Goal: Information Seeking & Learning: Learn about a topic

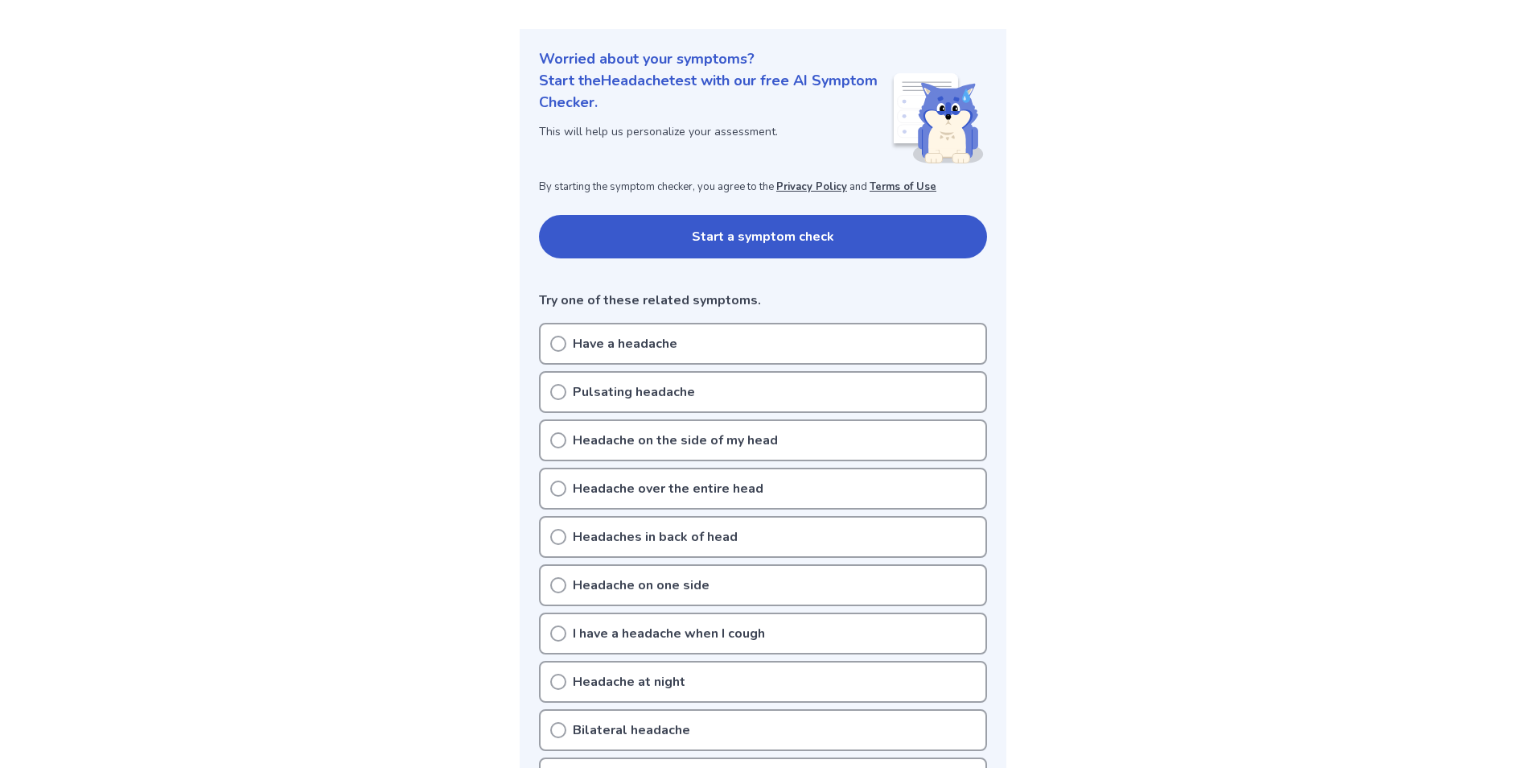
scroll to position [161, 0]
click at [557, 335] on circle at bounding box center [558, 342] width 14 height 14
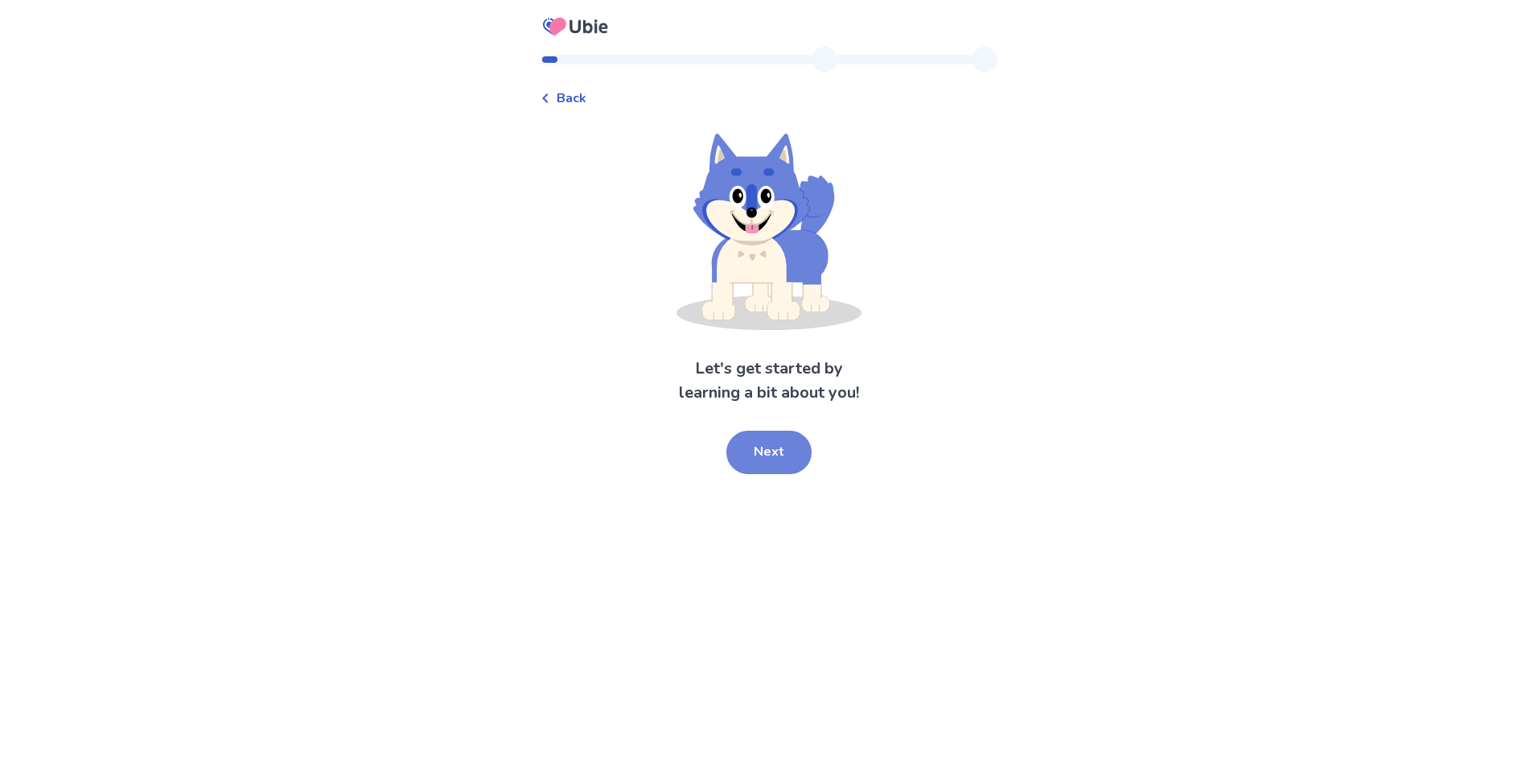
click at [781, 469] on button "Next" at bounding box center [769, 451] width 85 height 43
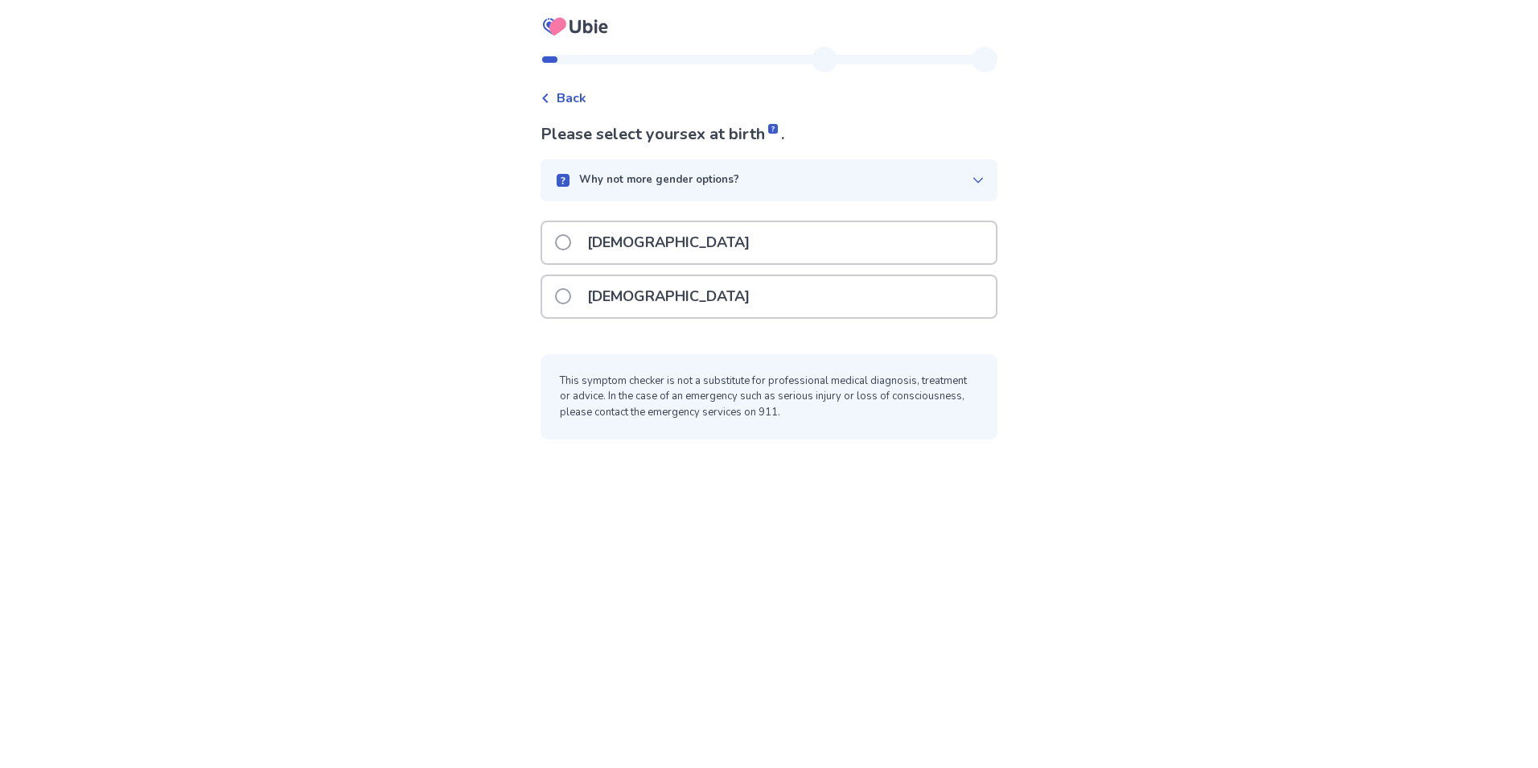
click at [636, 238] on p "Male" at bounding box center [669, 242] width 182 height 41
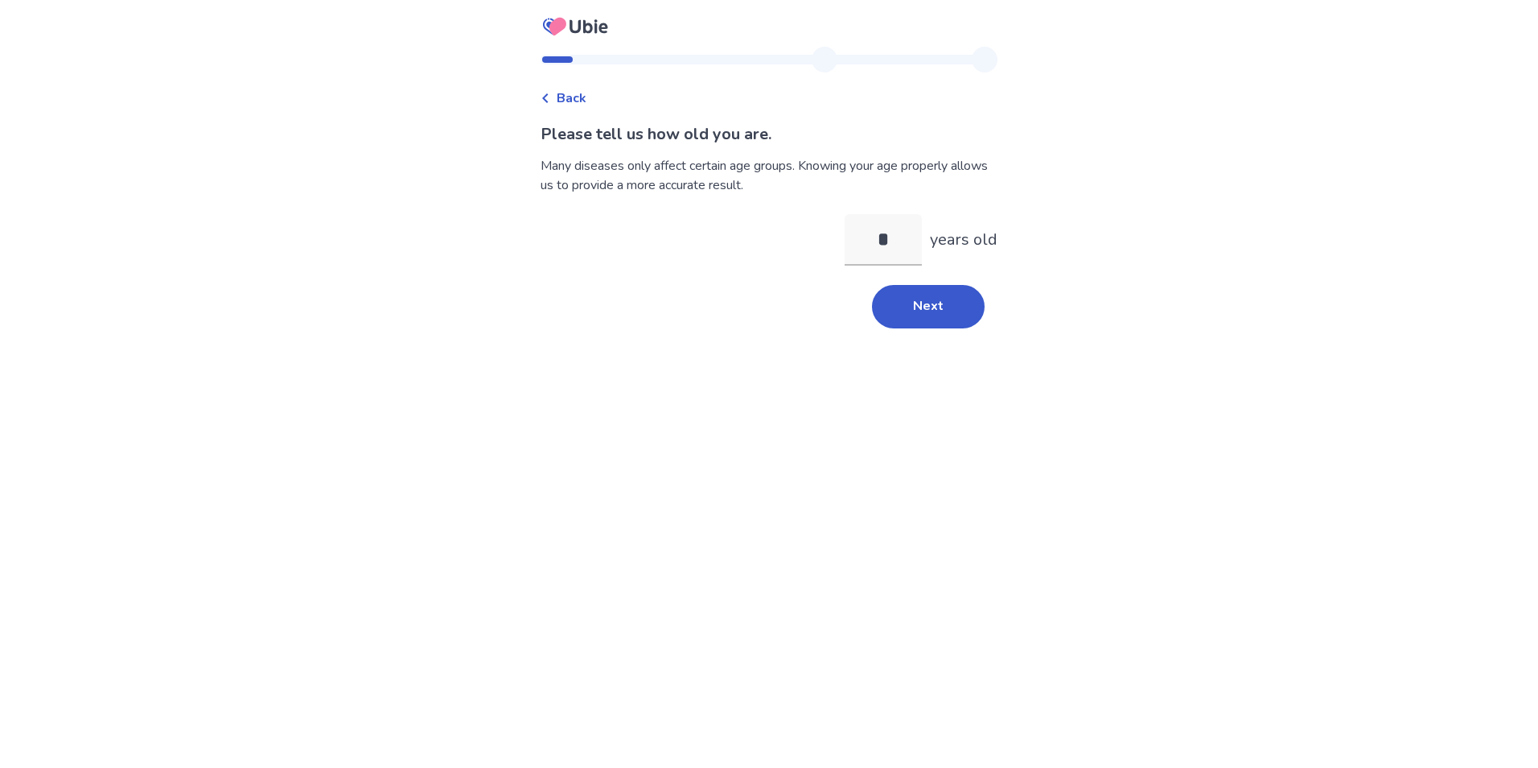
type input "**"
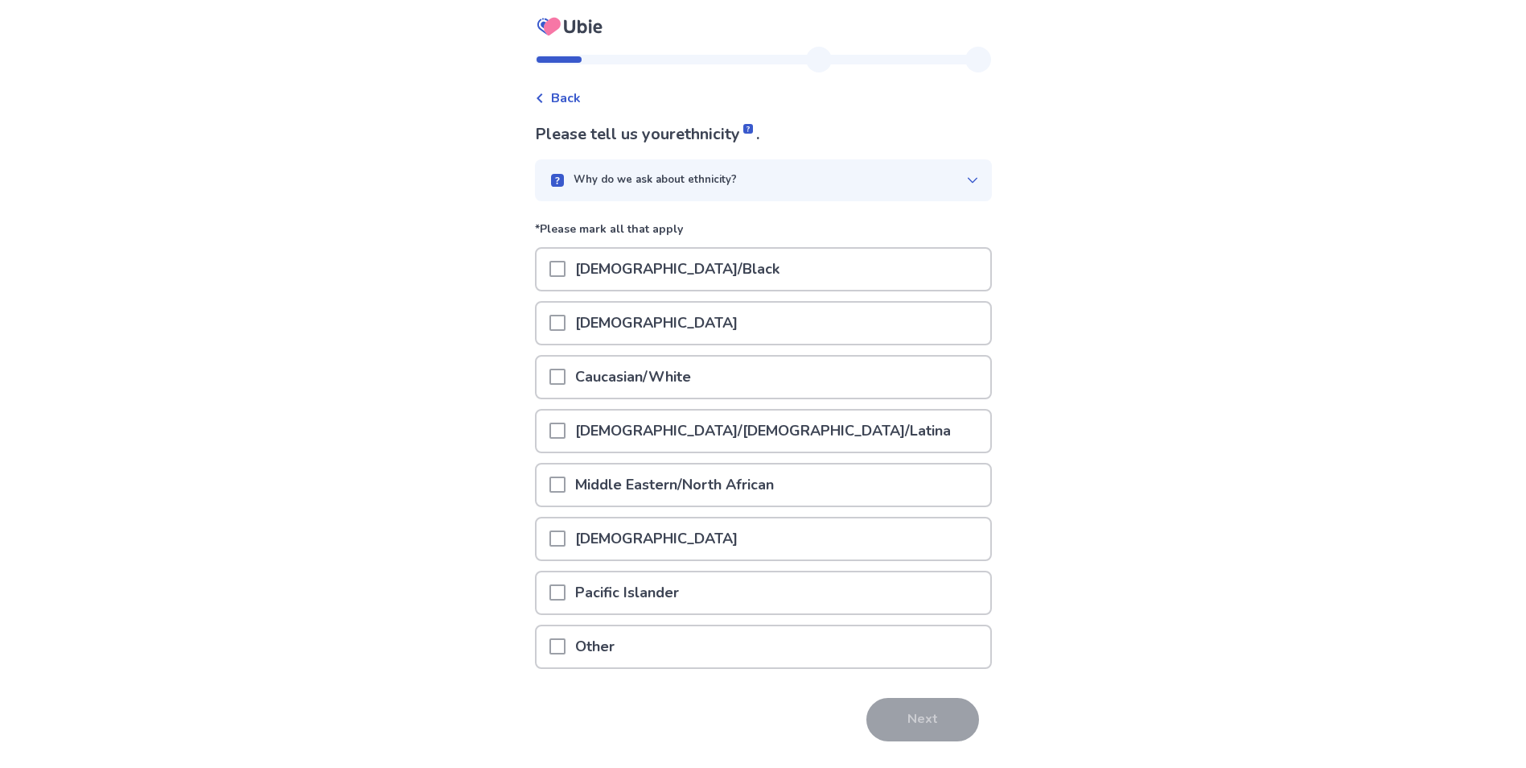
click at [617, 364] on p "Caucasian/White" at bounding box center [633, 376] width 135 height 41
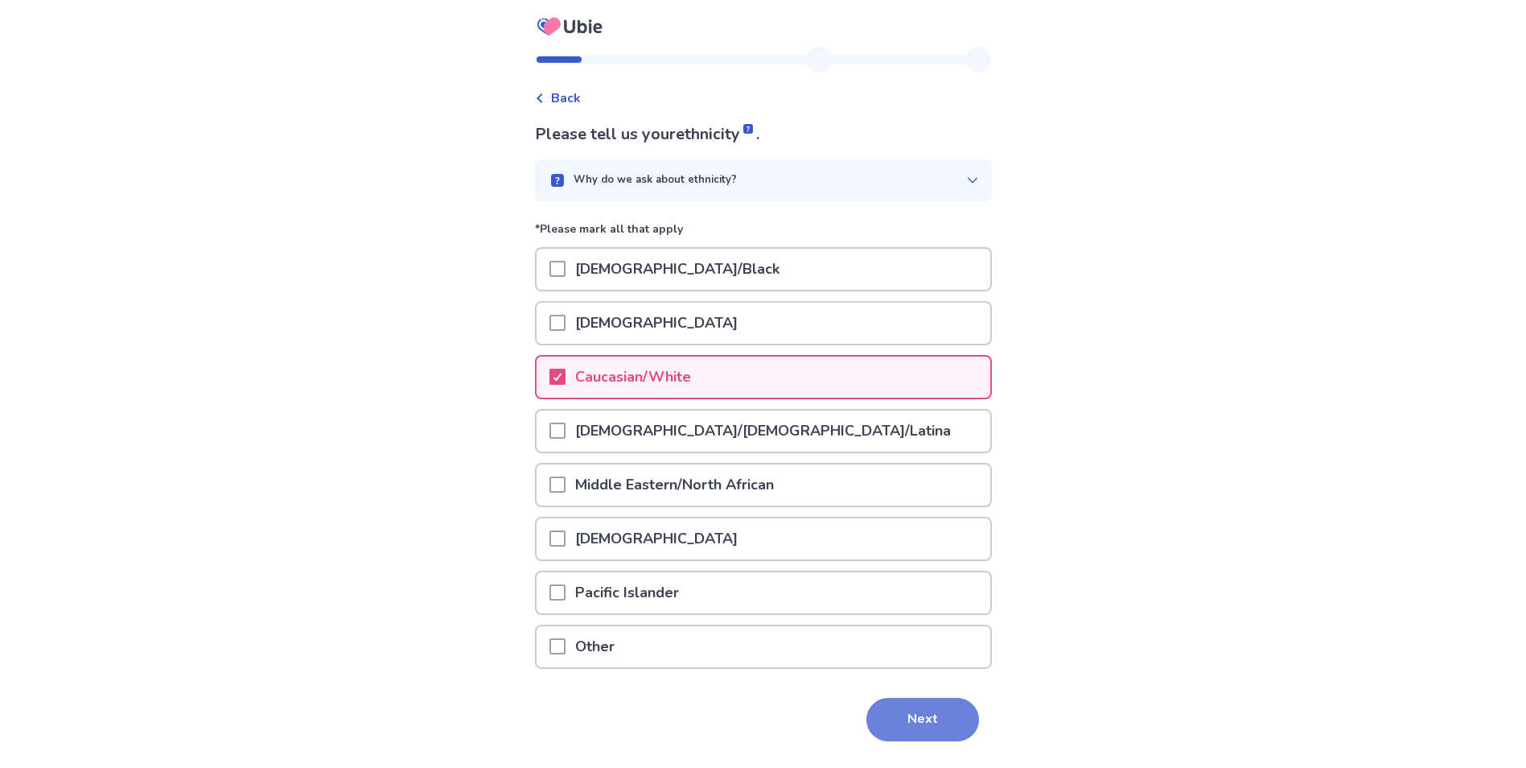
drag, startPoint x: 892, startPoint y: 691, endPoint x: 897, endPoint y: 709, distance: 18.6
click at [895, 703] on div "Please tell us your ethnicity . Why do we ask about ethnicity? *Please mark all…" at bounding box center [763, 454] width 457 height 664
click at [903, 735] on button "Next" at bounding box center [923, 719] width 113 height 43
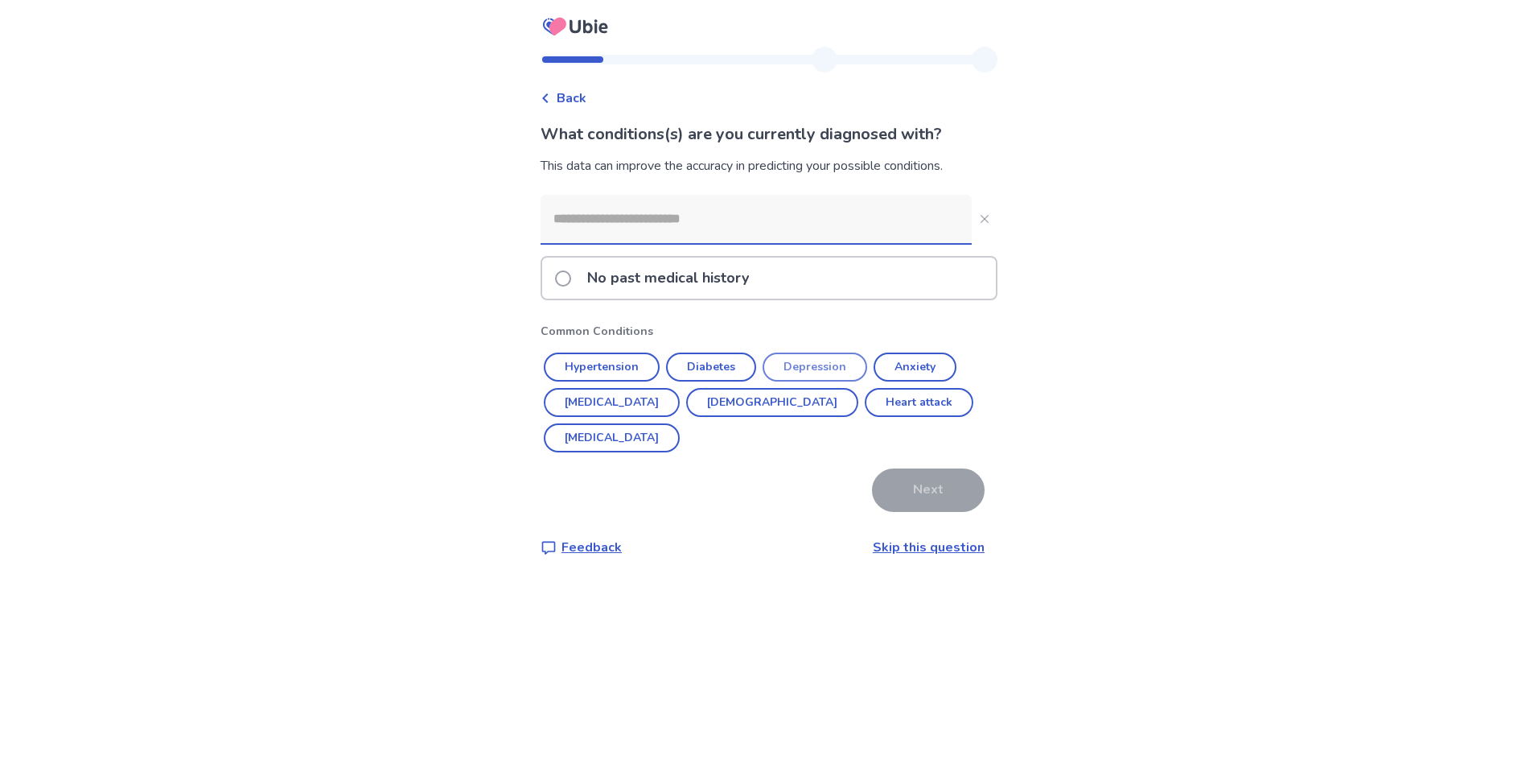
click at [822, 369] on button "Depression" at bounding box center [815, 366] width 105 height 29
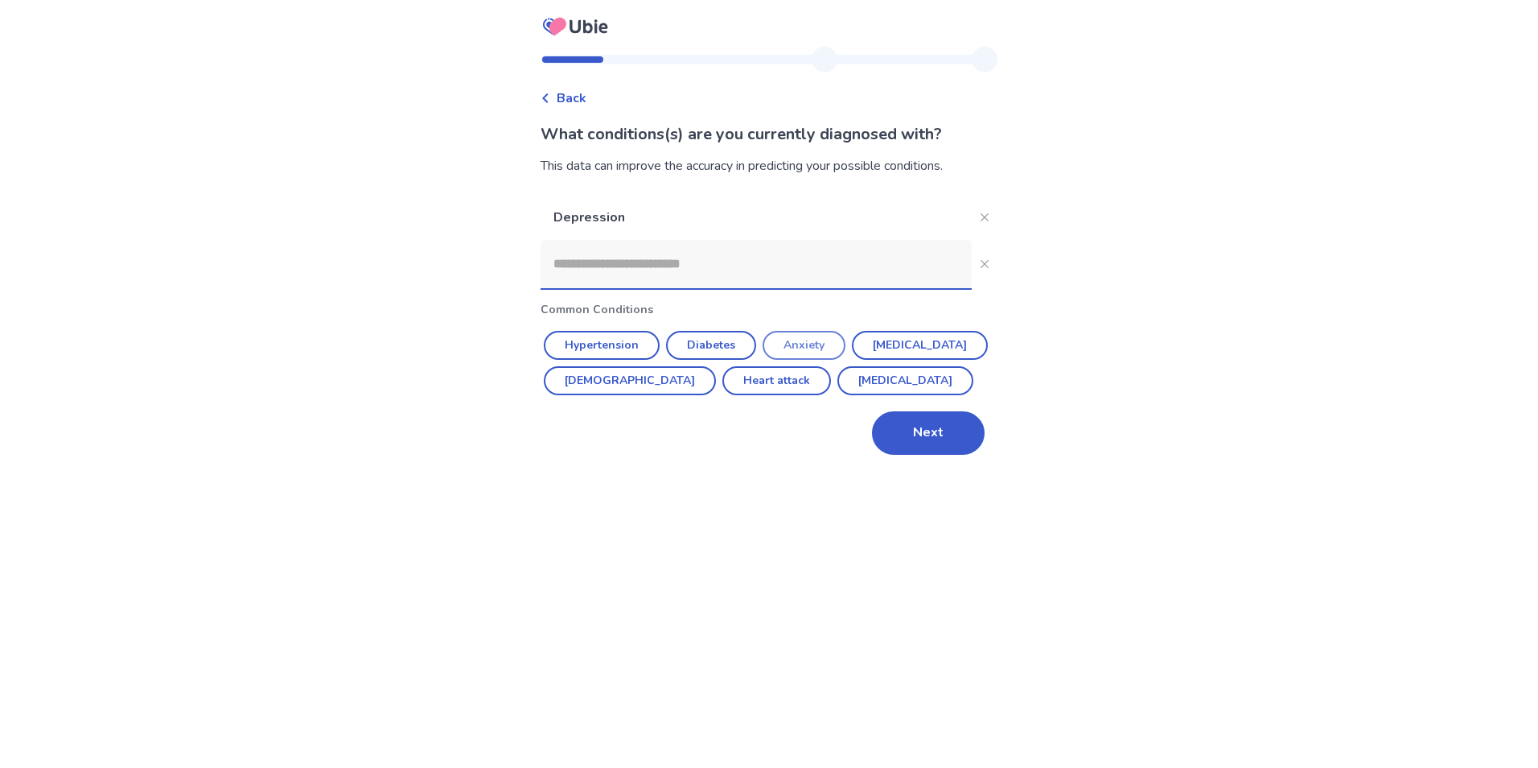
click at [820, 340] on button "Anxiety" at bounding box center [804, 345] width 83 height 29
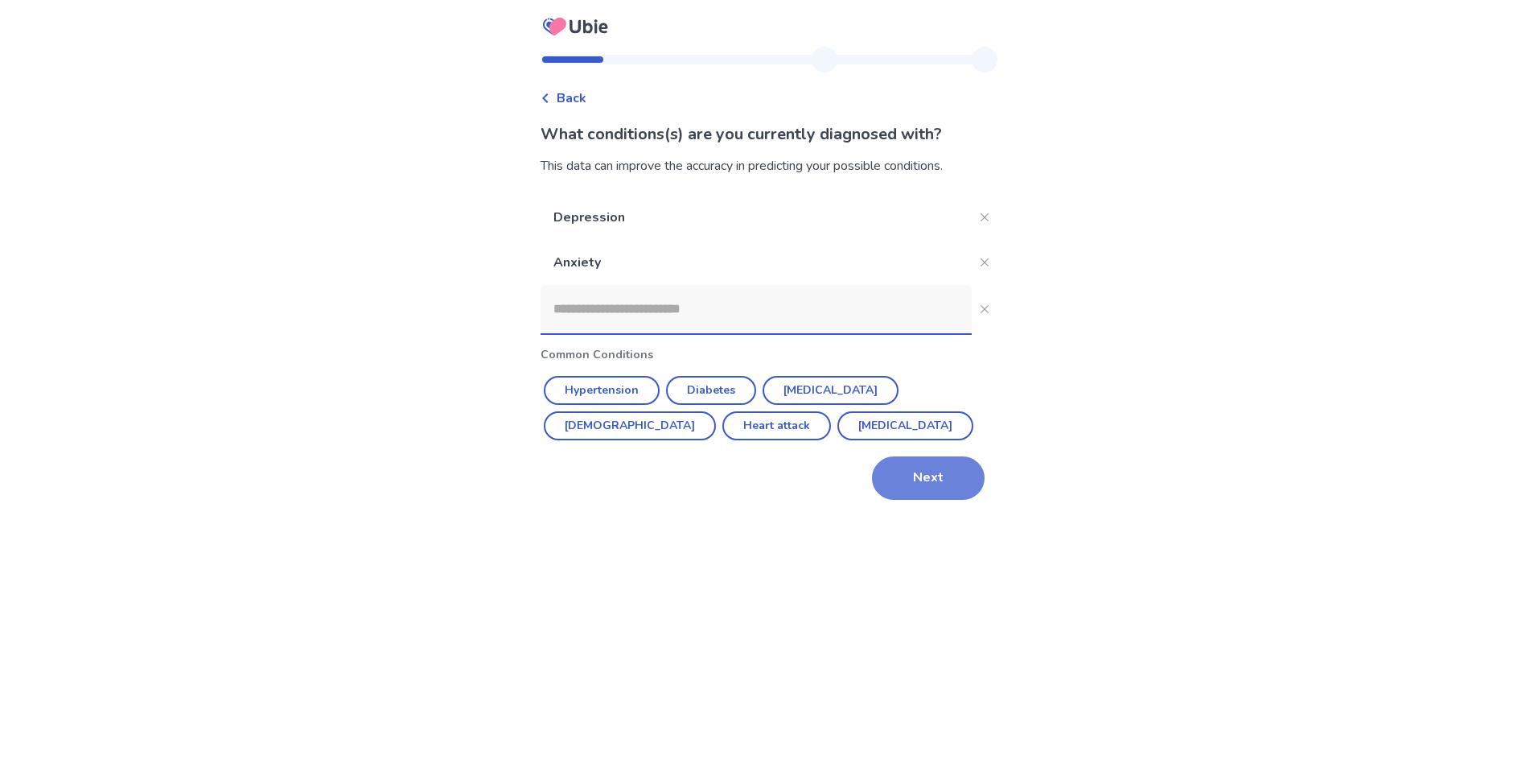
click at [912, 477] on button "Next" at bounding box center [928, 477] width 113 height 43
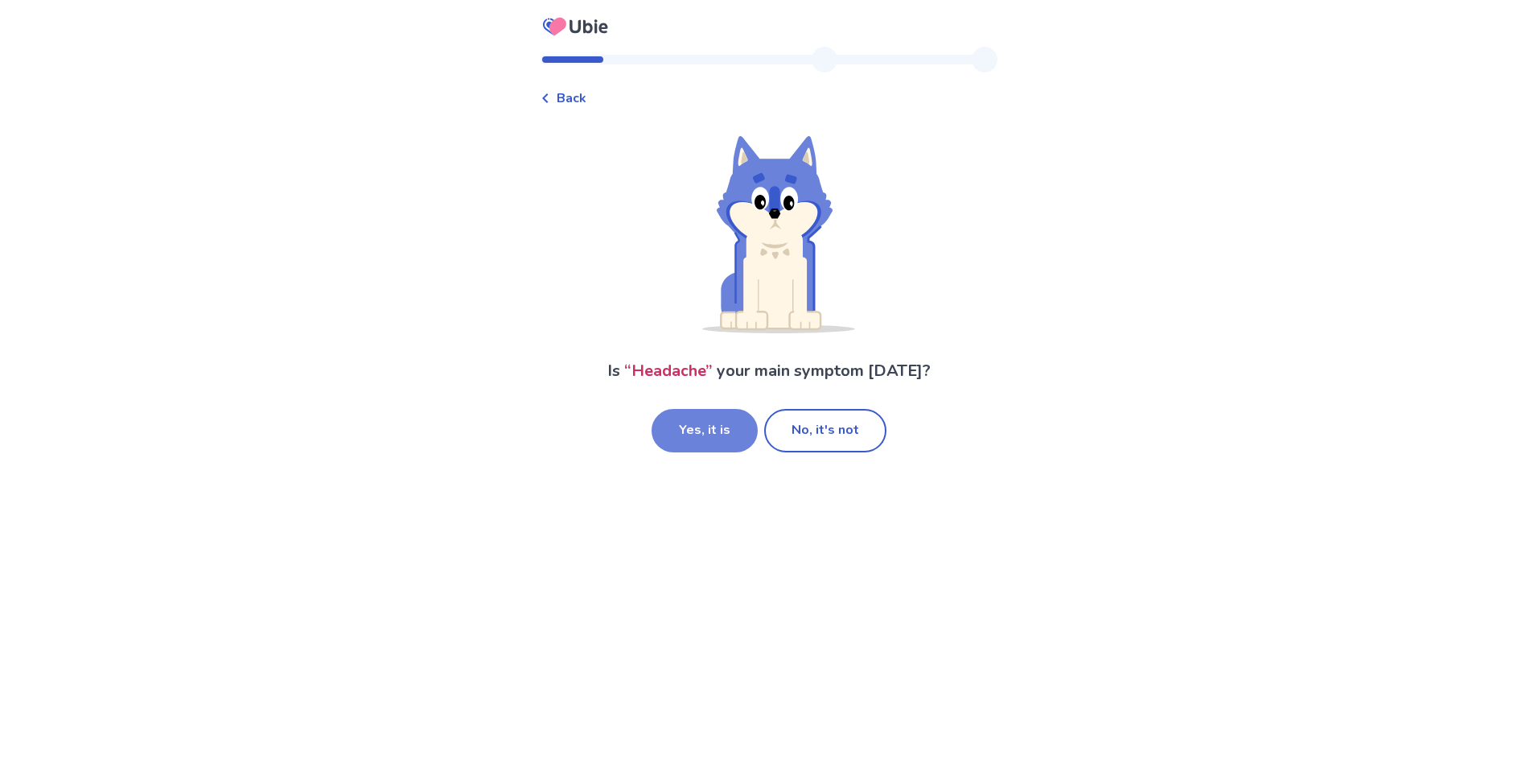
click at [703, 431] on button "Yes, it is" at bounding box center [705, 430] width 106 height 43
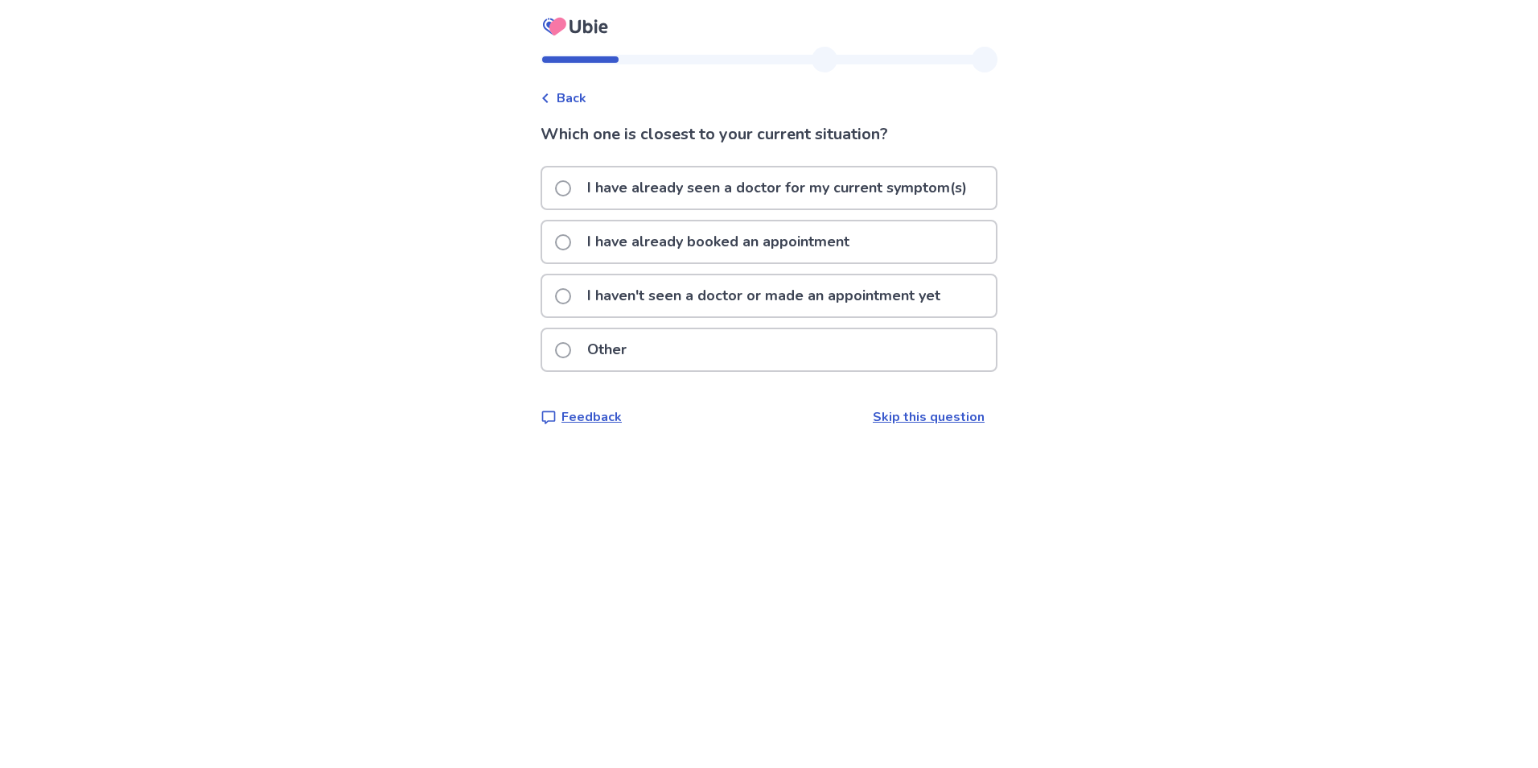
click at [594, 193] on p "I have already seen a doctor for my current symptom(s)" at bounding box center [777, 187] width 399 height 41
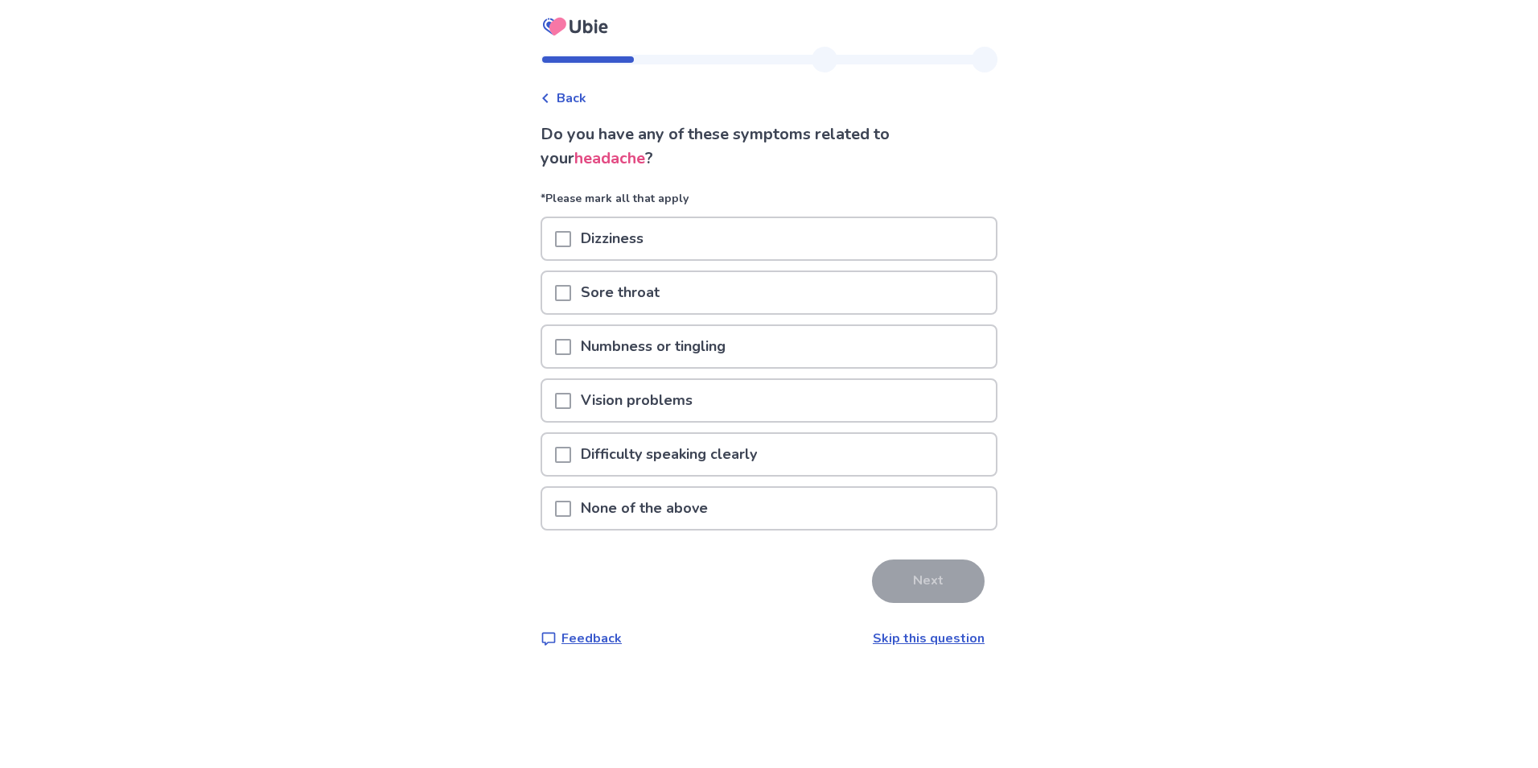
click at [560, 235] on div "Dizziness" at bounding box center [769, 238] width 454 height 41
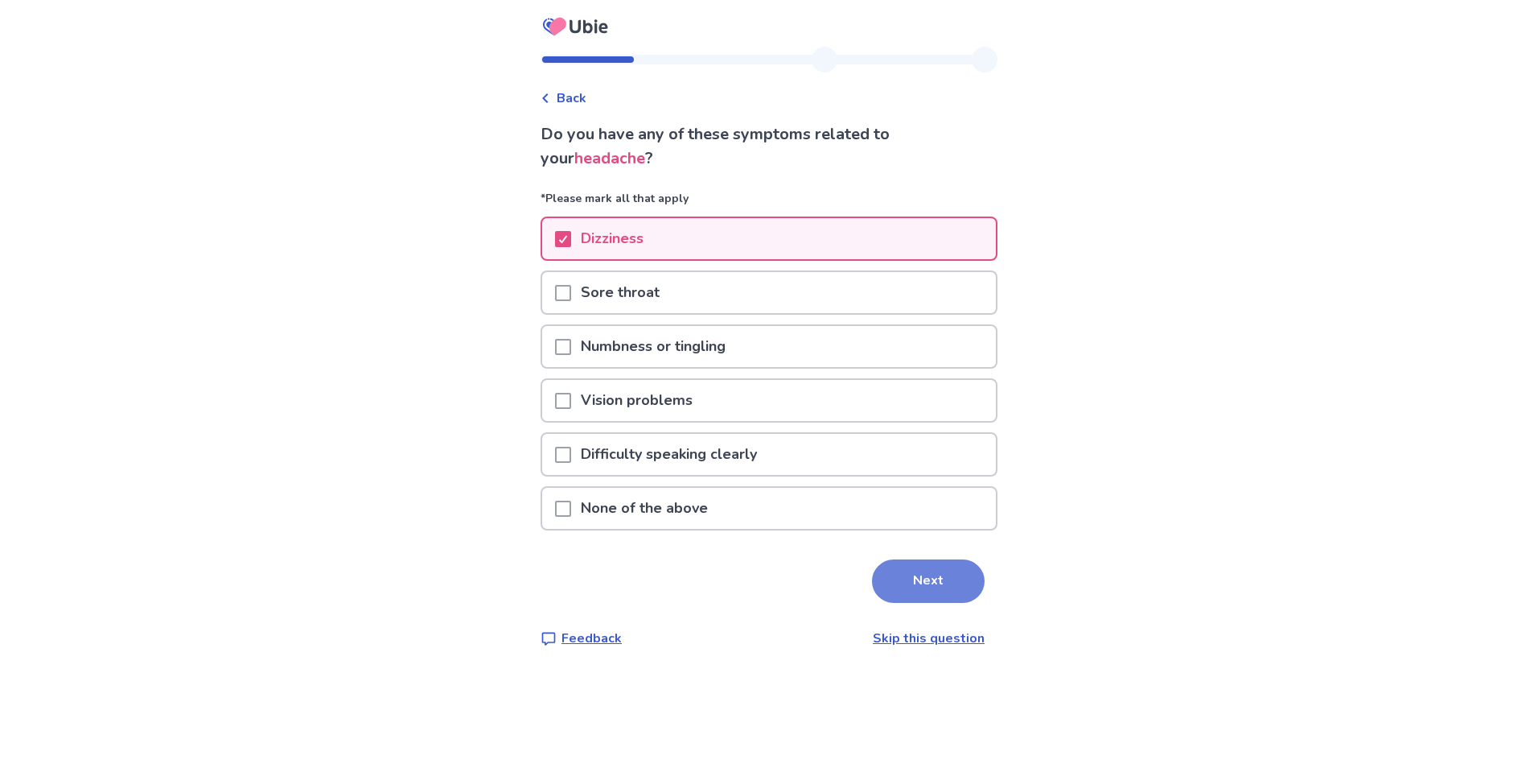
click at [904, 574] on button "Next" at bounding box center [928, 580] width 113 height 43
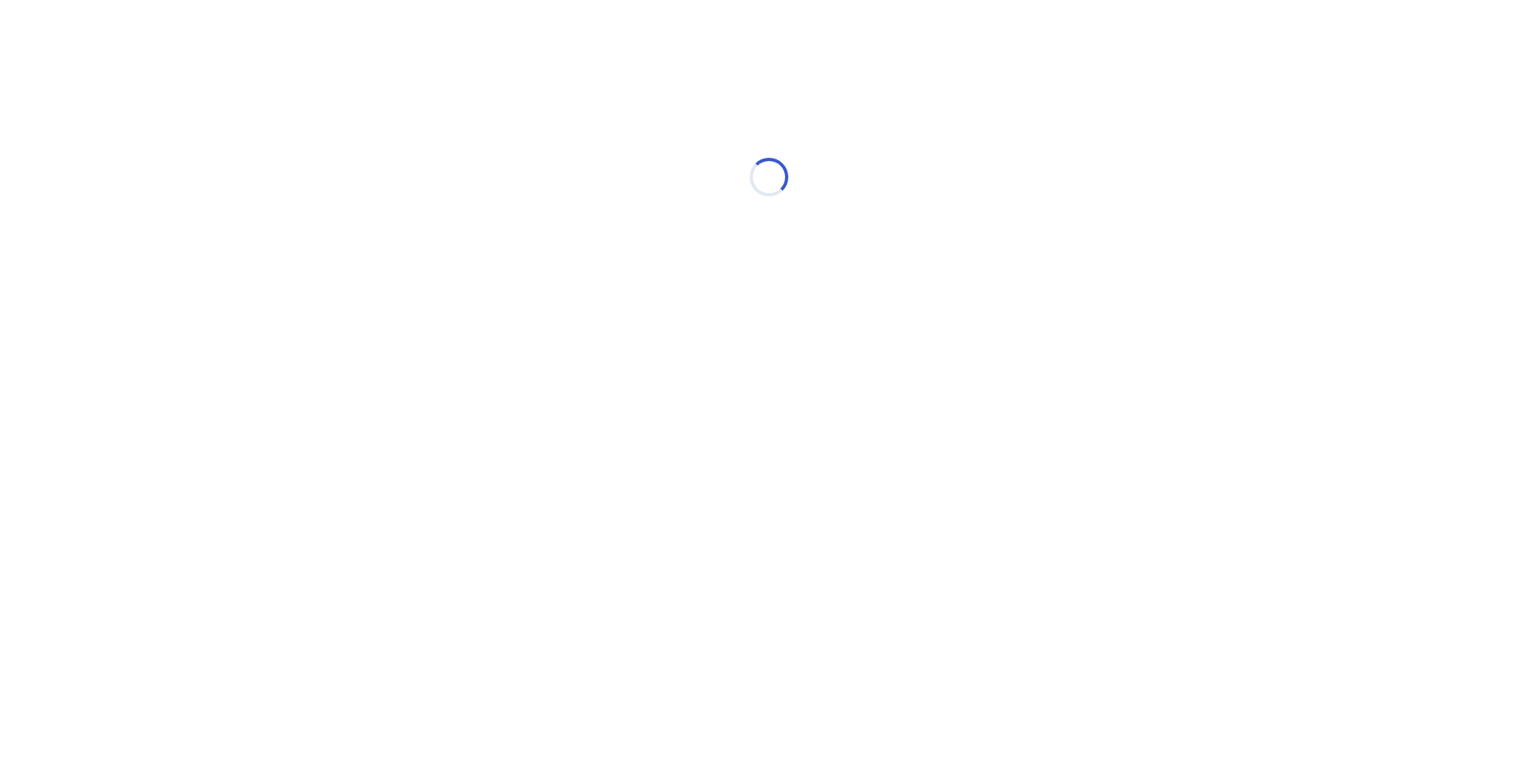
select select "*"
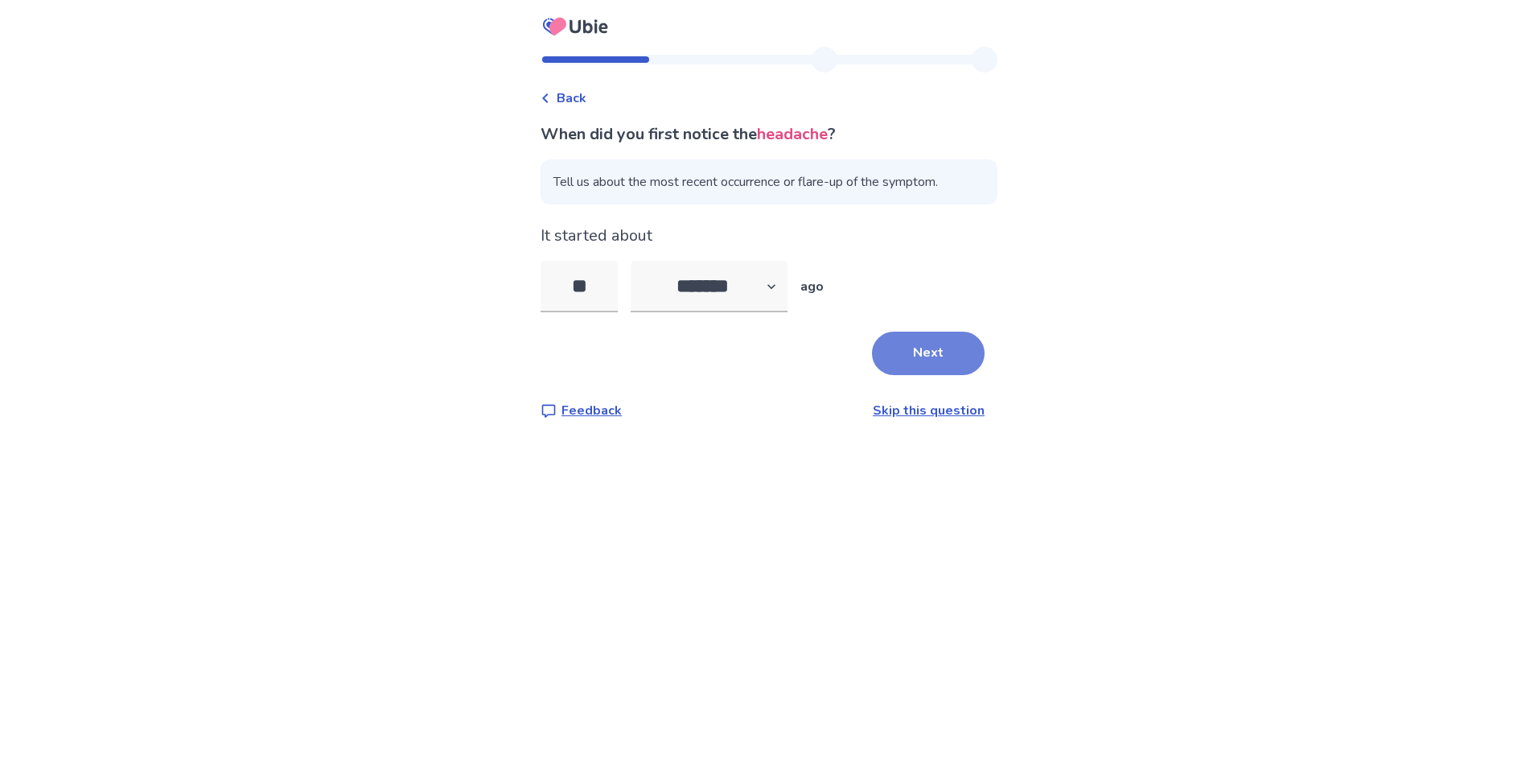
type input "**"
click at [912, 355] on button "Next" at bounding box center [928, 352] width 113 height 43
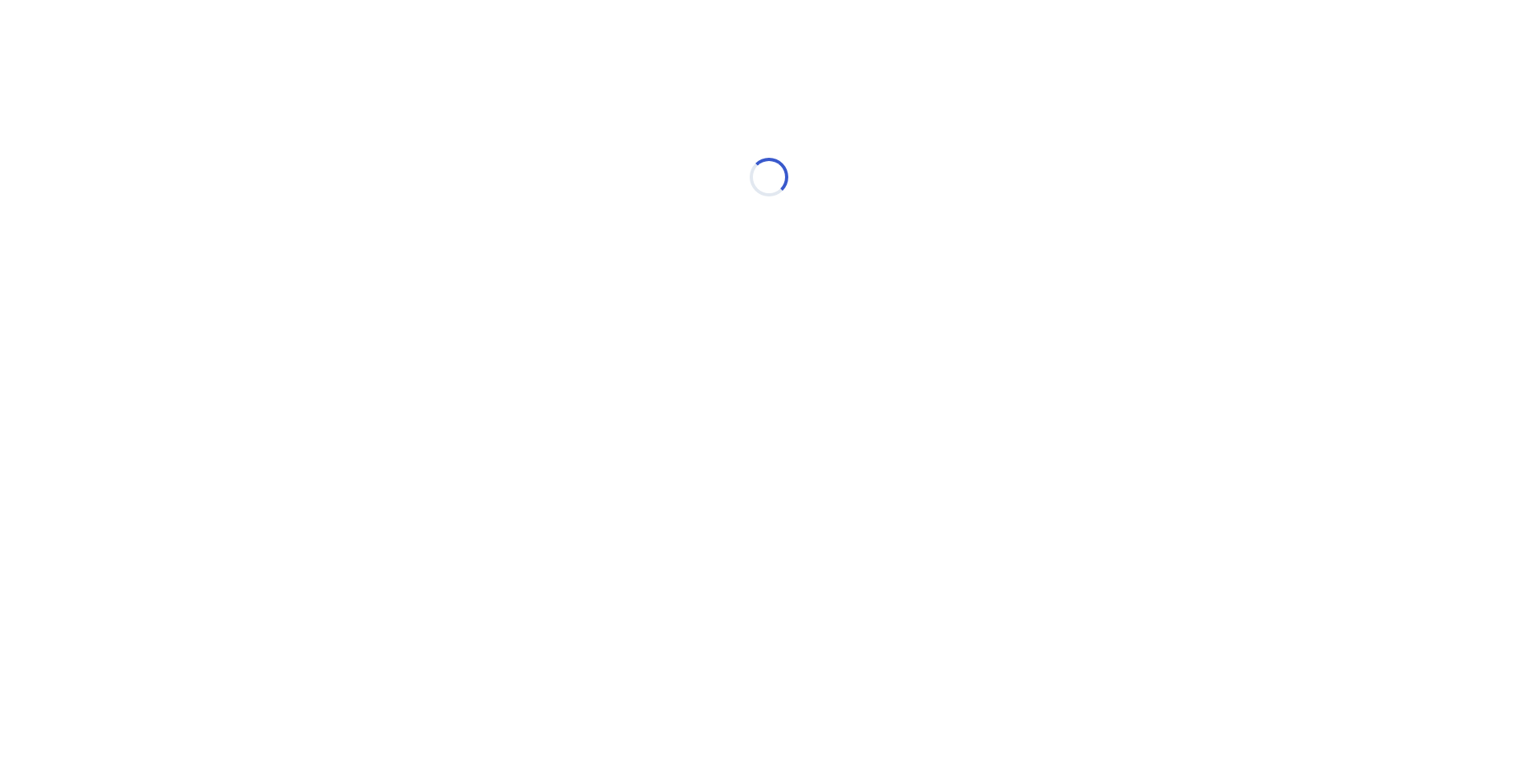
select select "*"
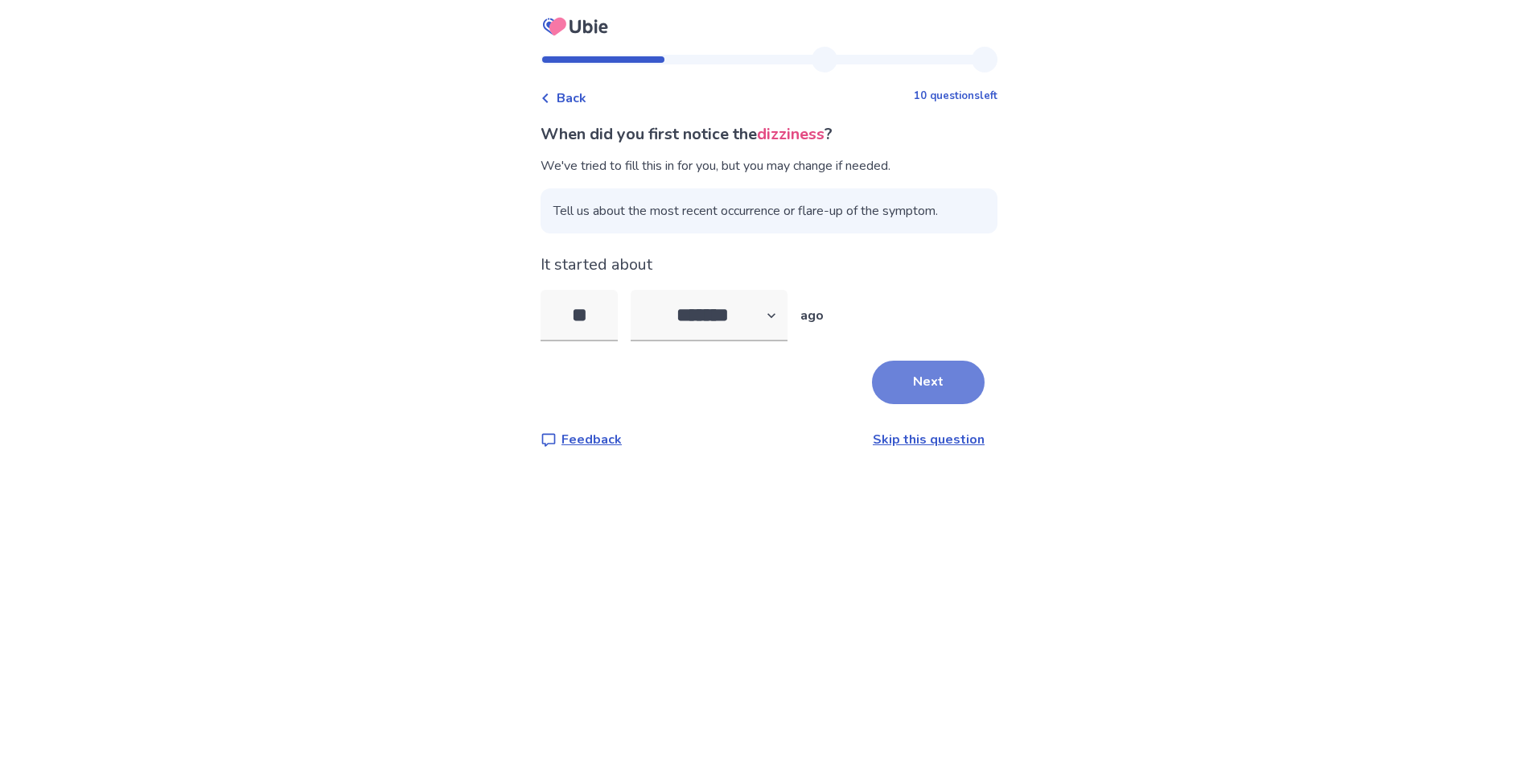
click at [923, 379] on button "Next" at bounding box center [928, 381] width 113 height 43
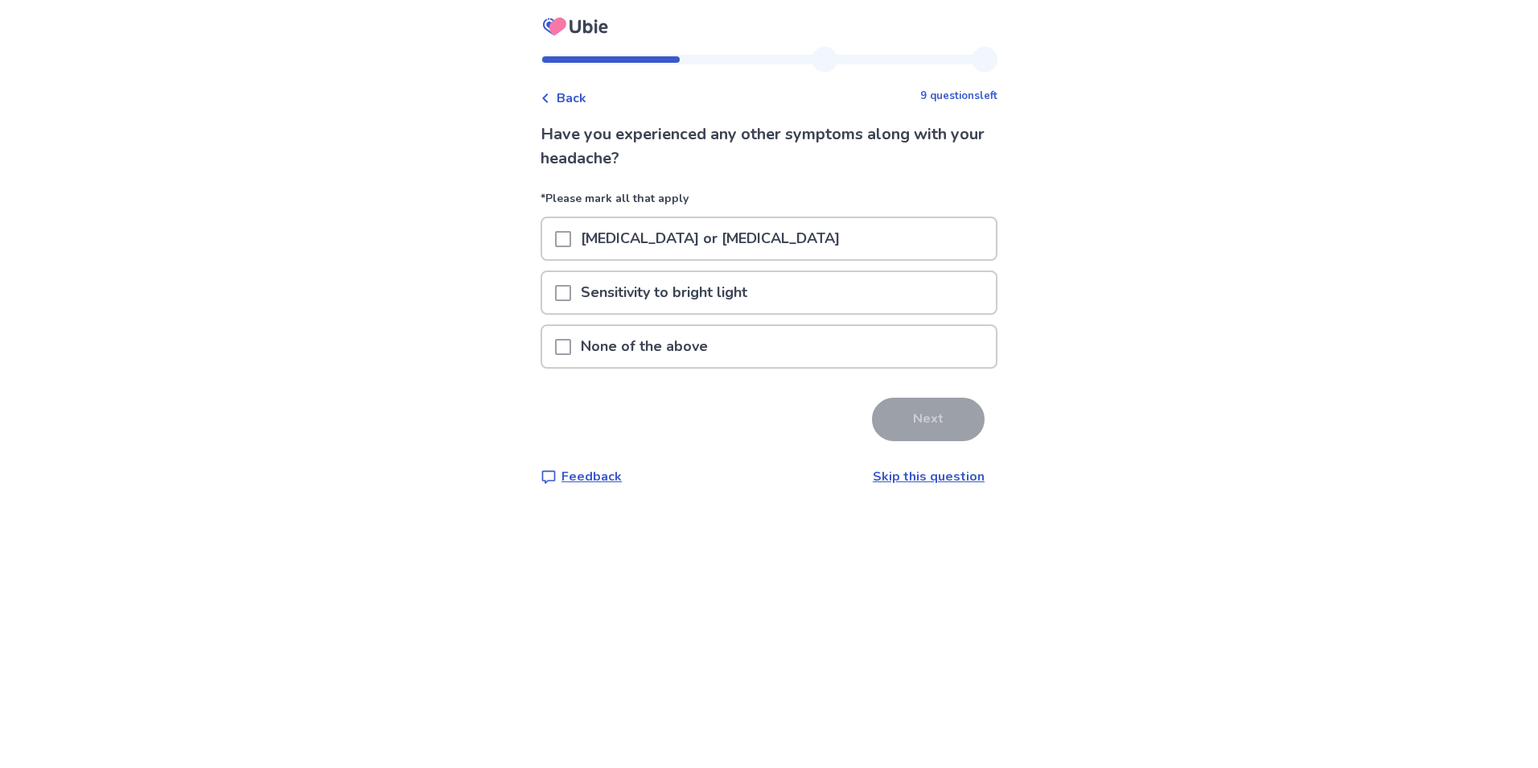
click at [696, 233] on p "Neck pain or stiffness" at bounding box center [710, 238] width 278 height 41
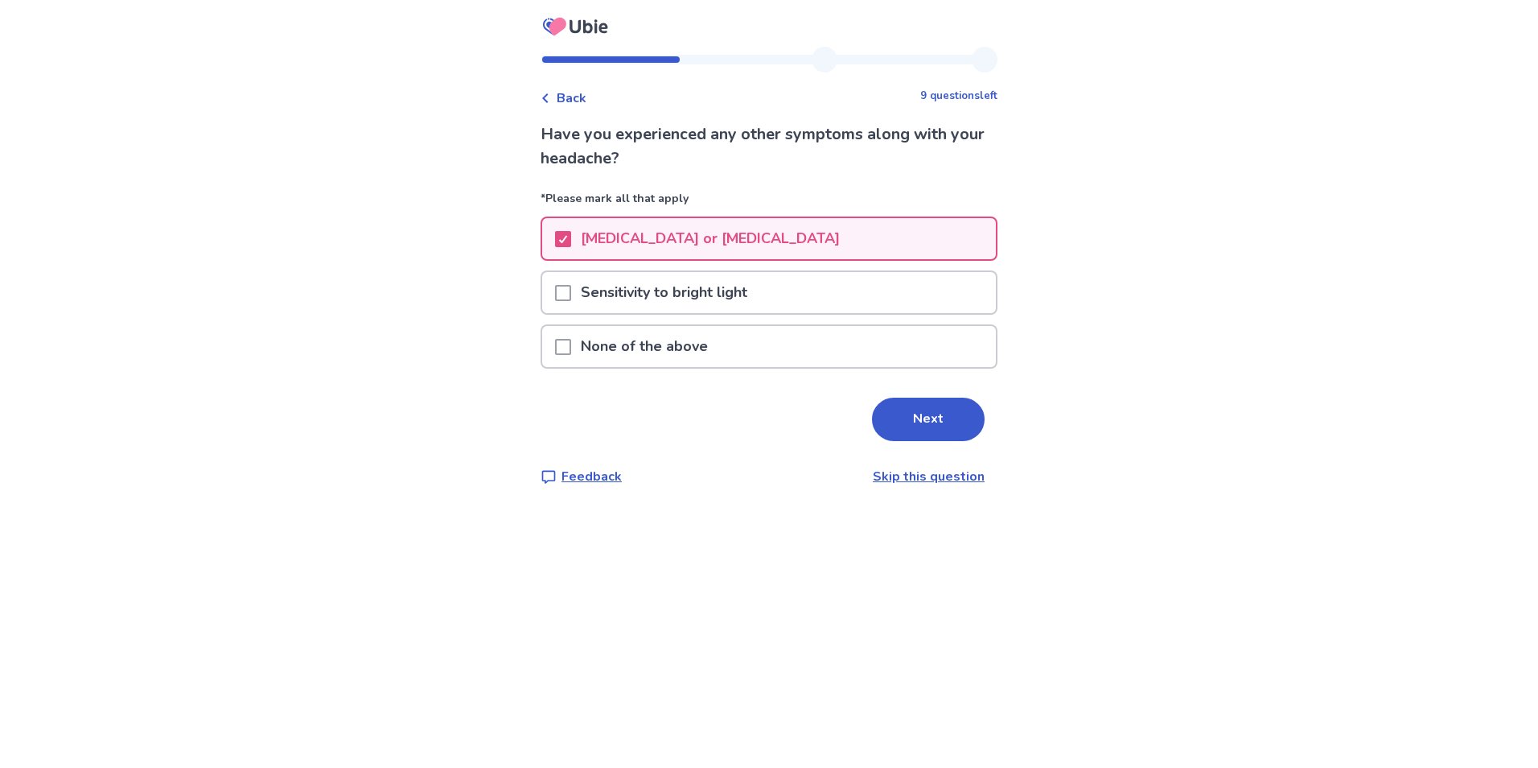
click at [646, 294] on p "Sensitivity to bright light" at bounding box center [664, 292] width 186 height 41
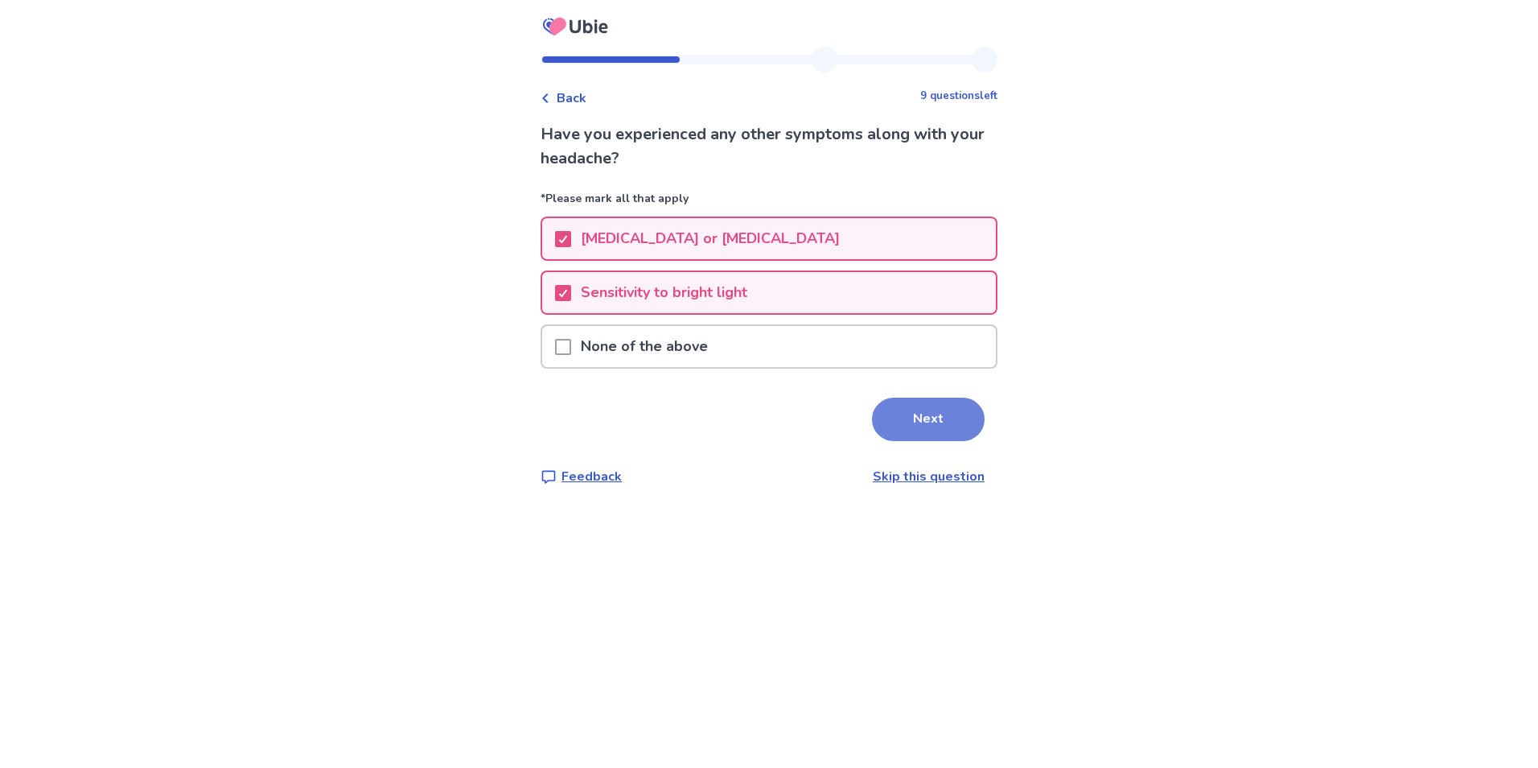
click at [882, 408] on button "Next" at bounding box center [928, 418] width 113 height 43
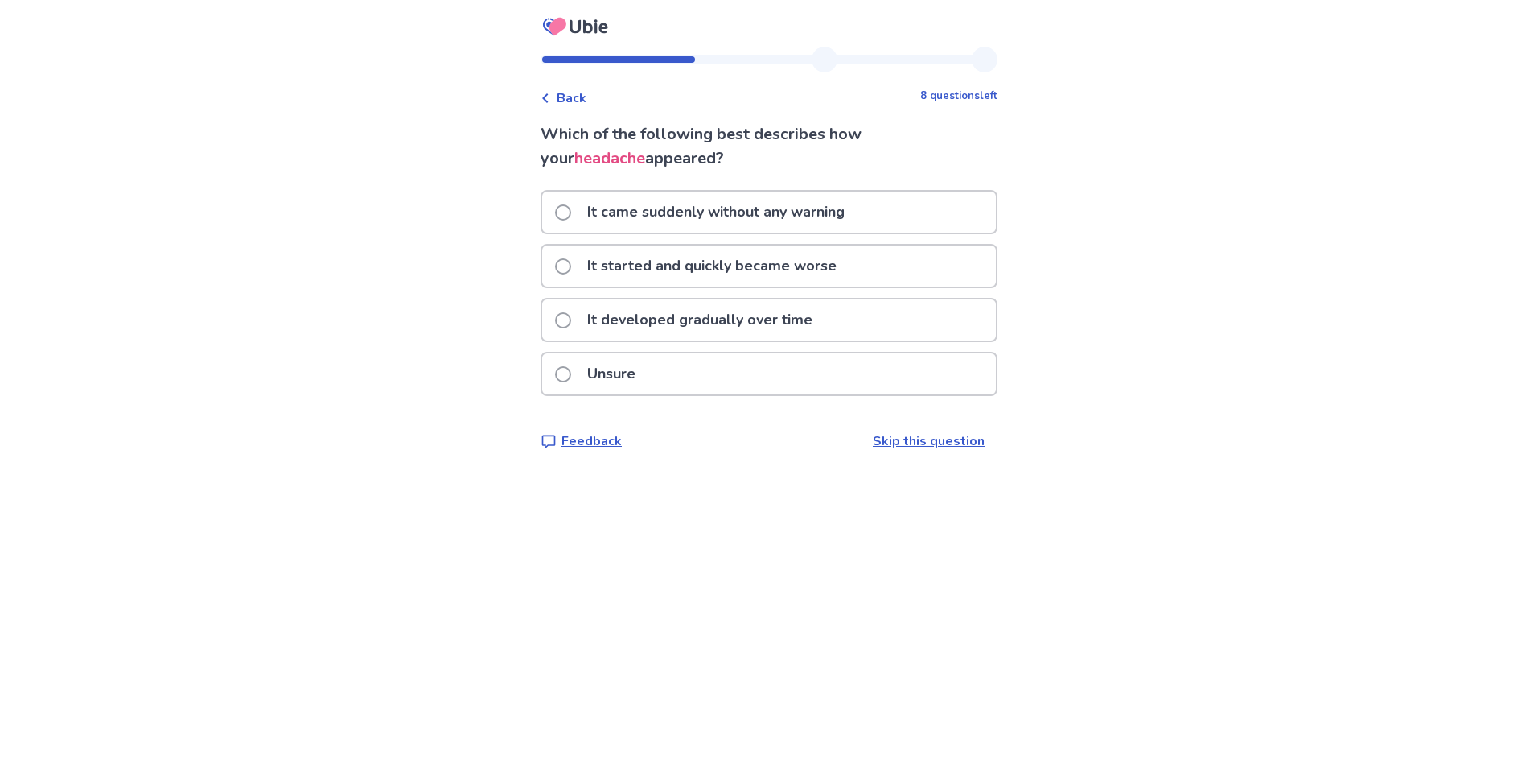
click at [620, 375] on p "Unsure" at bounding box center [612, 373] width 68 height 41
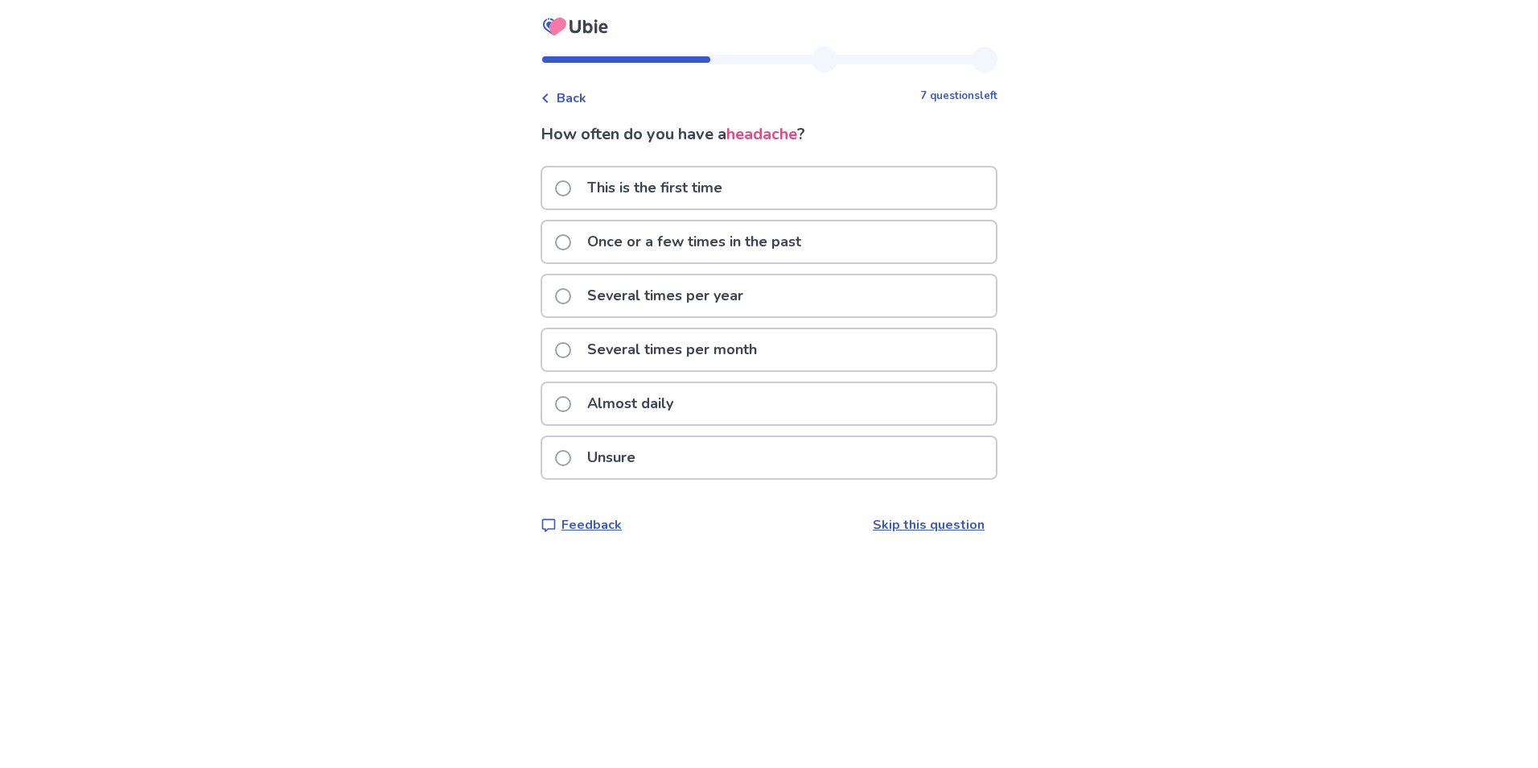
click at [609, 392] on p "Almost daily" at bounding box center [630, 403] width 105 height 41
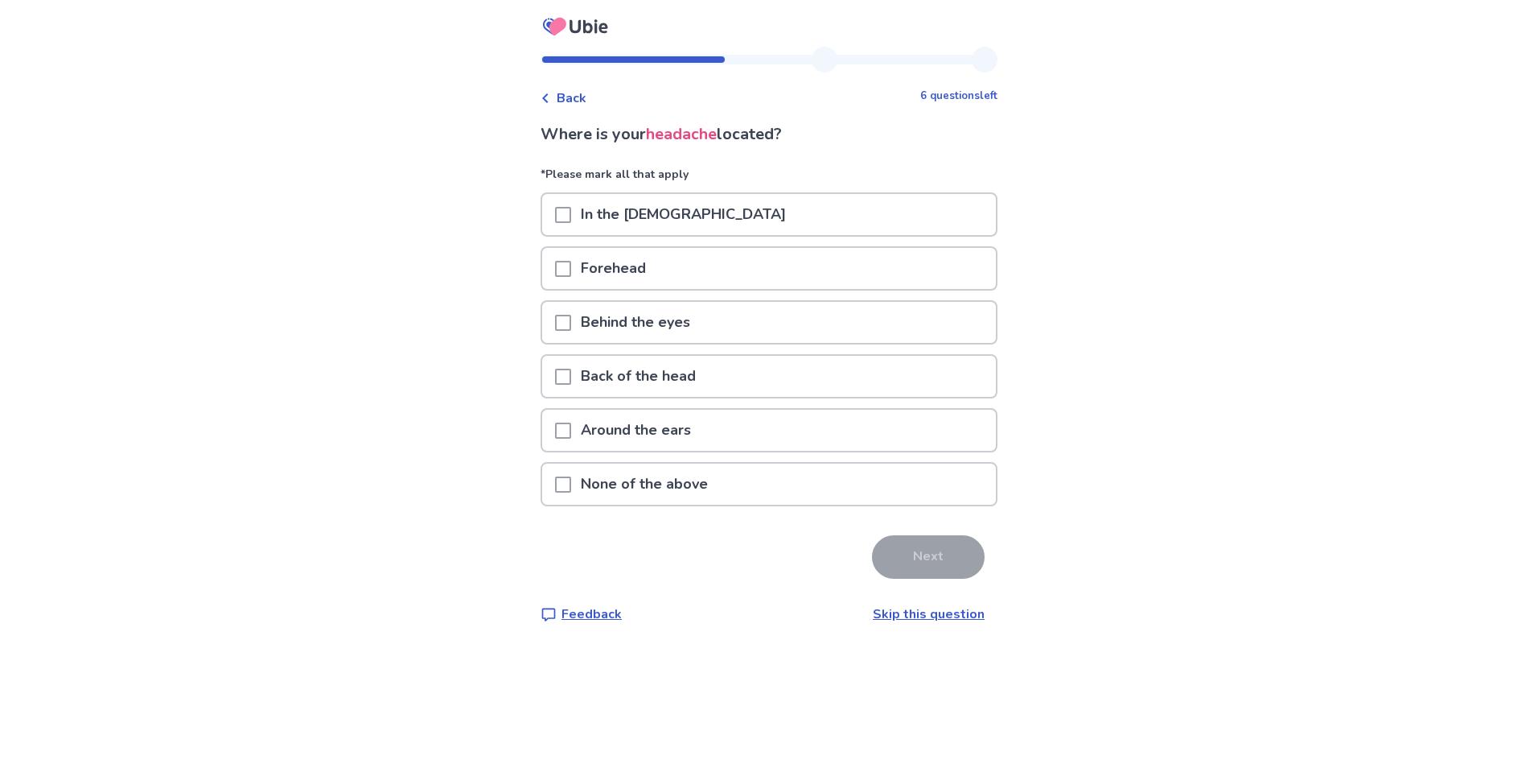
click at [563, 204] on div "In the temples" at bounding box center [769, 214] width 454 height 41
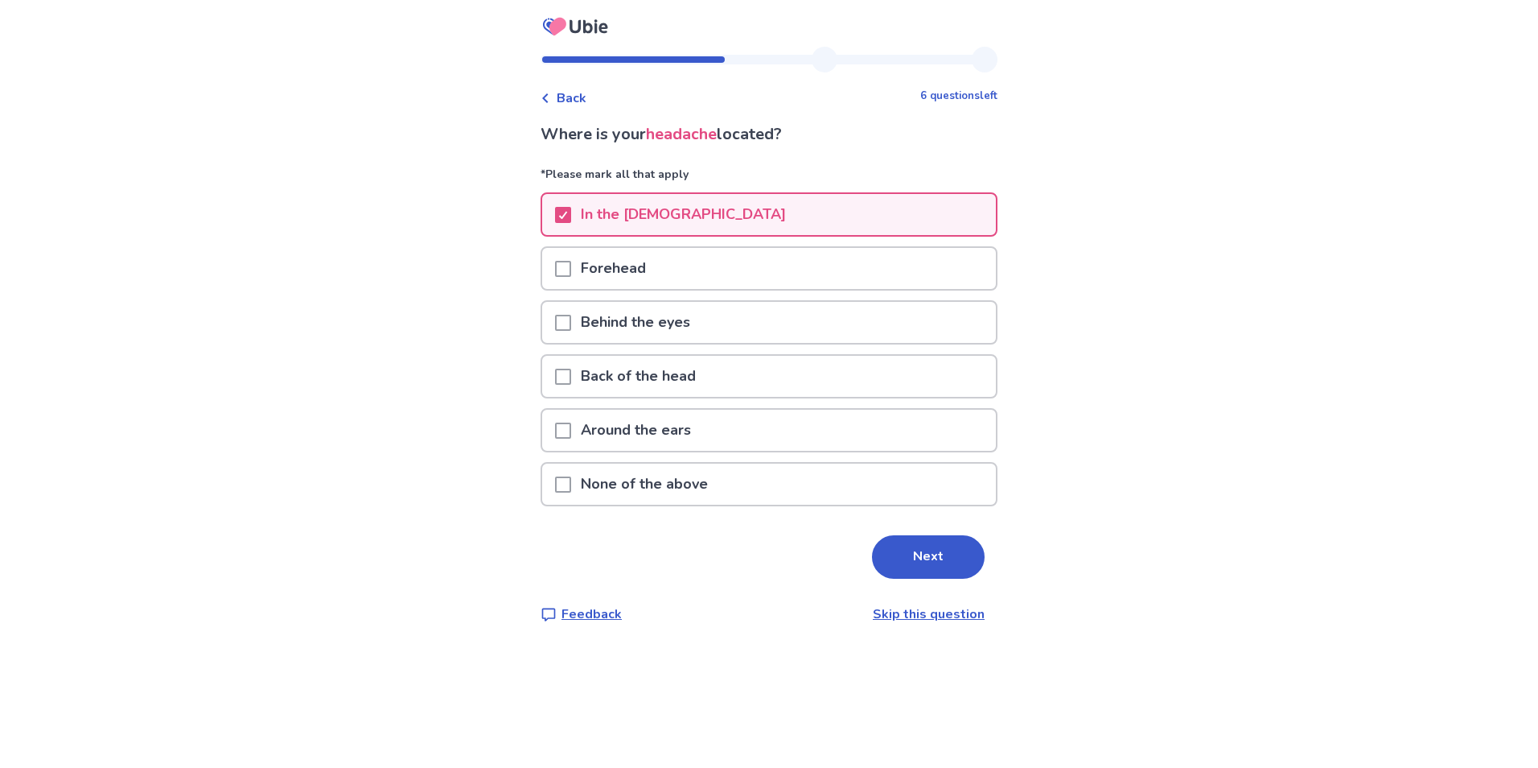
click at [571, 260] on div at bounding box center [563, 268] width 16 height 41
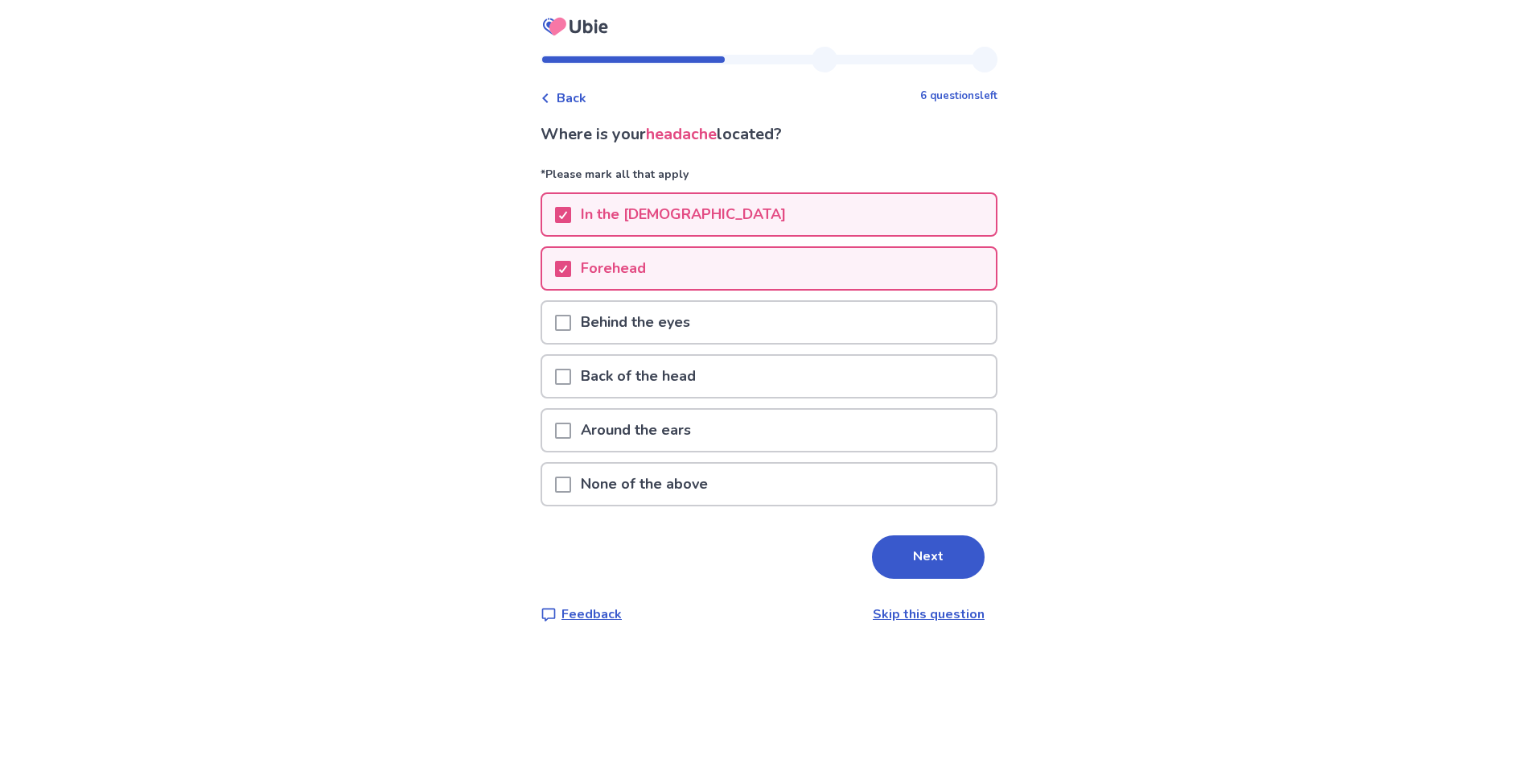
click at [587, 329] on p "Behind the eyes" at bounding box center [635, 322] width 129 height 41
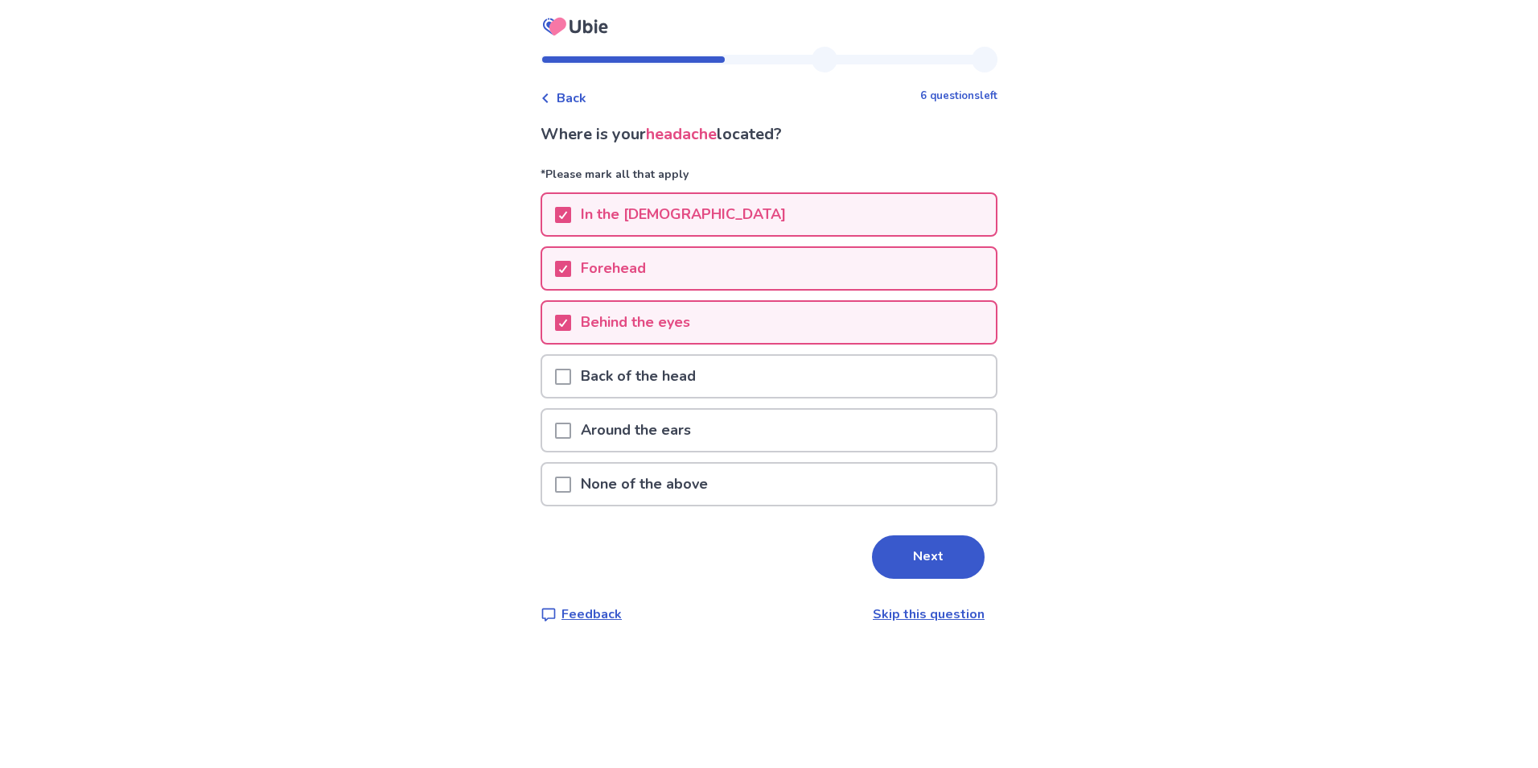
click at [571, 381] on span at bounding box center [563, 377] width 16 height 16
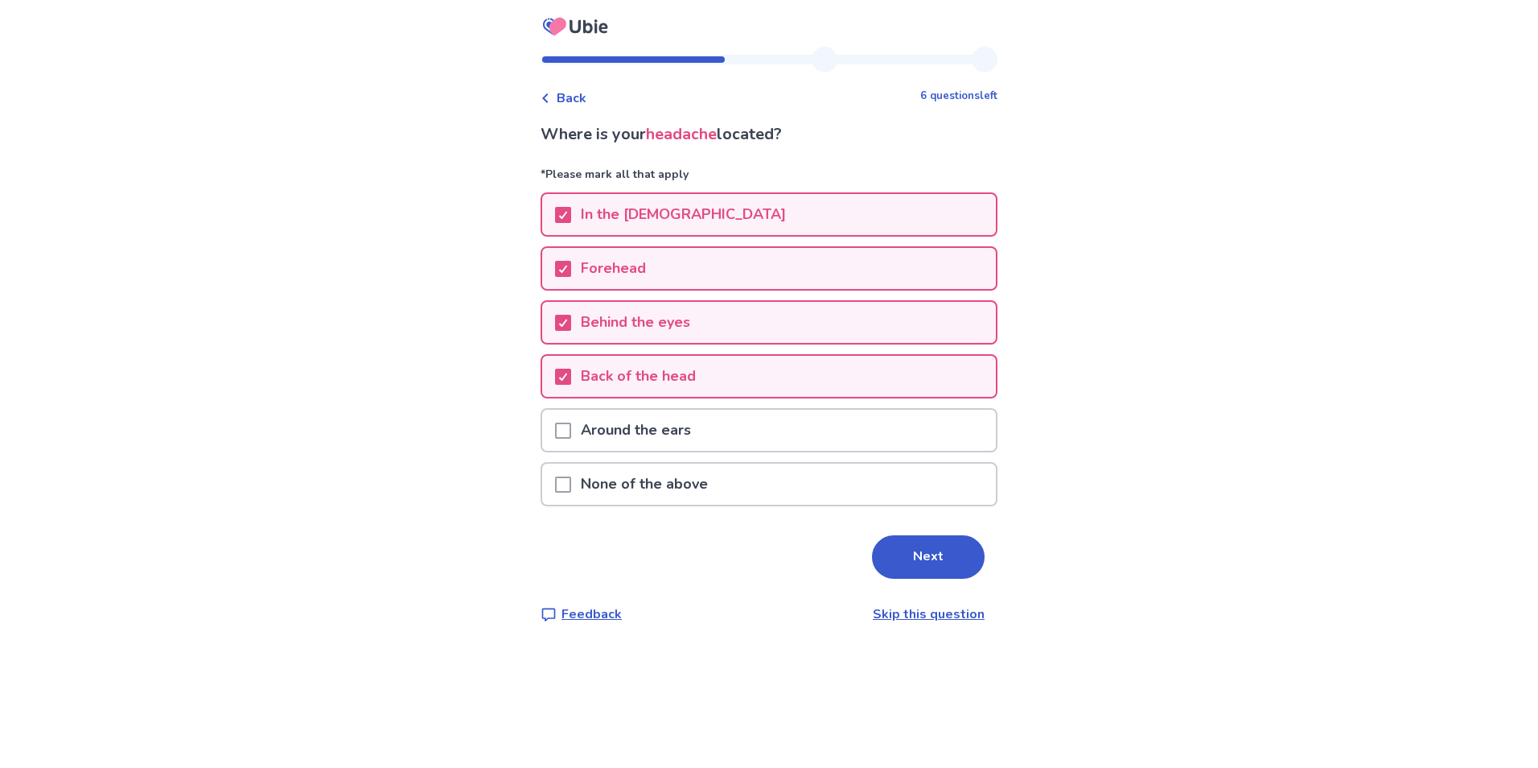
click at [569, 440] on div at bounding box center [563, 430] width 16 height 41
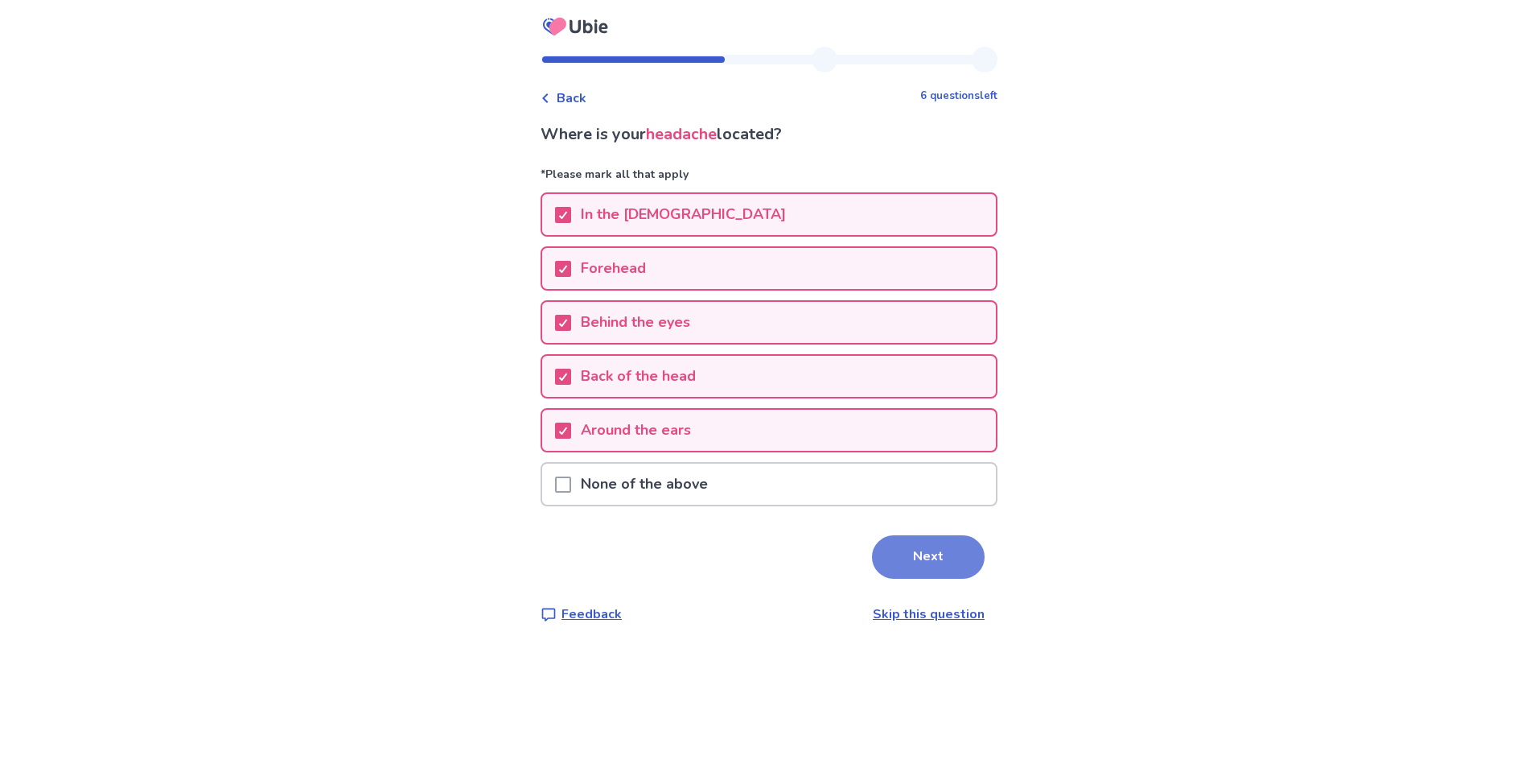
click at [873, 539] on button "Next" at bounding box center [928, 556] width 113 height 43
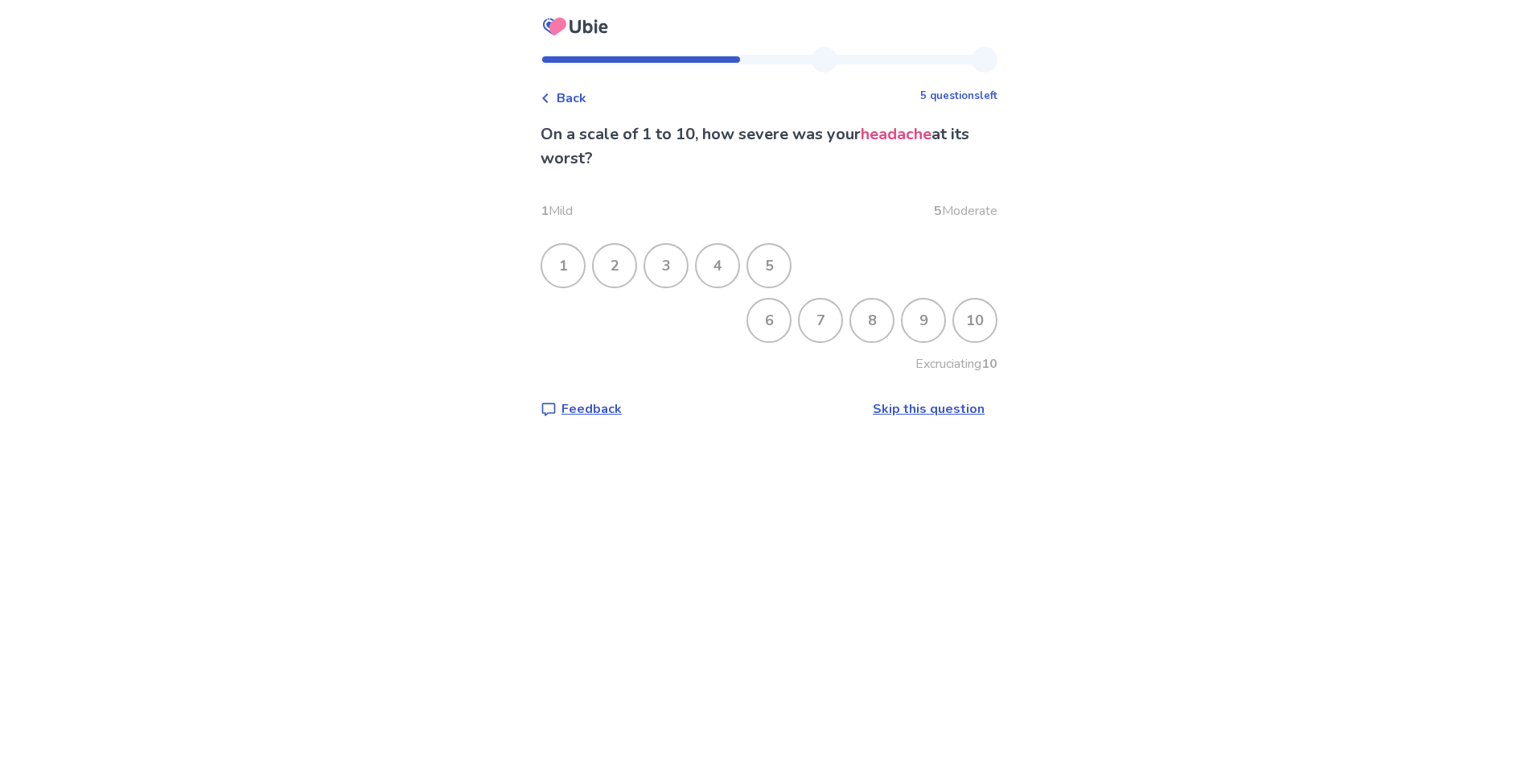
click at [861, 321] on div "8" at bounding box center [872, 320] width 42 height 42
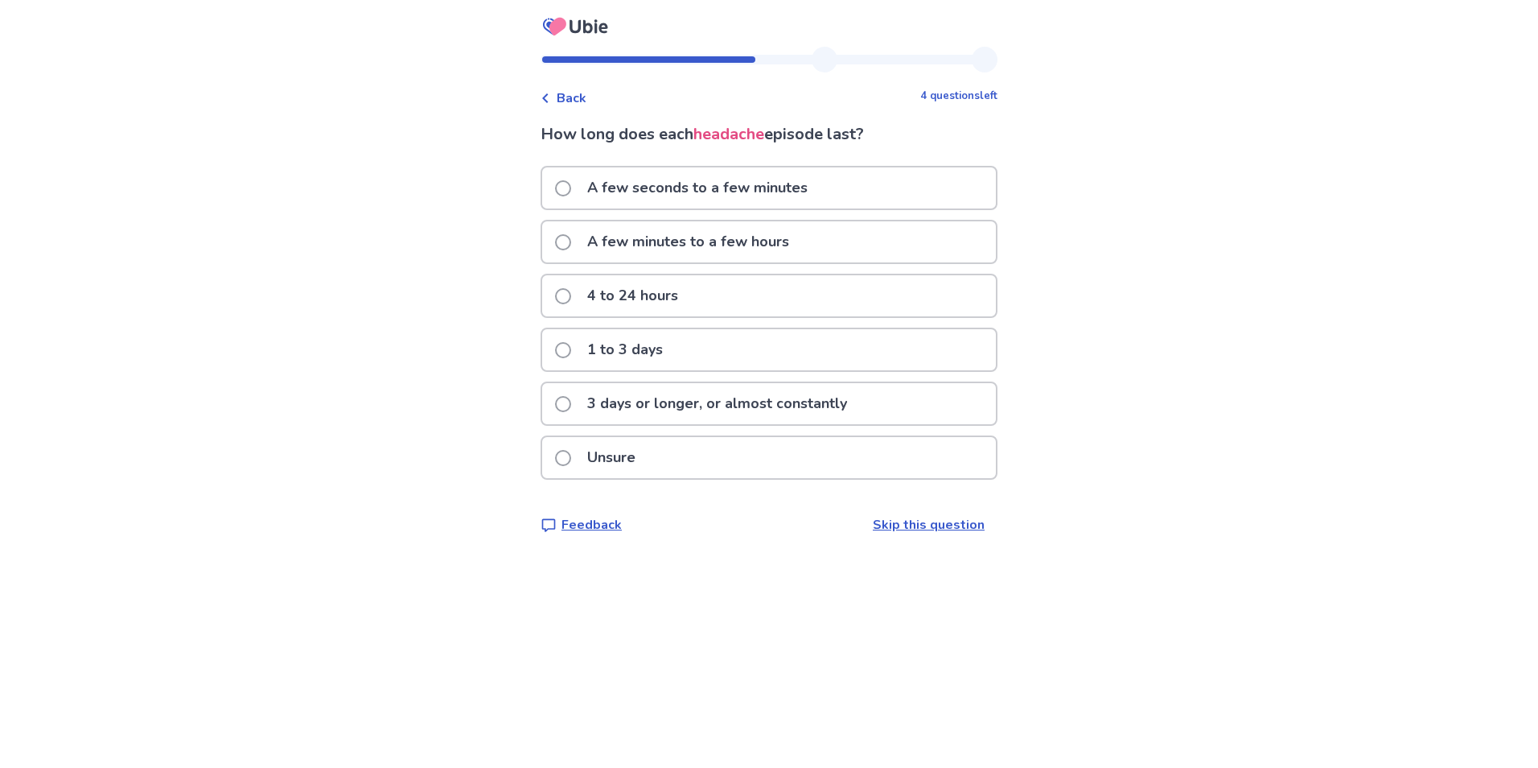
click at [583, 399] on label "3 days or longer, or almost constantly" at bounding box center [706, 403] width 302 height 41
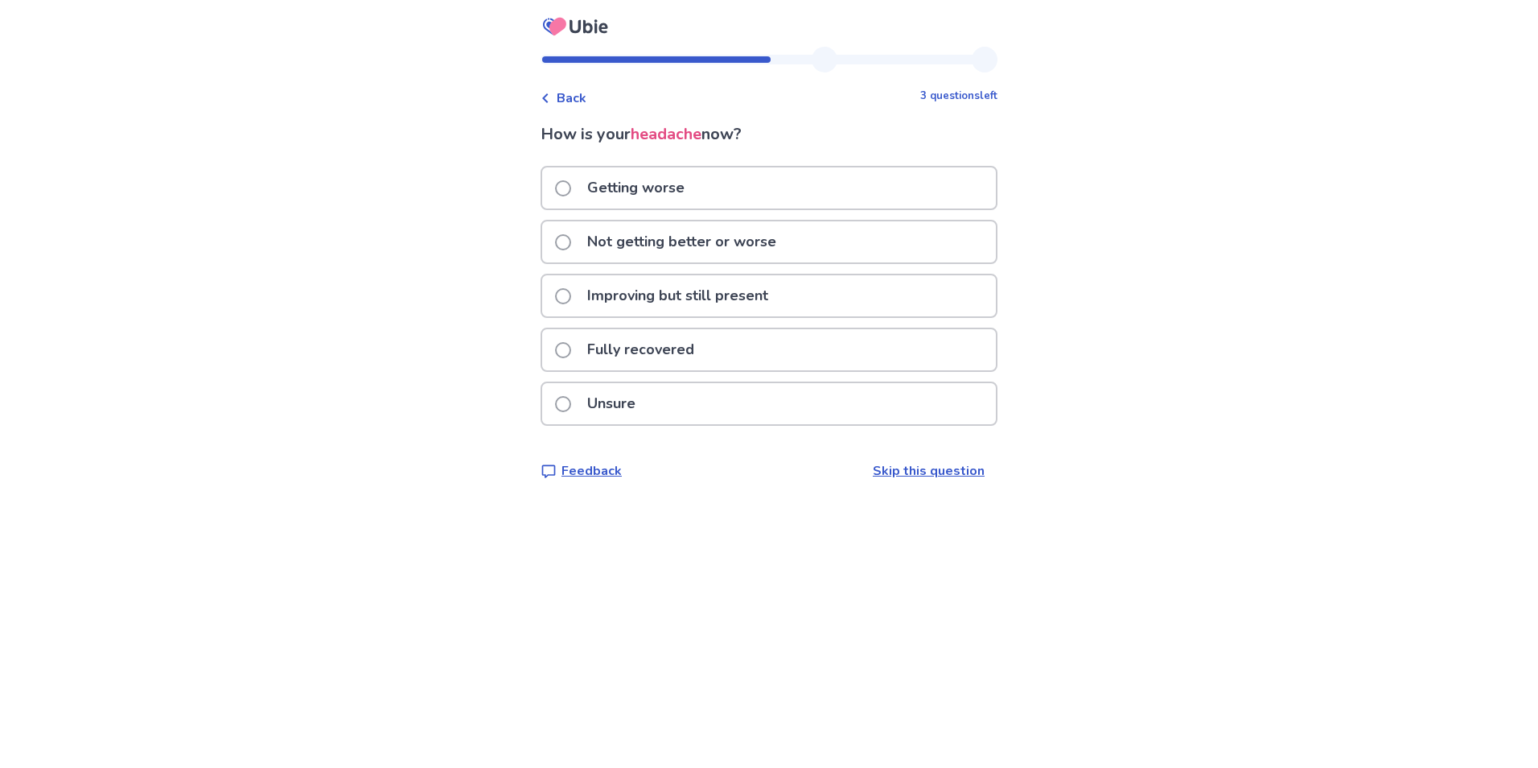
click at [625, 245] on p "Not getting better or worse" at bounding box center [682, 241] width 208 height 41
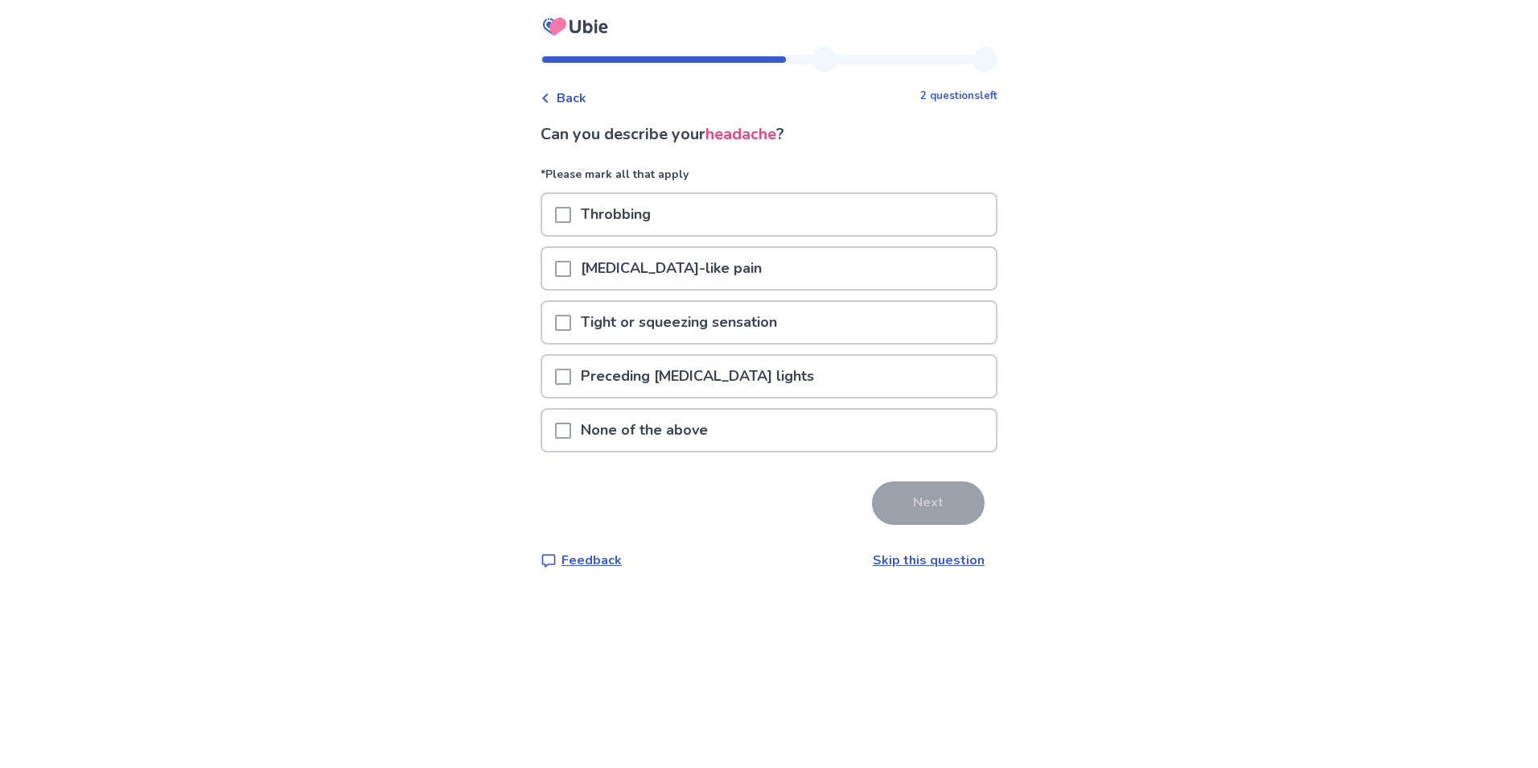
click at [571, 326] on span at bounding box center [563, 323] width 16 height 16
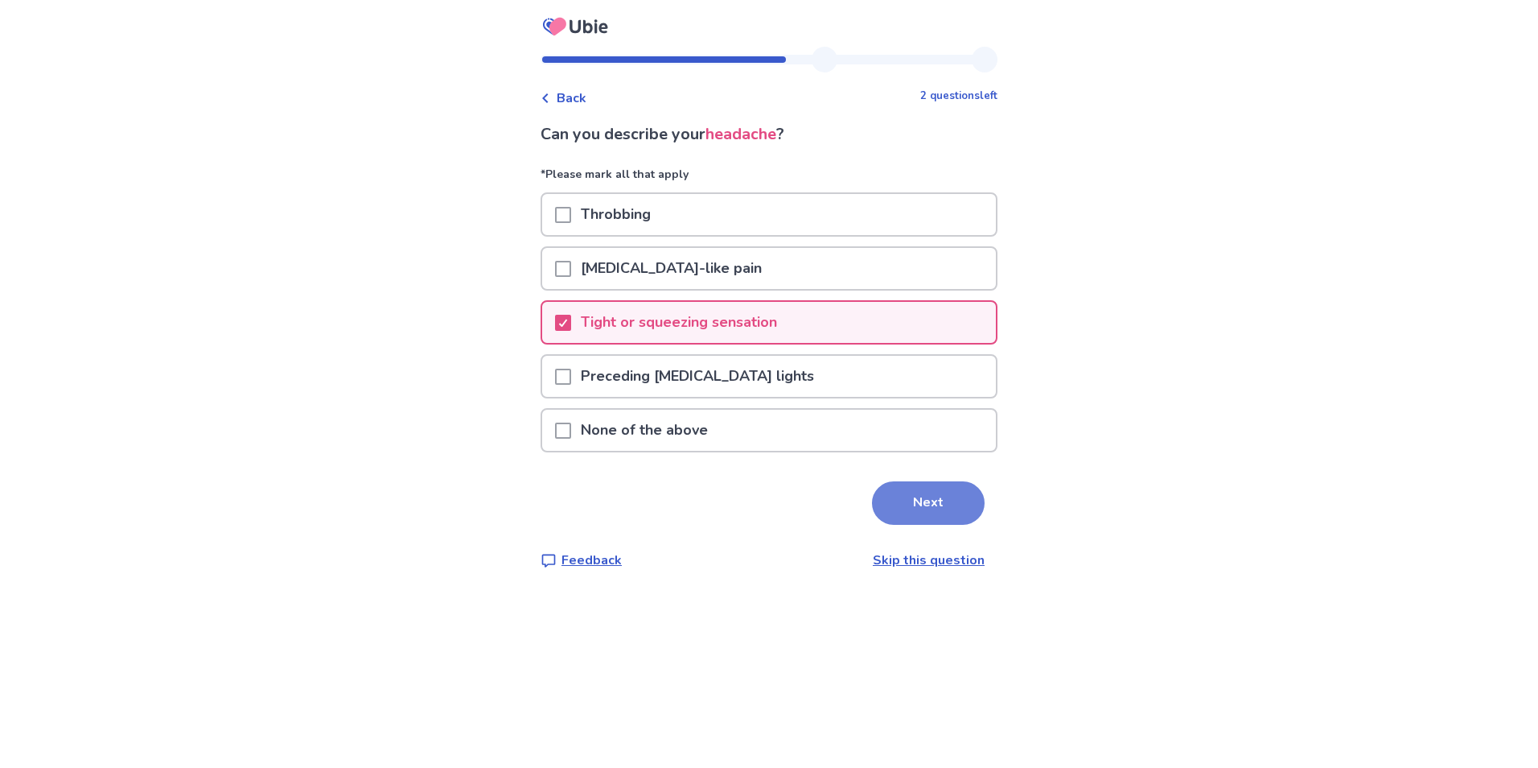
click at [905, 503] on button "Next" at bounding box center [928, 502] width 113 height 43
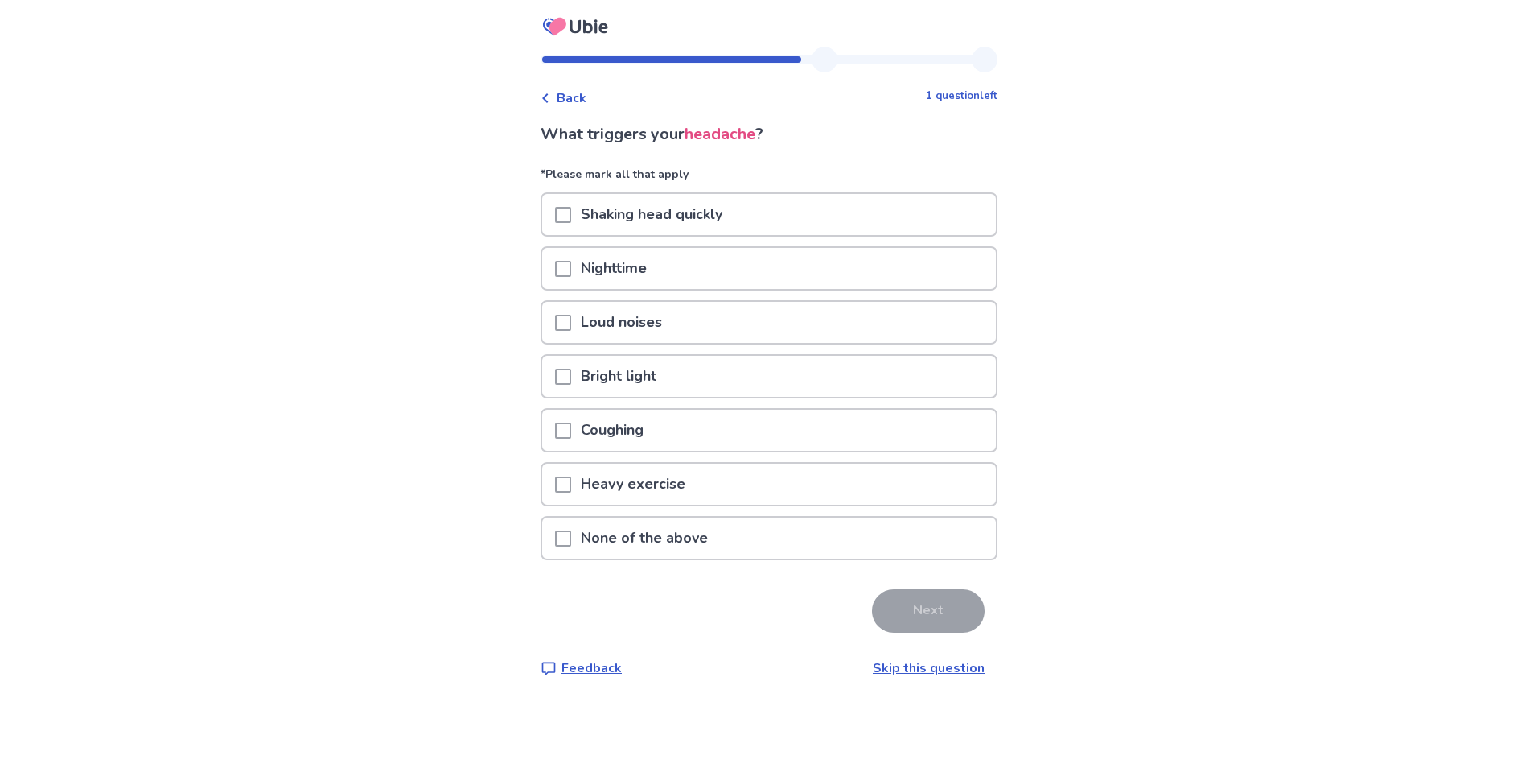
click at [570, 208] on span at bounding box center [563, 215] width 16 height 16
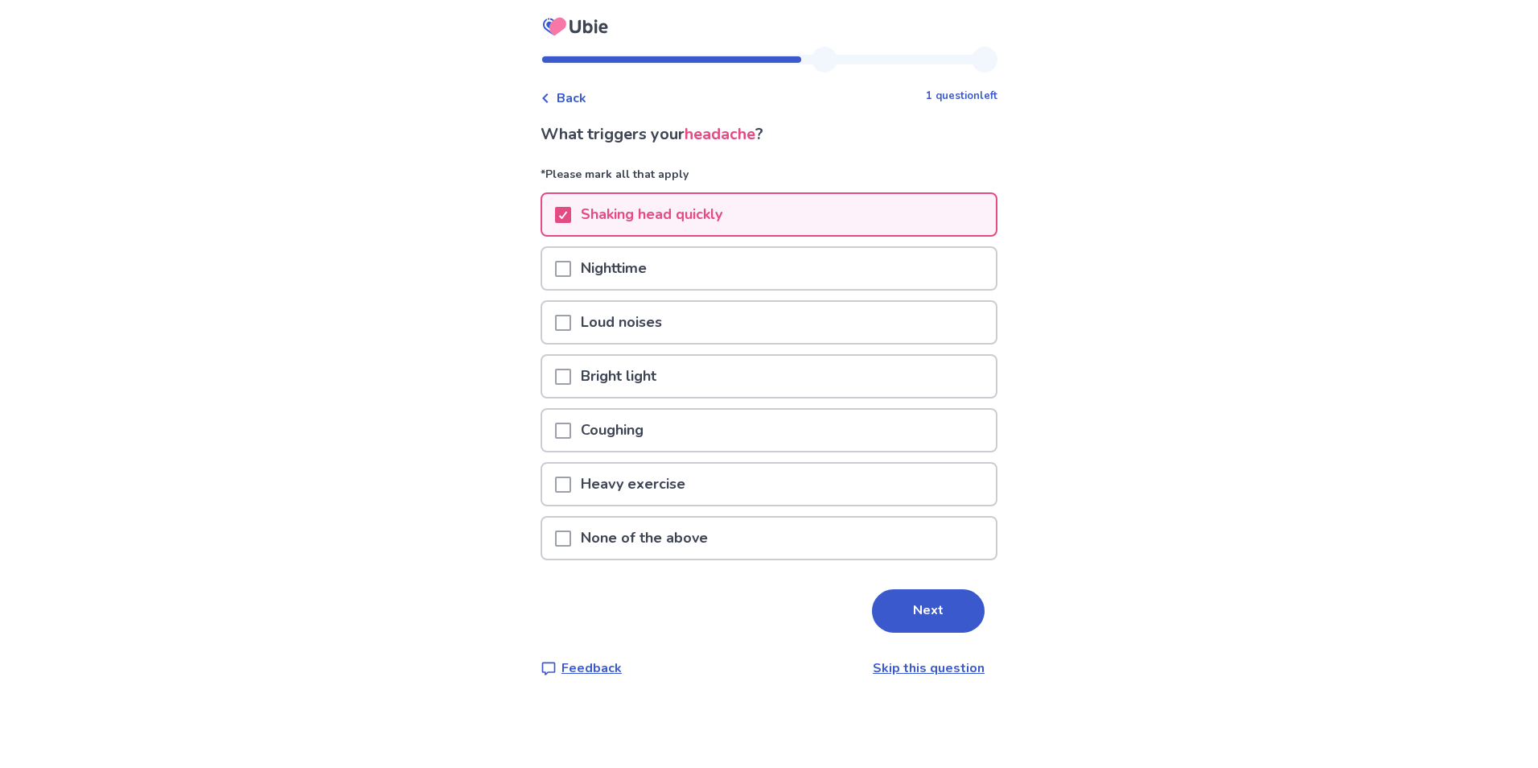
click at [571, 281] on div at bounding box center [563, 268] width 16 height 41
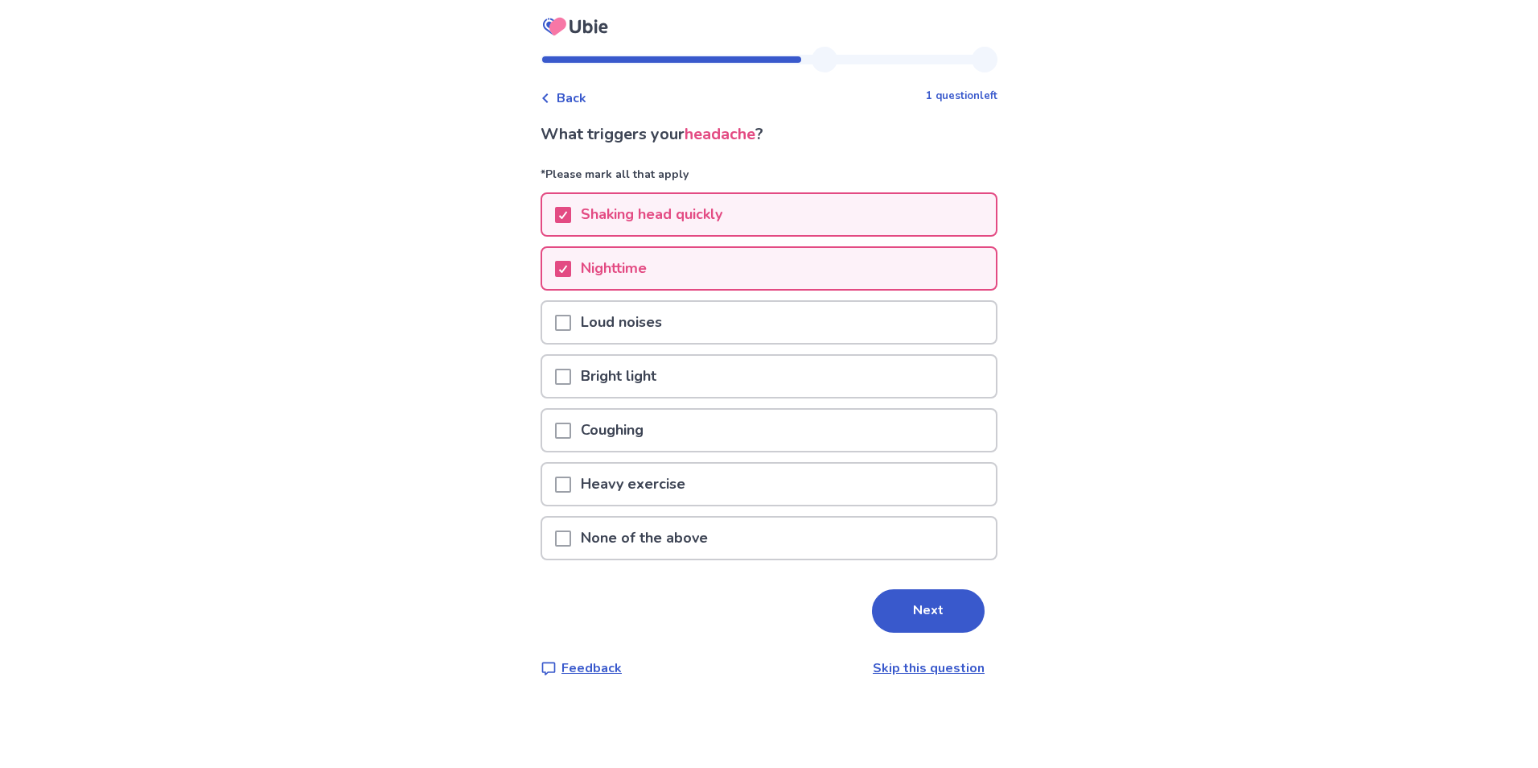
click at [571, 308] on div at bounding box center [563, 322] width 16 height 41
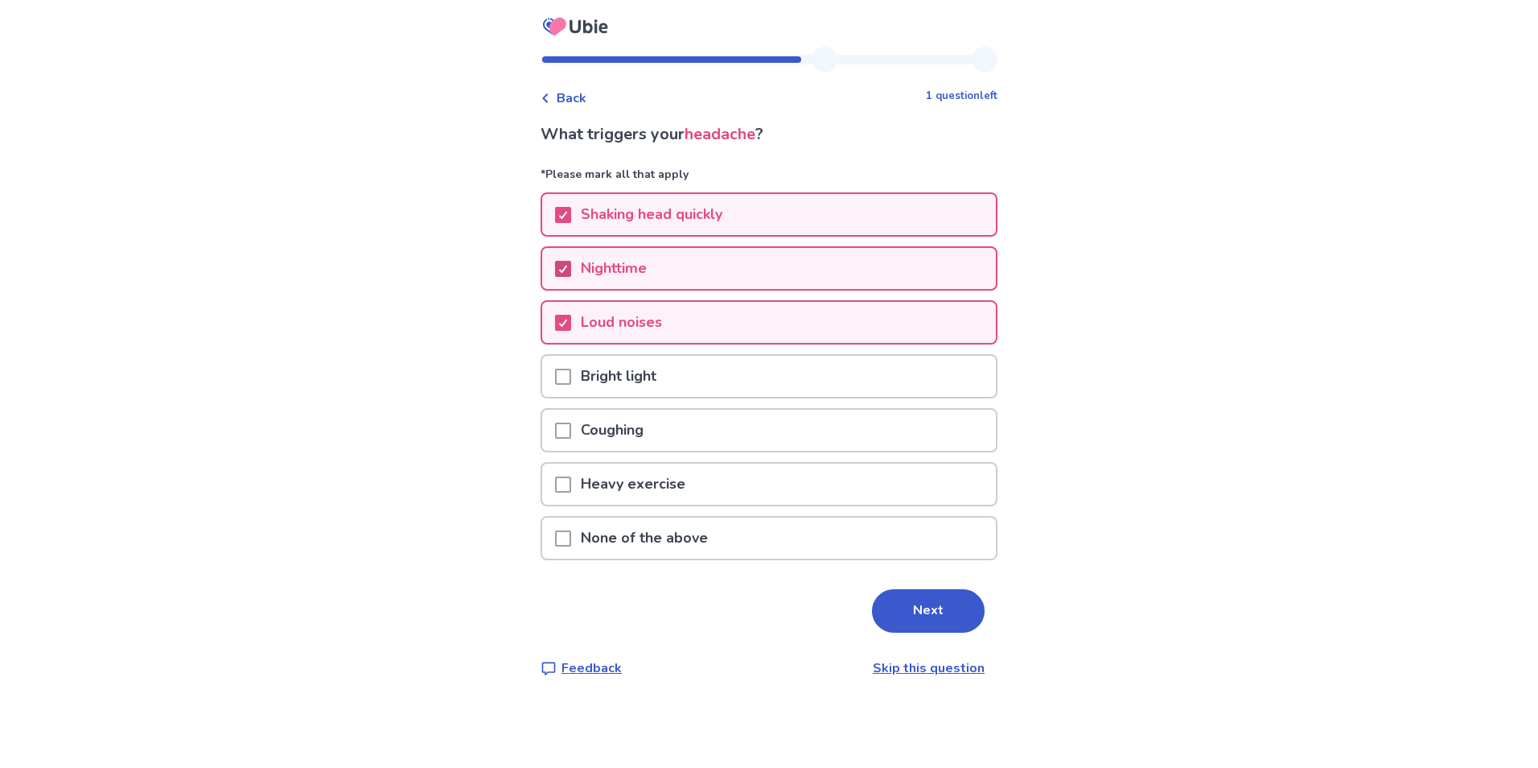
click at [568, 274] on div at bounding box center [563, 268] width 10 height 13
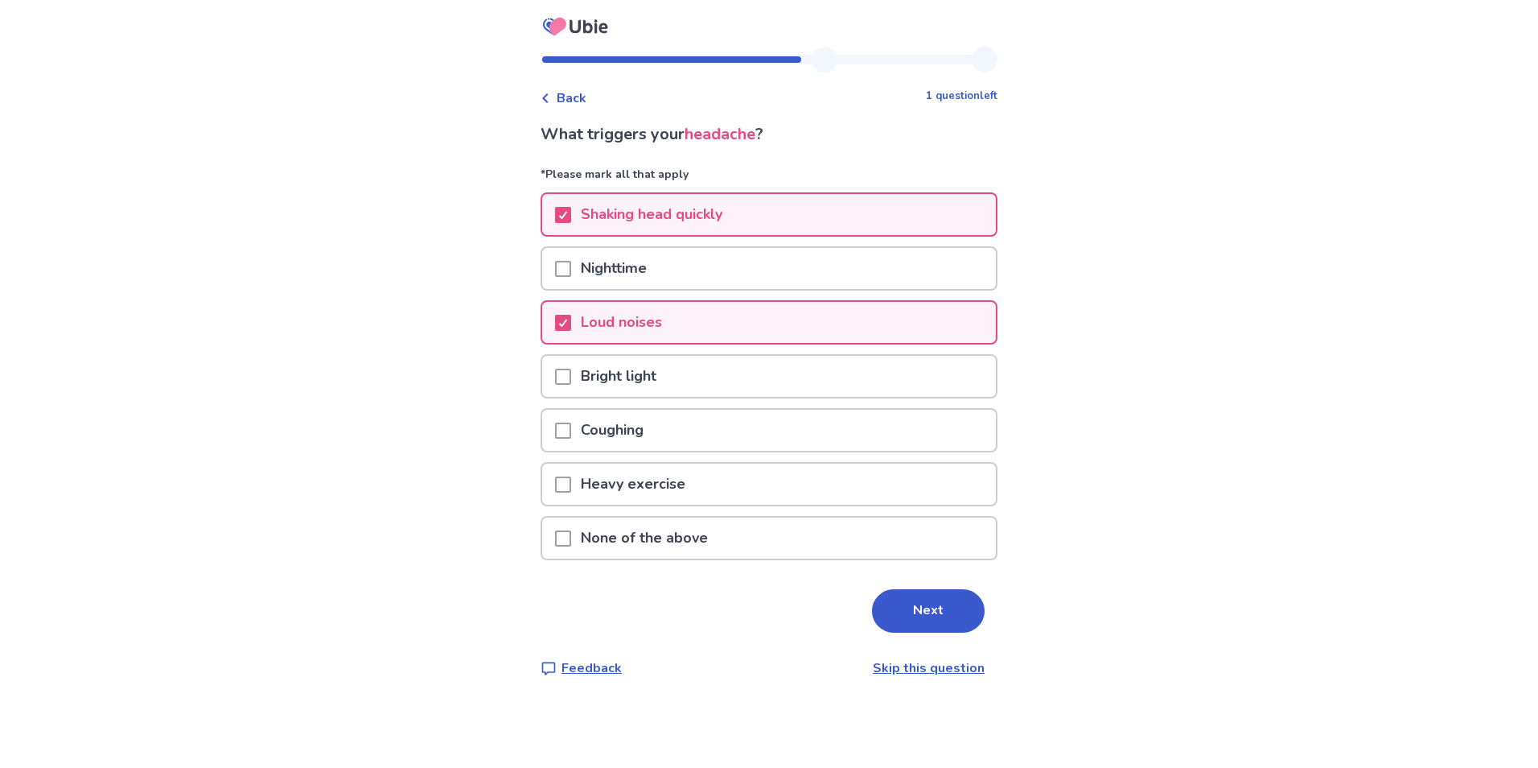
click at [583, 267] on p "Nighttime" at bounding box center [613, 268] width 85 height 41
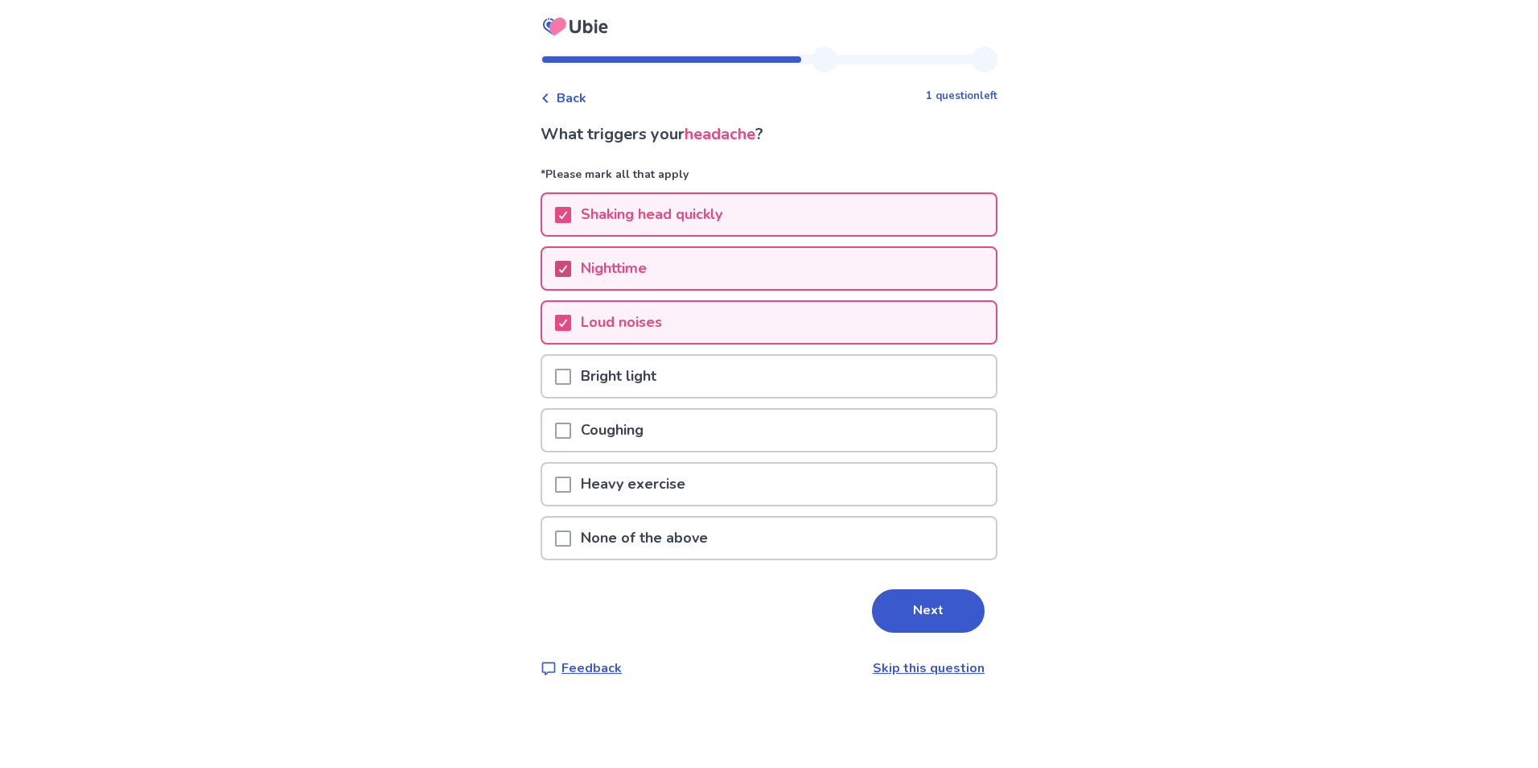
click at [571, 373] on span at bounding box center [563, 377] width 16 height 16
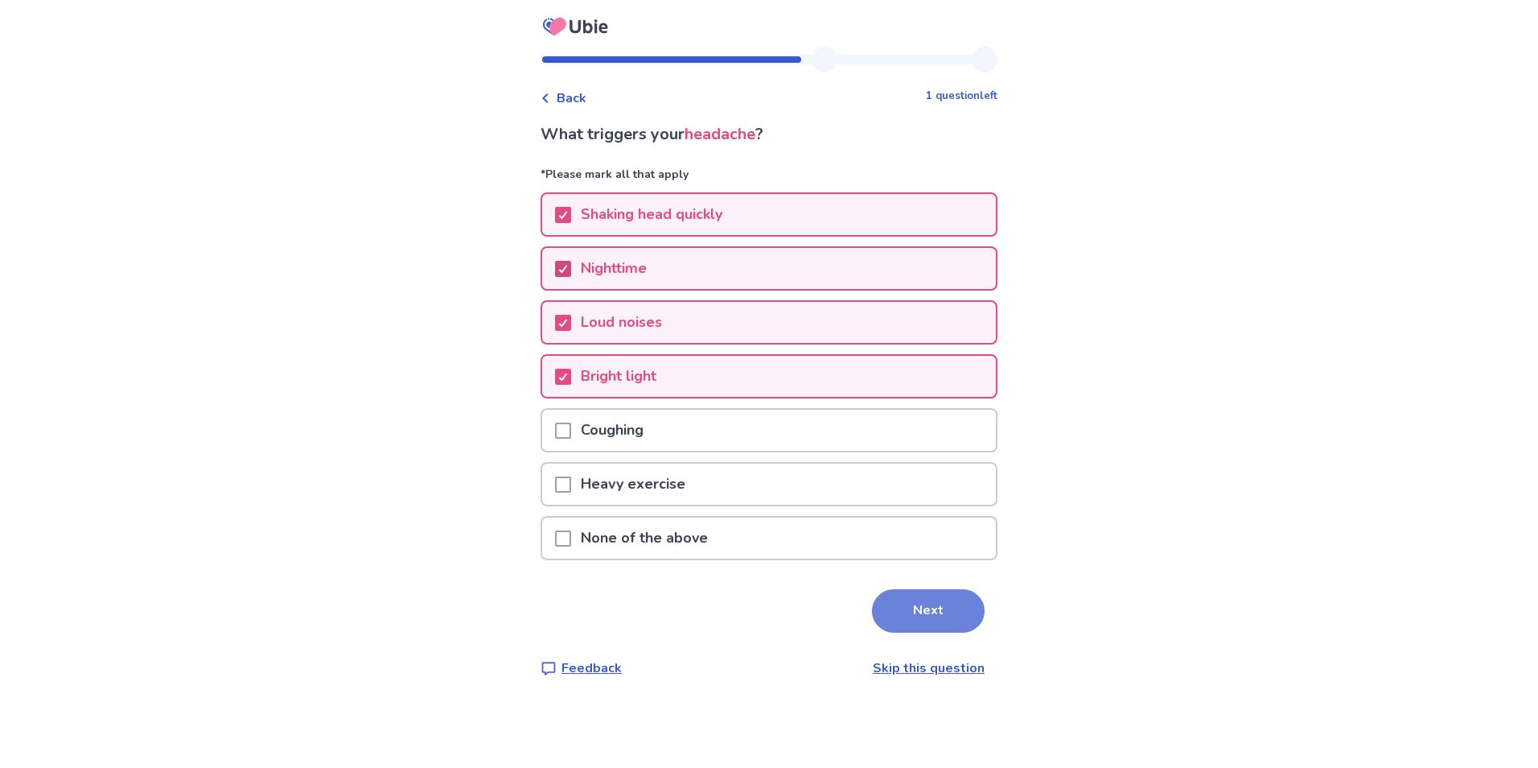
click at [917, 608] on button "Next" at bounding box center [928, 610] width 113 height 43
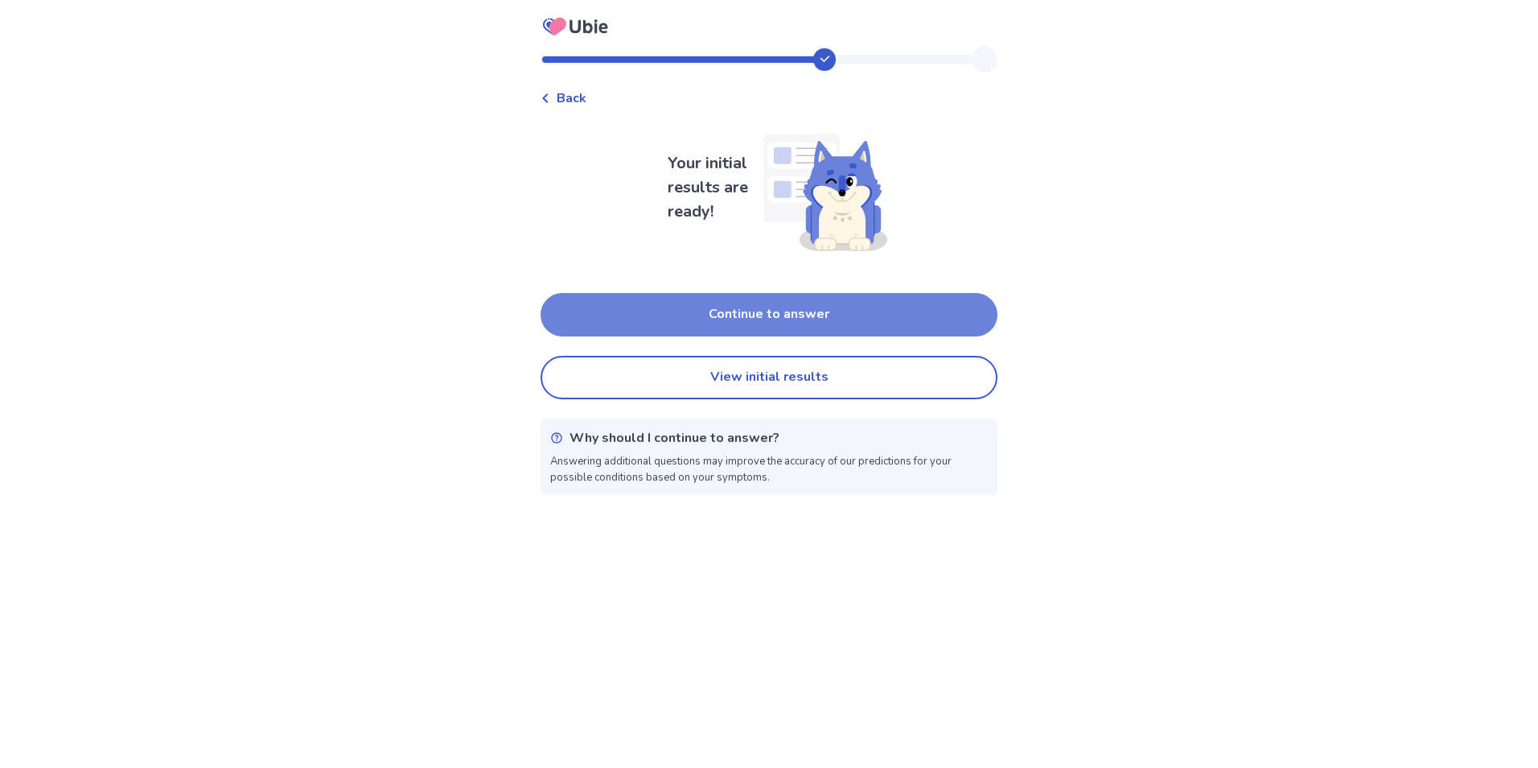
click at [701, 315] on button "Continue to answer" at bounding box center [769, 314] width 457 height 43
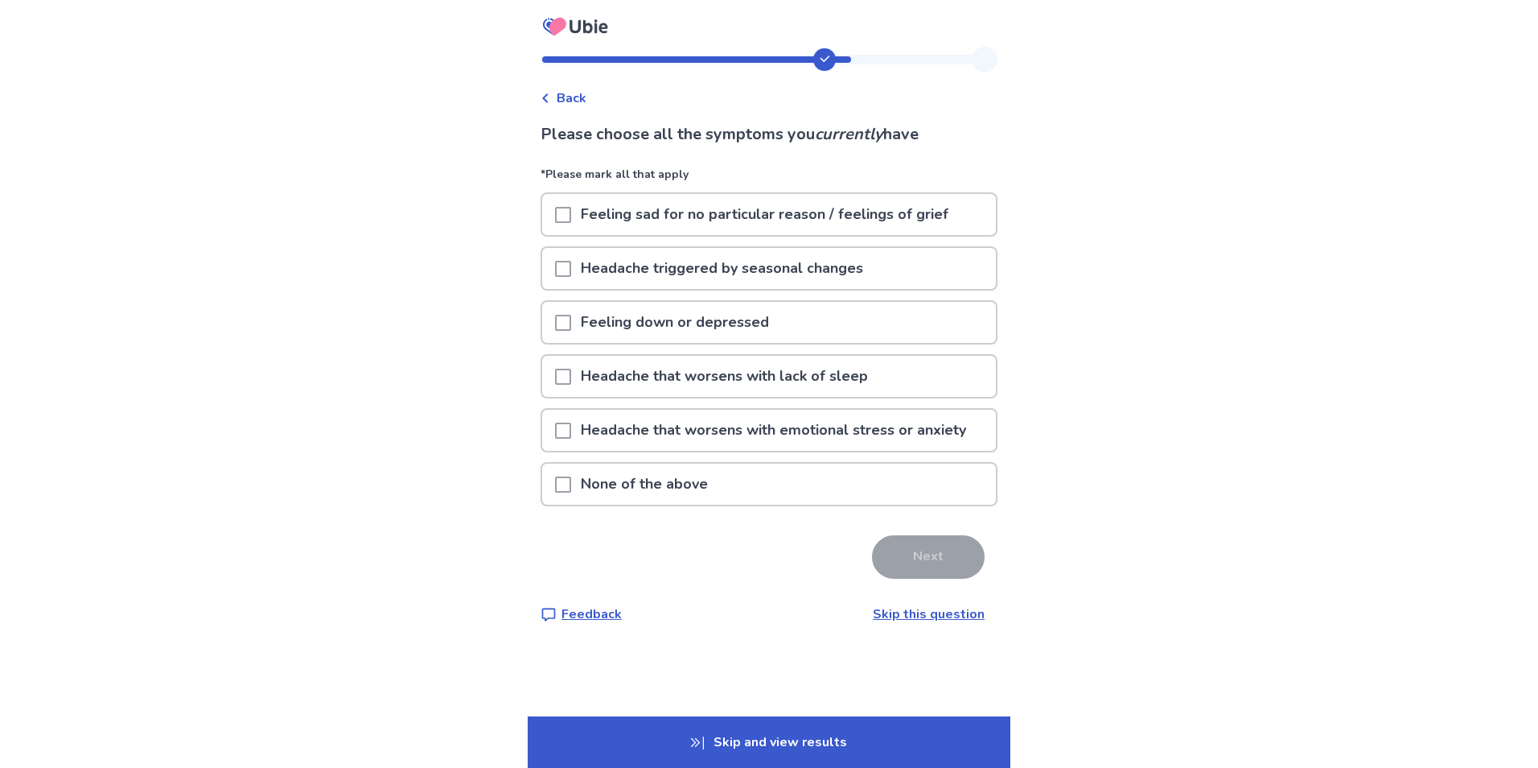
click at [595, 220] on p "Feeling sad for no particular reason / feelings of grief" at bounding box center [764, 214] width 387 height 41
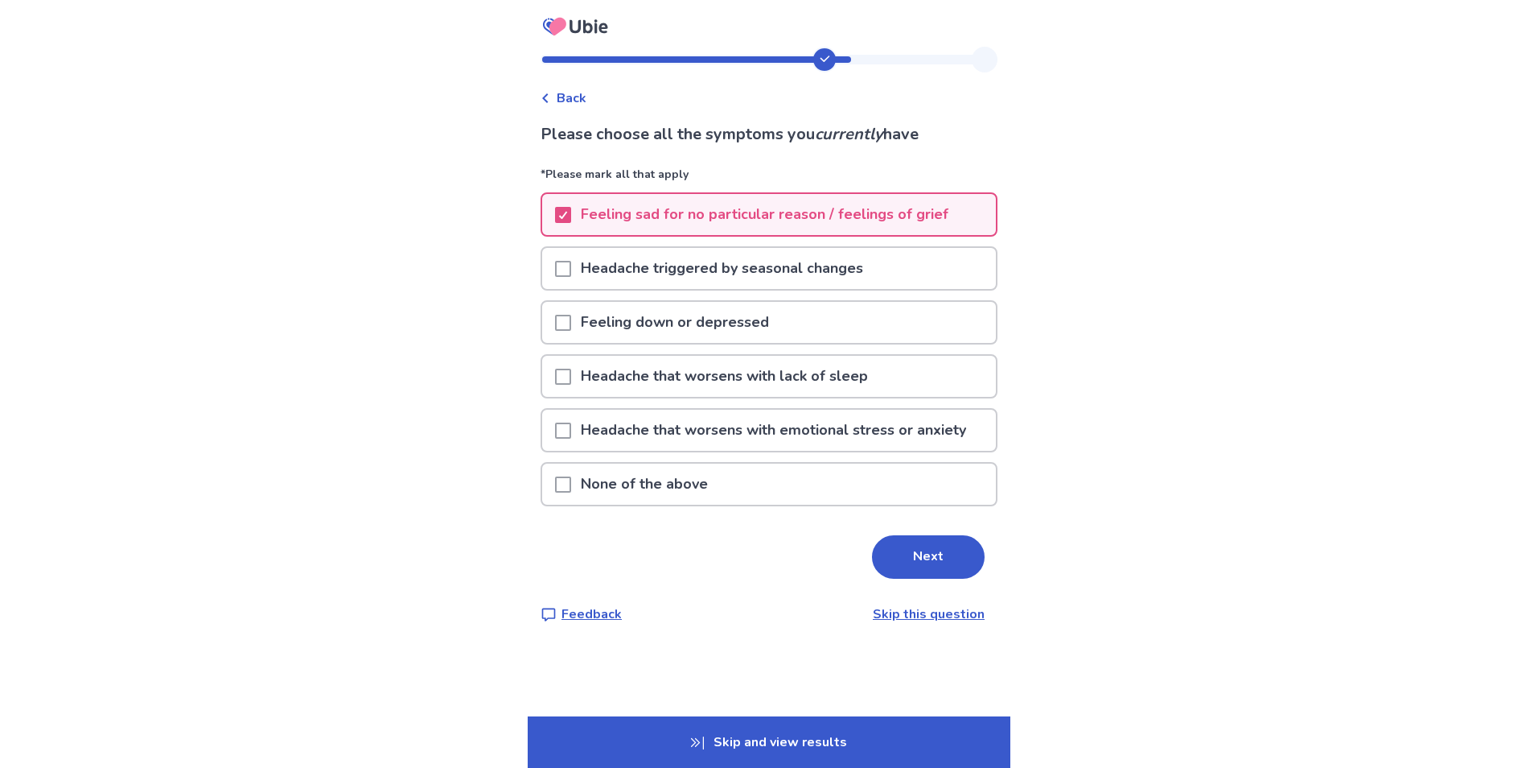
click at [603, 325] on p "Feeling down or depressed" at bounding box center [675, 322] width 208 height 41
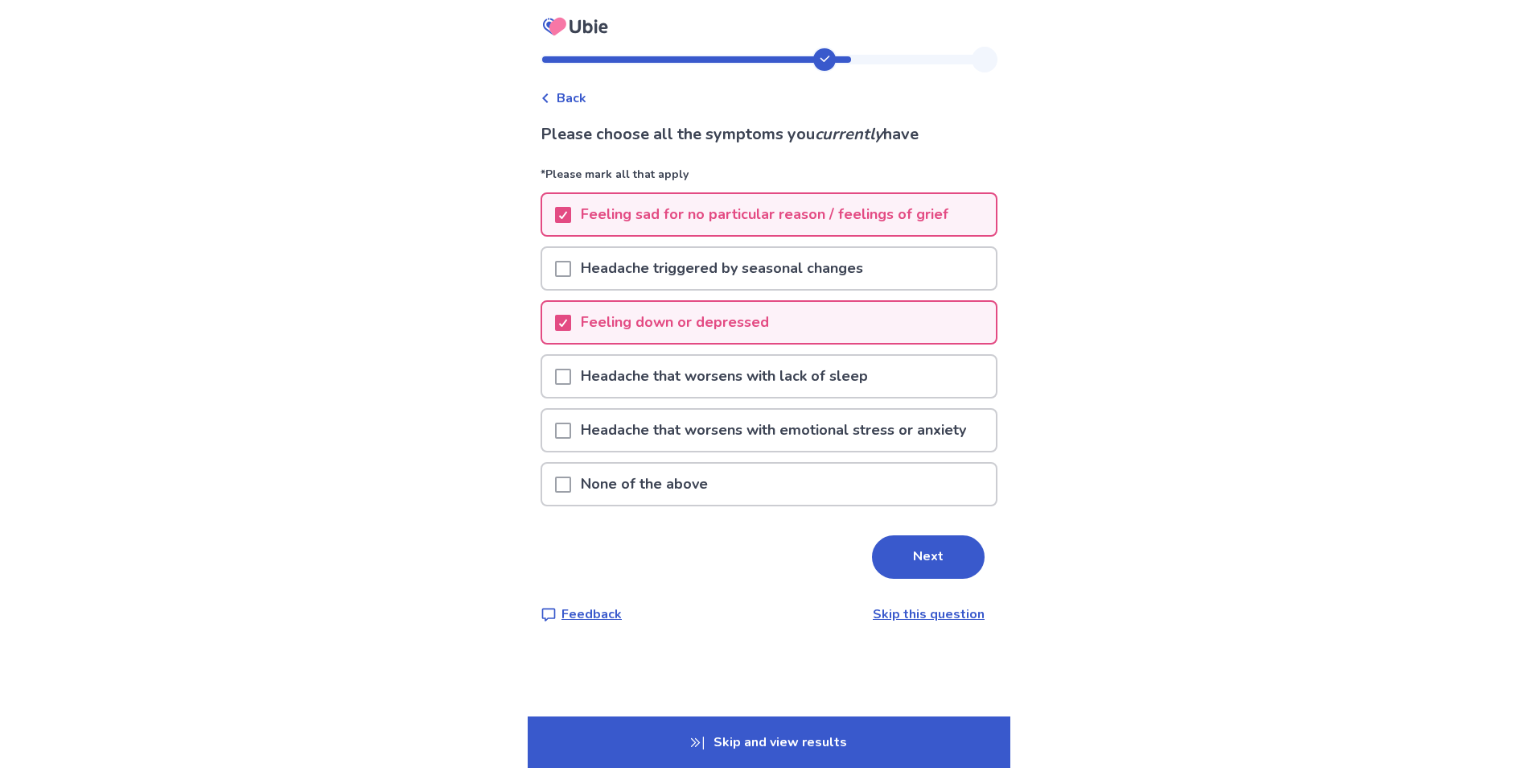
click at [638, 368] on p "Headache that worsens with lack of sleep" at bounding box center [724, 376] width 307 height 41
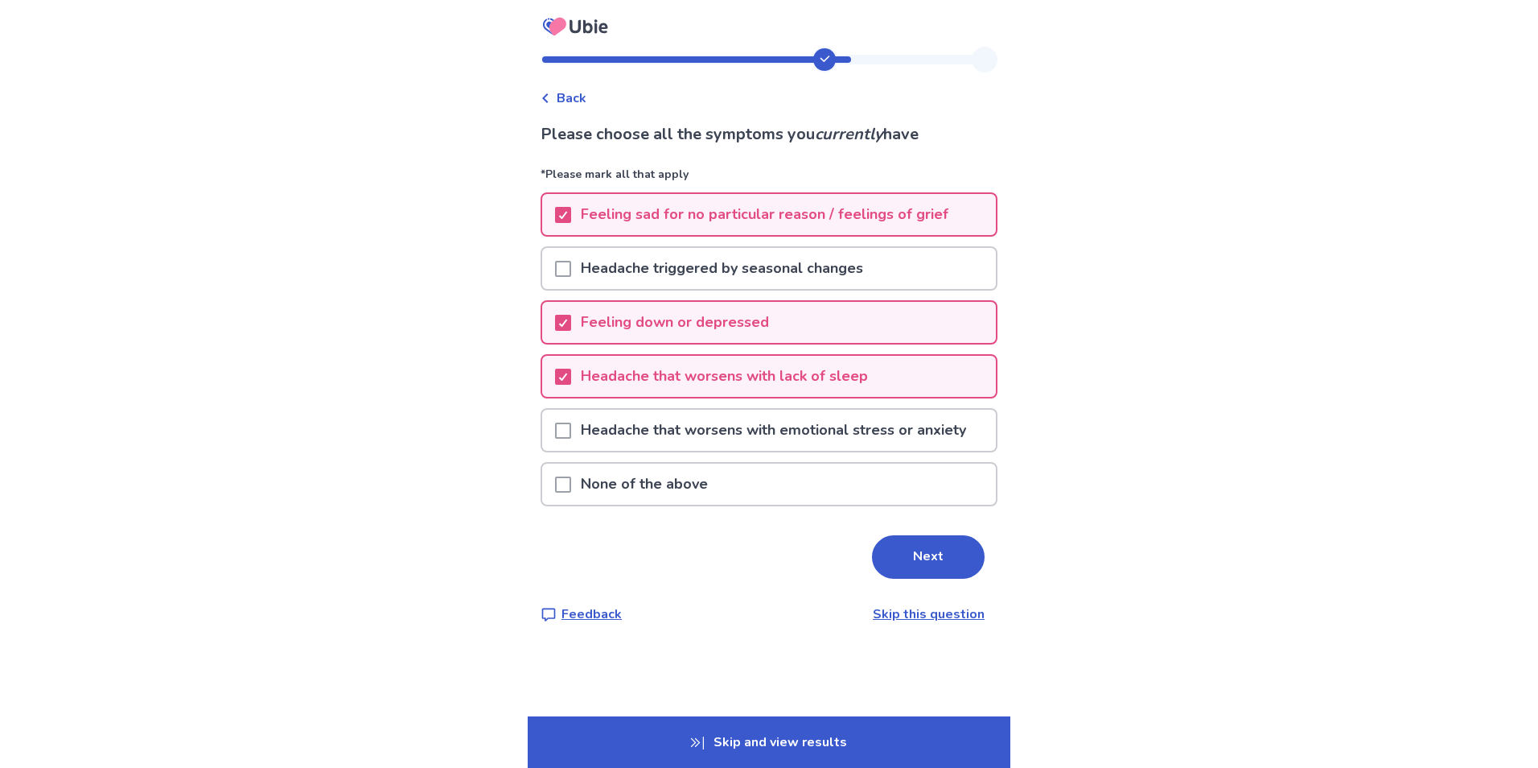
click at [674, 436] on p "Headache that worsens with emotional stress or anxiety" at bounding box center [773, 430] width 405 height 41
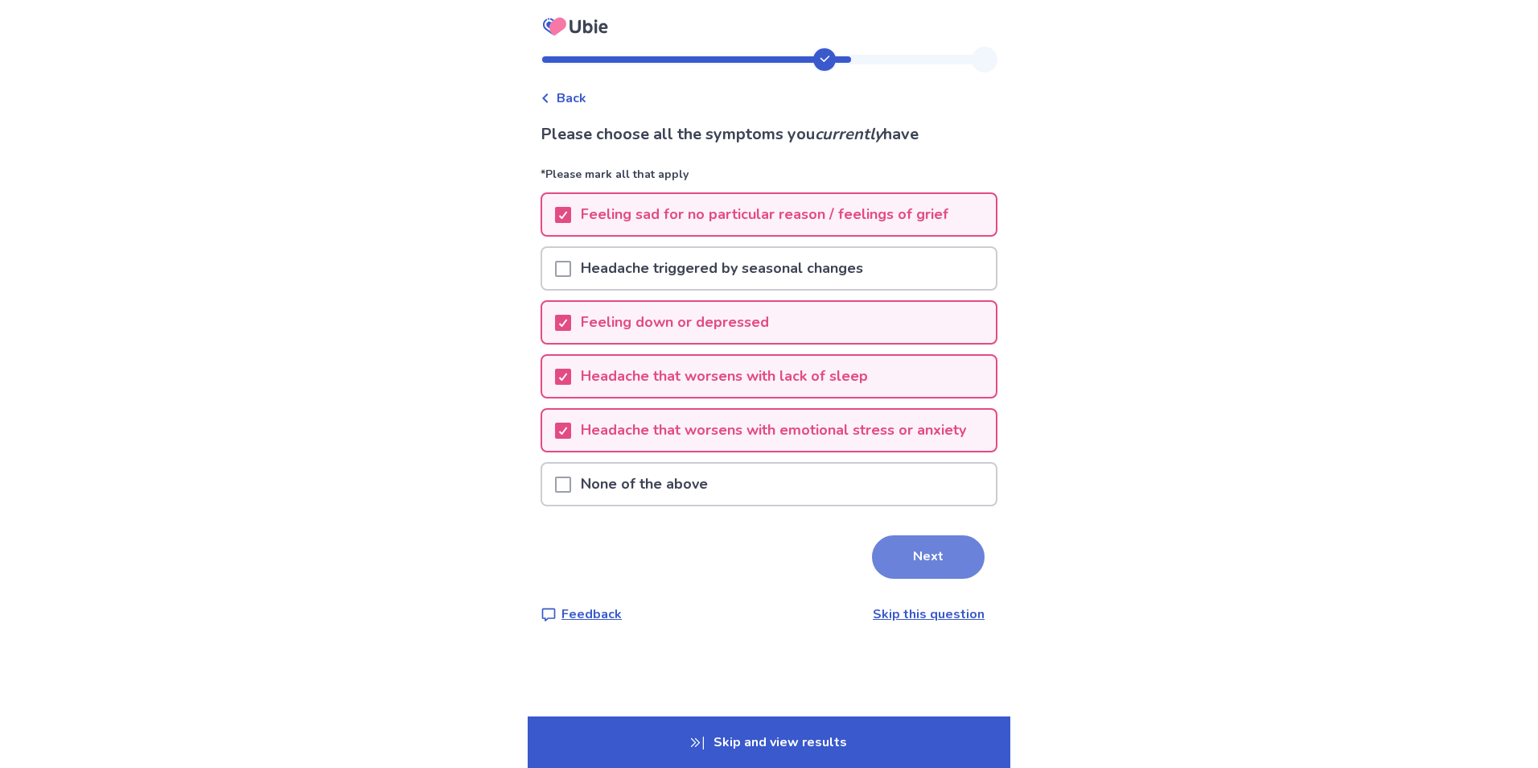
click at [908, 555] on button "Next" at bounding box center [928, 556] width 113 height 43
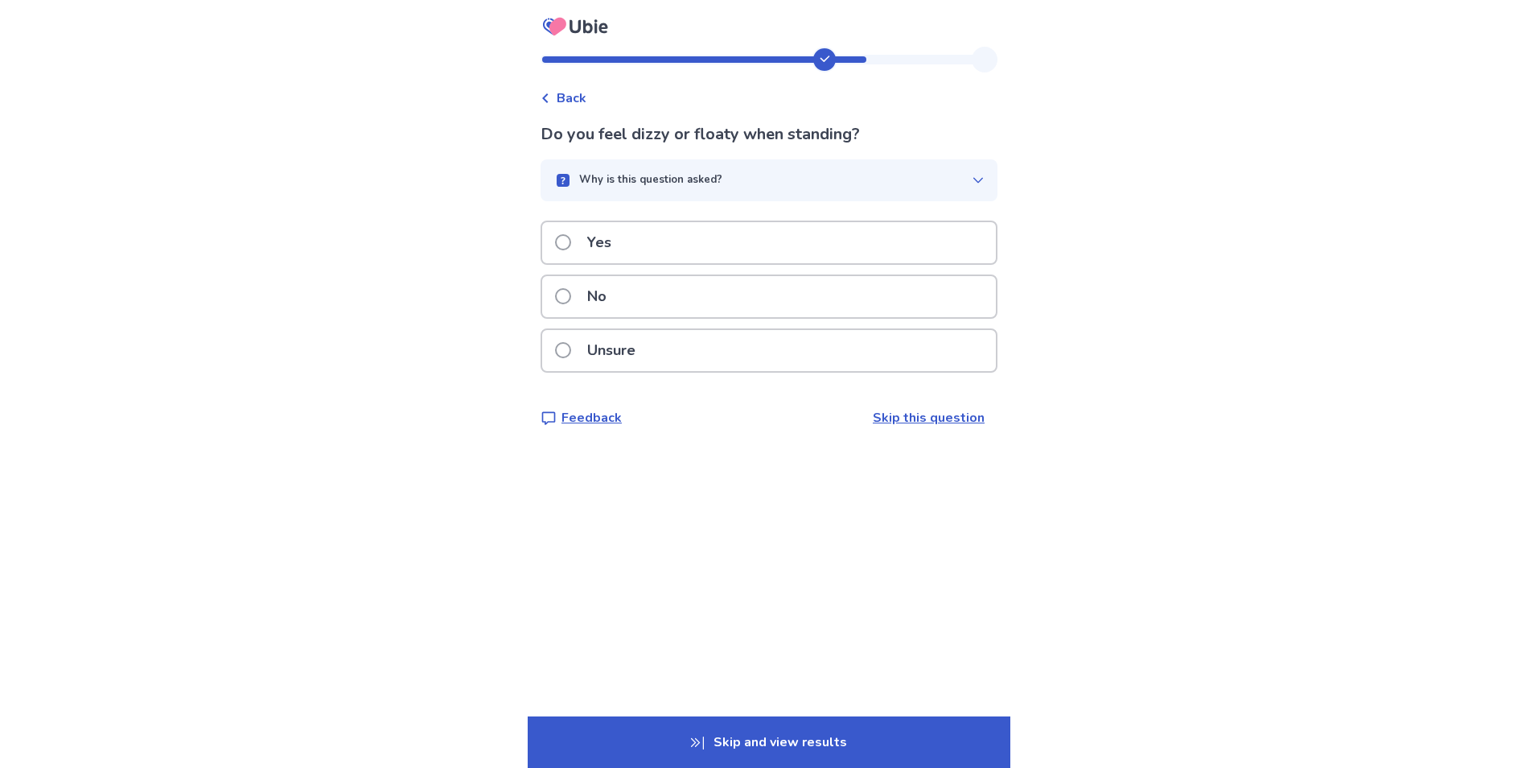
click at [641, 245] on div "Yes" at bounding box center [769, 242] width 454 height 41
click at [651, 243] on div "Yes" at bounding box center [769, 242] width 454 height 41
click at [630, 263] on div "Yes" at bounding box center [769, 242] width 454 height 41
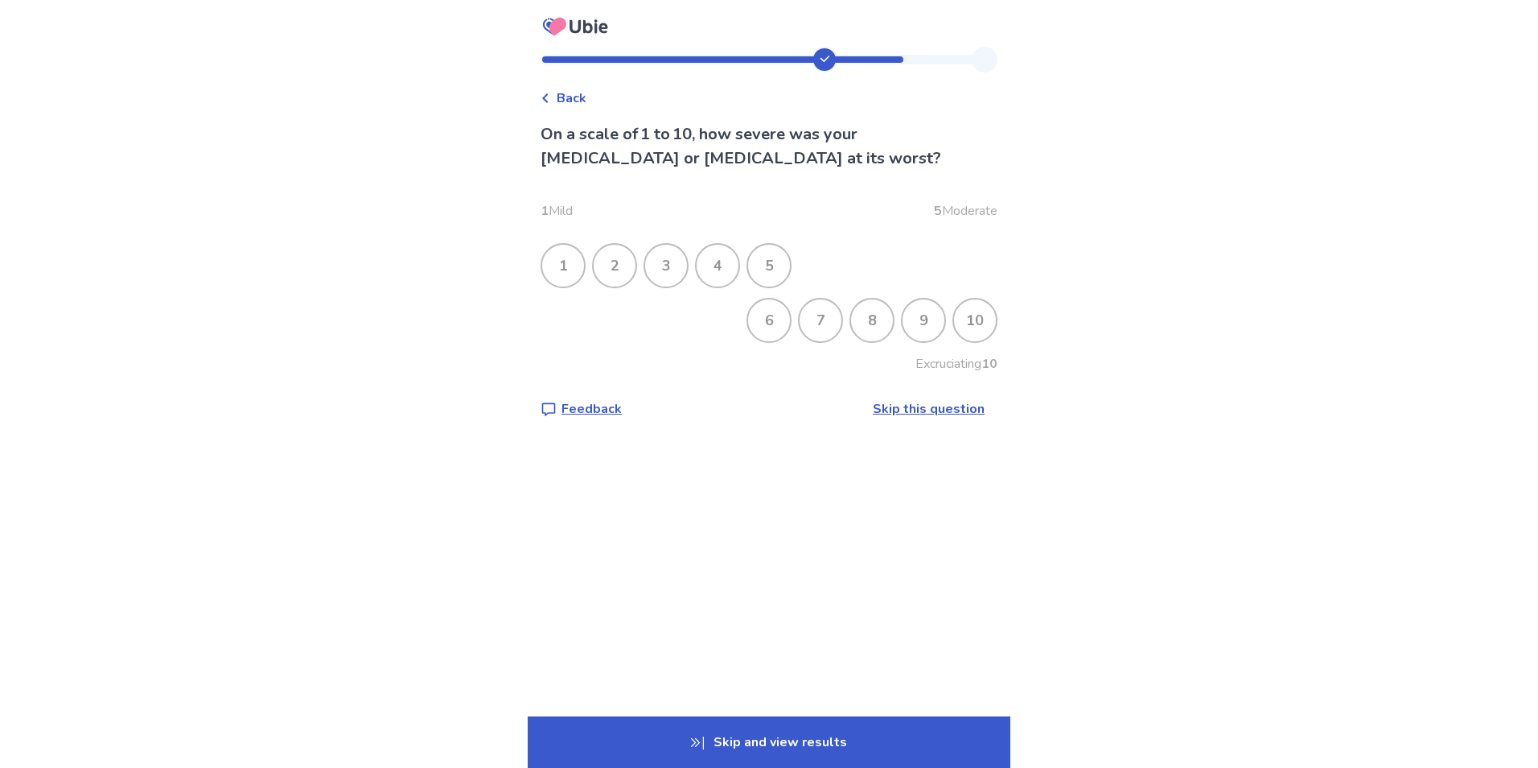
click at [851, 316] on div "8" at bounding box center [872, 320] width 42 height 42
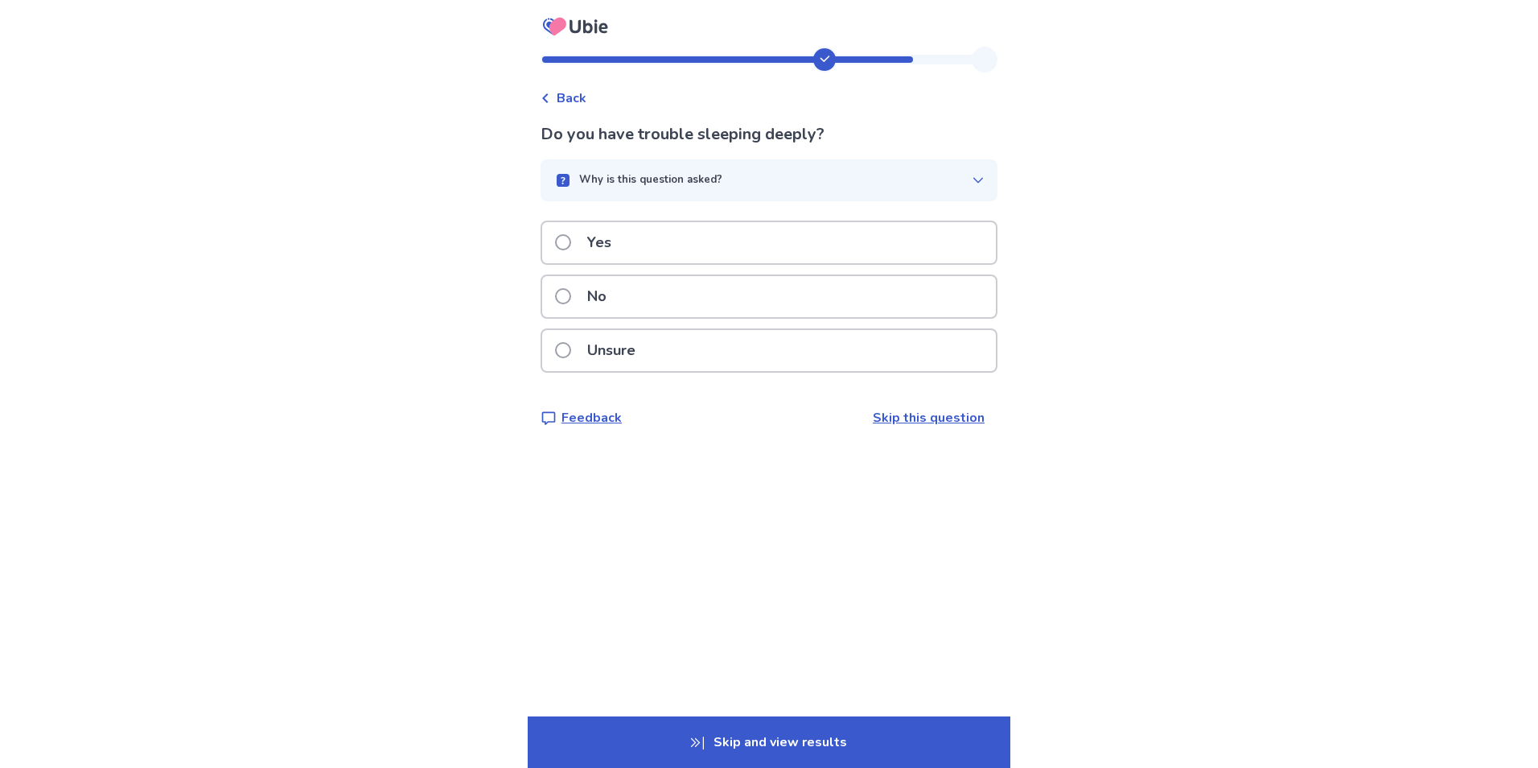
click at [587, 238] on p "Yes" at bounding box center [599, 242] width 43 height 41
click at [570, 99] on span "Back" at bounding box center [572, 98] width 30 height 19
click at [616, 290] on p "No" at bounding box center [597, 296] width 39 height 41
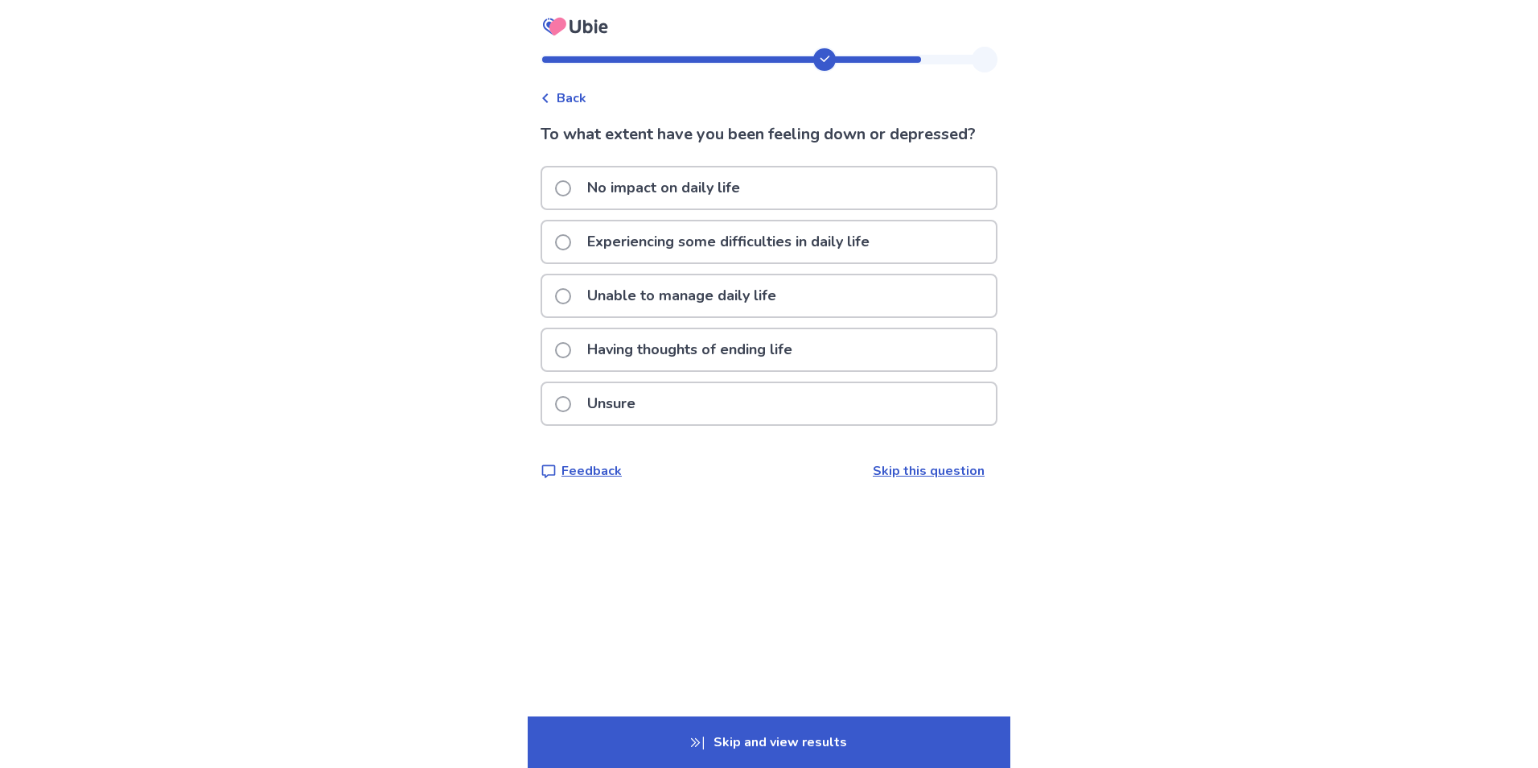
click at [647, 243] on p "Experiencing some difficulties in daily life" at bounding box center [729, 241] width 302 height 41
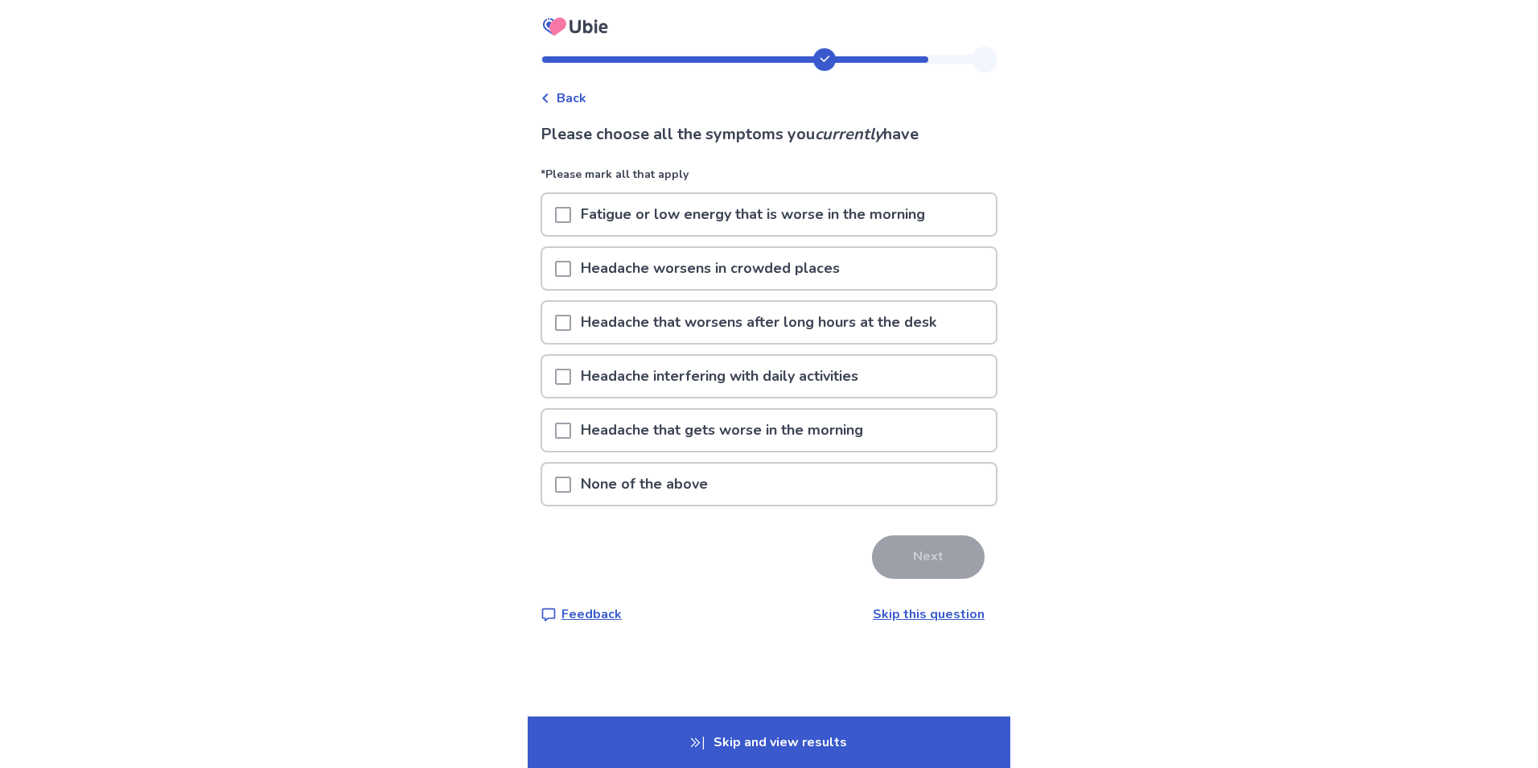
click at [562, 220] on div "Fatigue or low energy that is worse in the morning" at bounding box center [769, 214] width 454 height 41
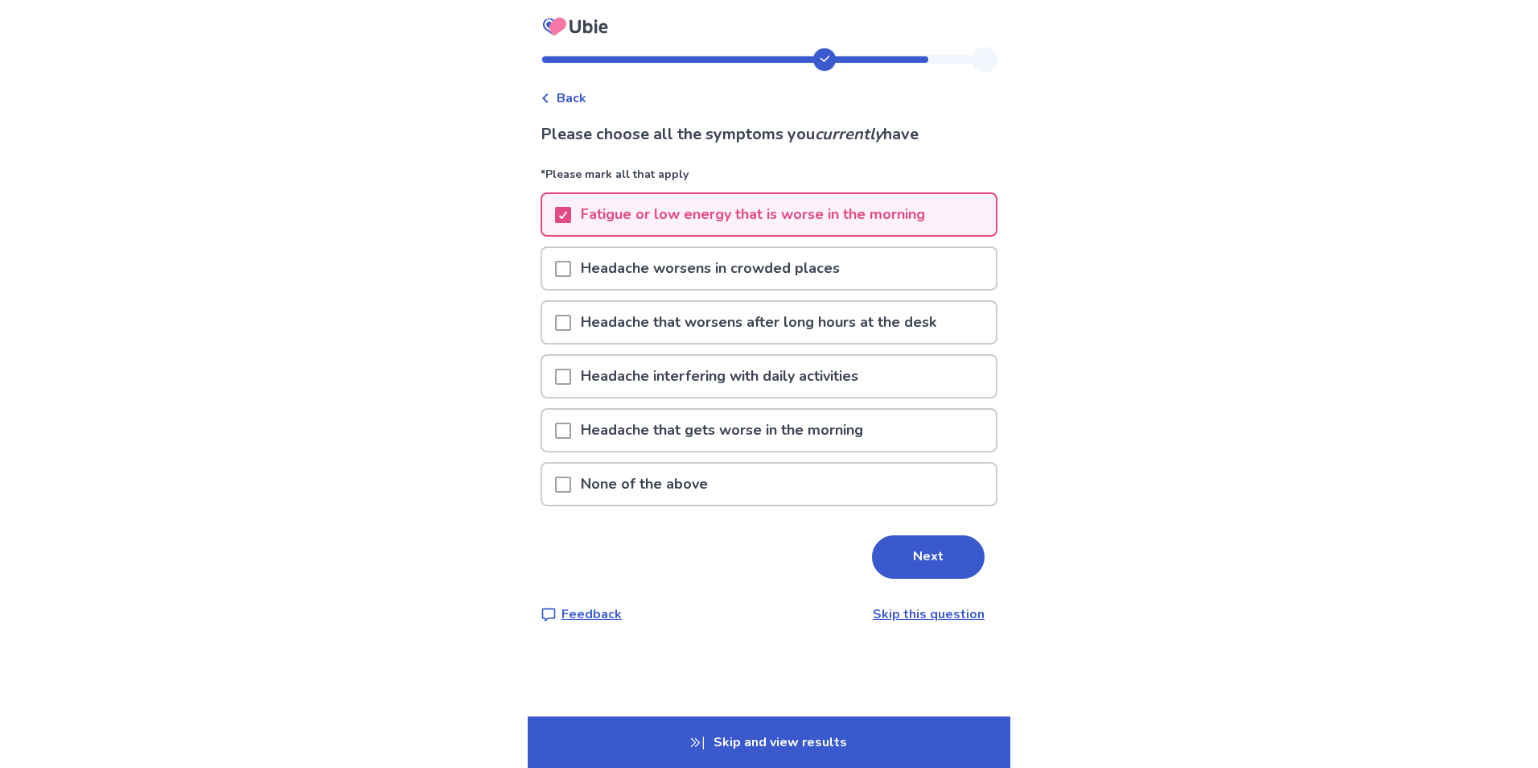
click at [585, 277] on p "Headache worsens in crowded places" at bounding box center [710, 268] width 278 height 41
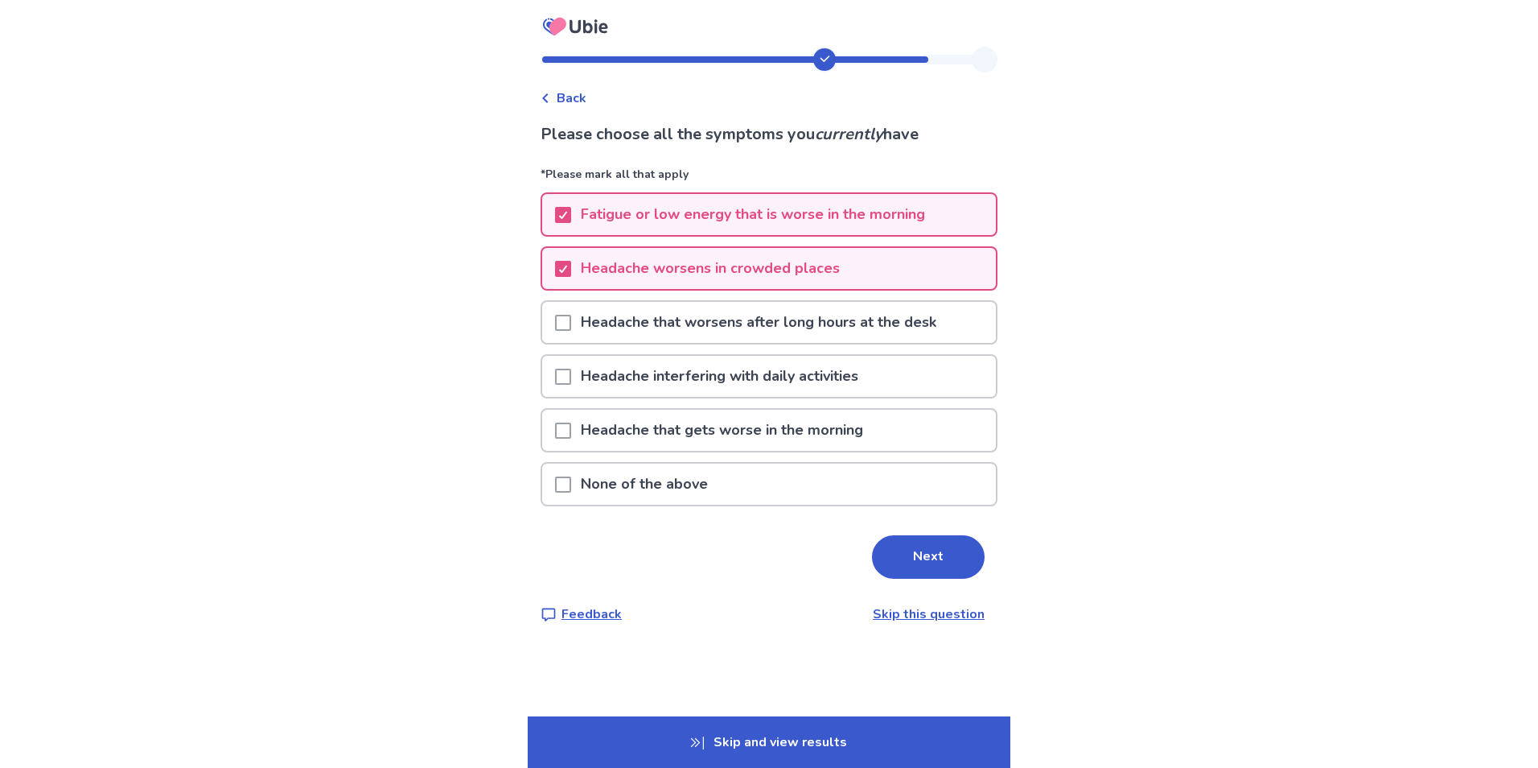
click at [600, 331] on p "Headache that worsens after long hours at the desk" at bounding box center [758, 322] width 375 height 41
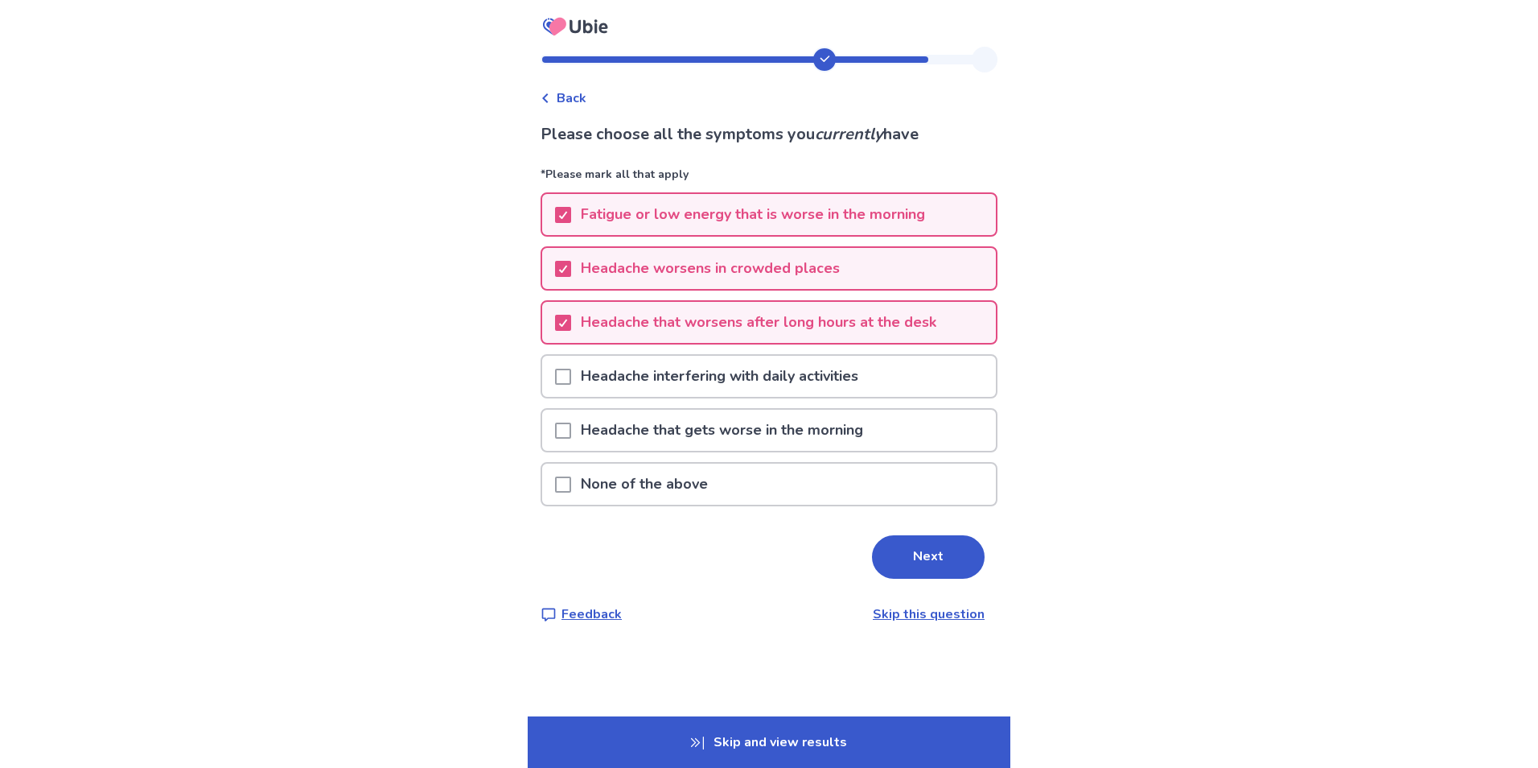
click at [620, 378] on p "Headache interfering with daily activities" at bounding box center [719, 376] width 297 height 41
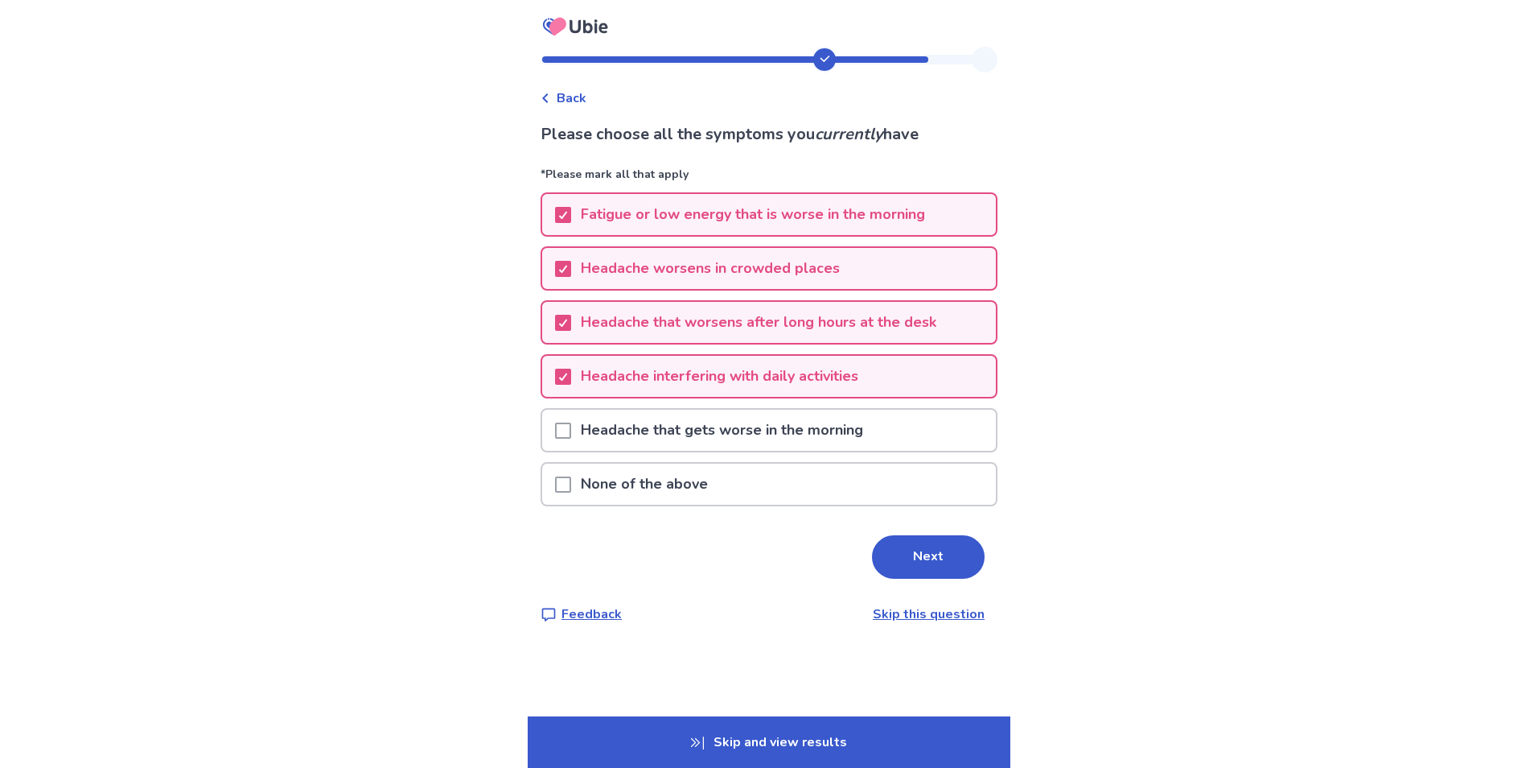
click at [620, 428] on p "Headache that gets worse in the morning" at bounding box center [722, 430] width 302 height 41
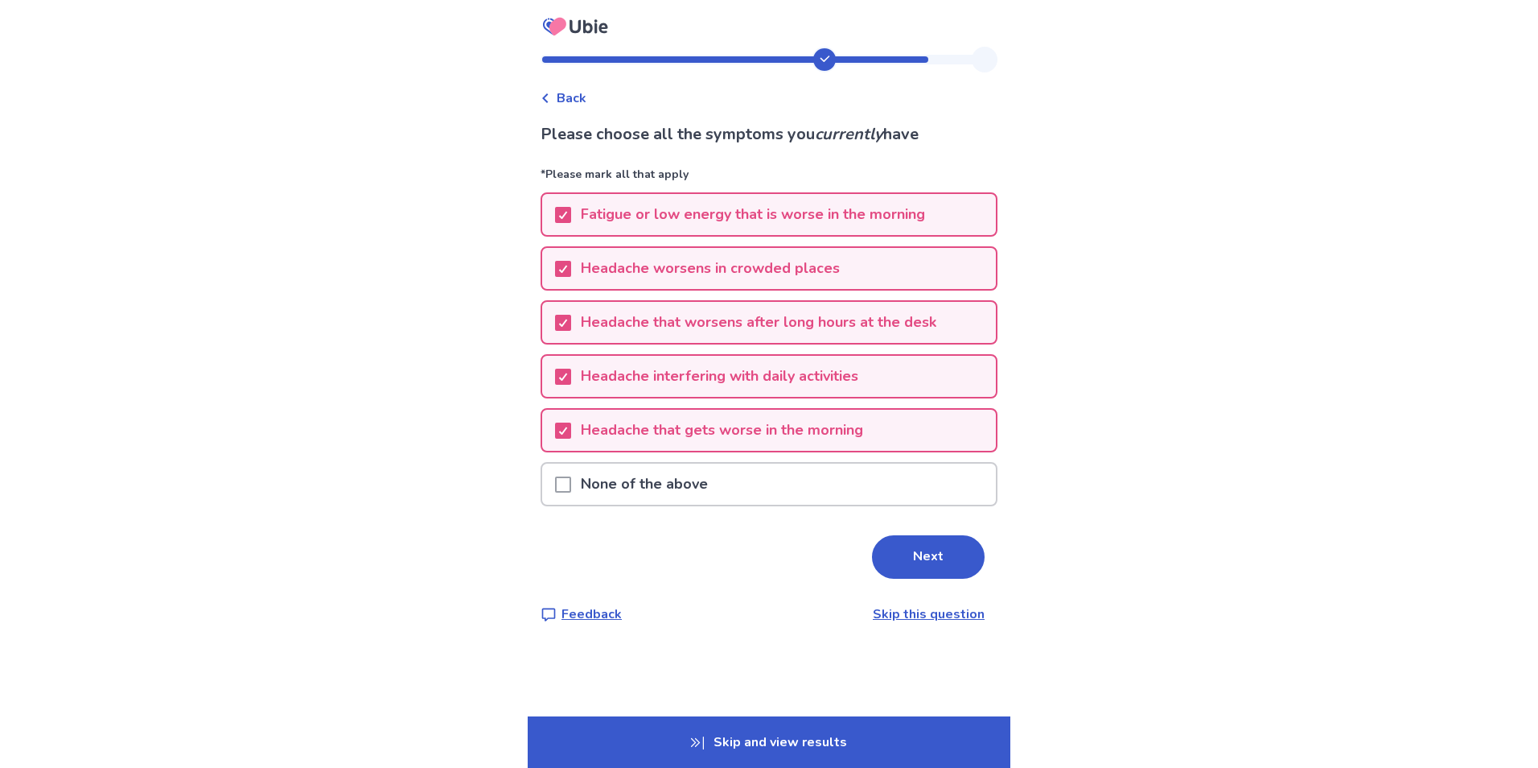
click at [585, 426] on p "Headache that gets worse in the morning" at bounding box center [722, 430] width 302 height 41
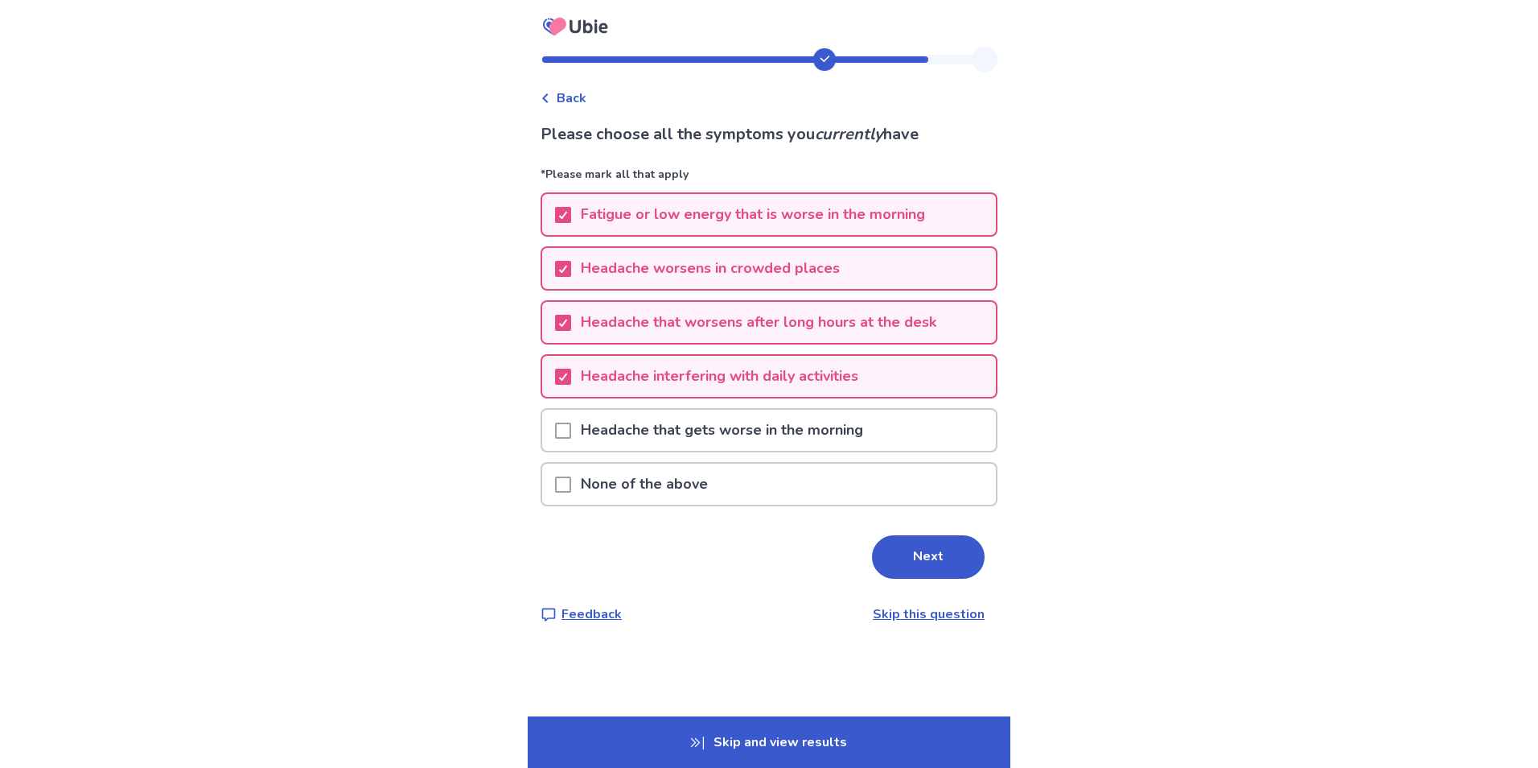
click at [937, 563] on button "Next" at bounding box center [928, 556] width 113 height 43
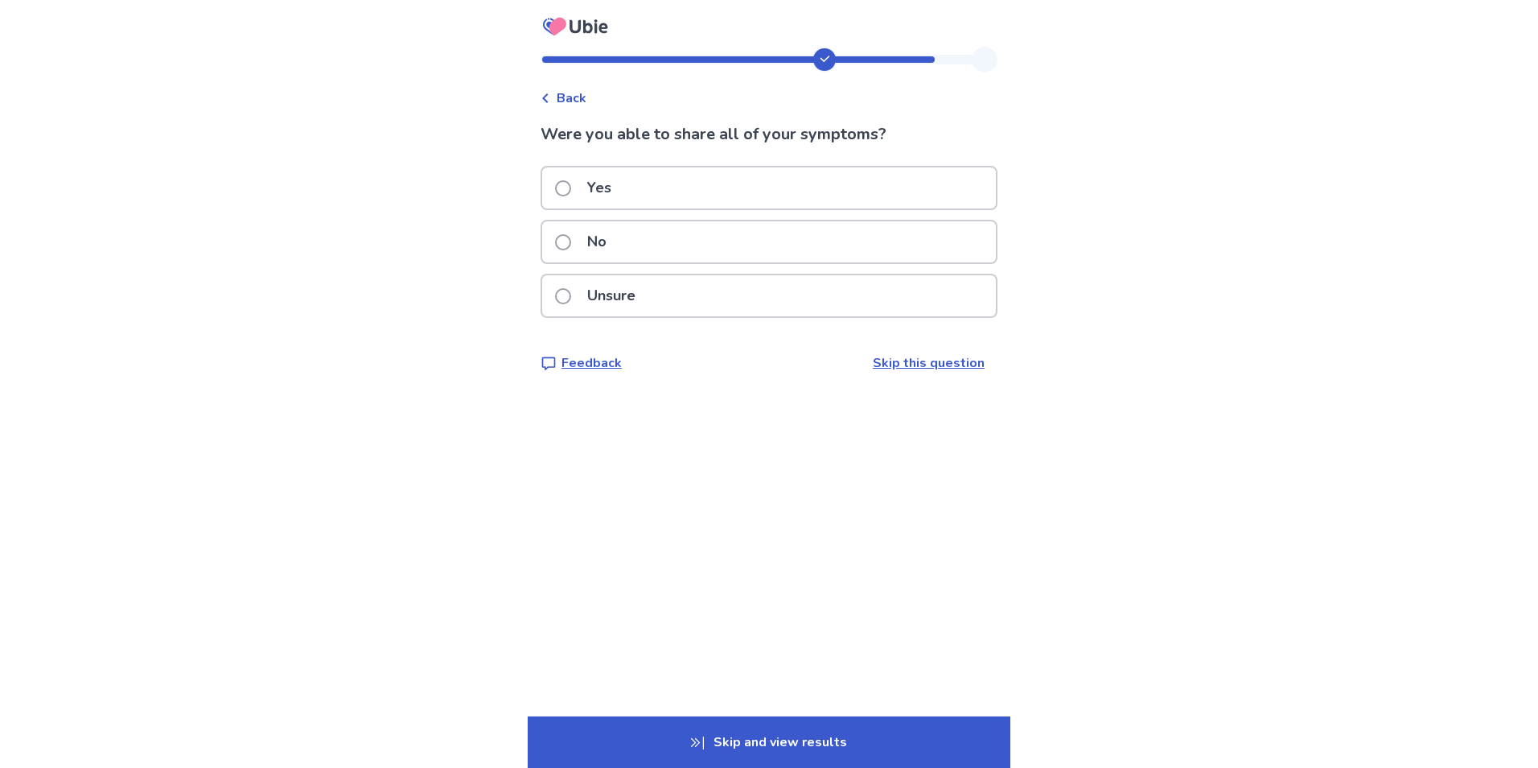
click at [583, 245] on label "No" at bounding box center [585, 241] width 61 height 41
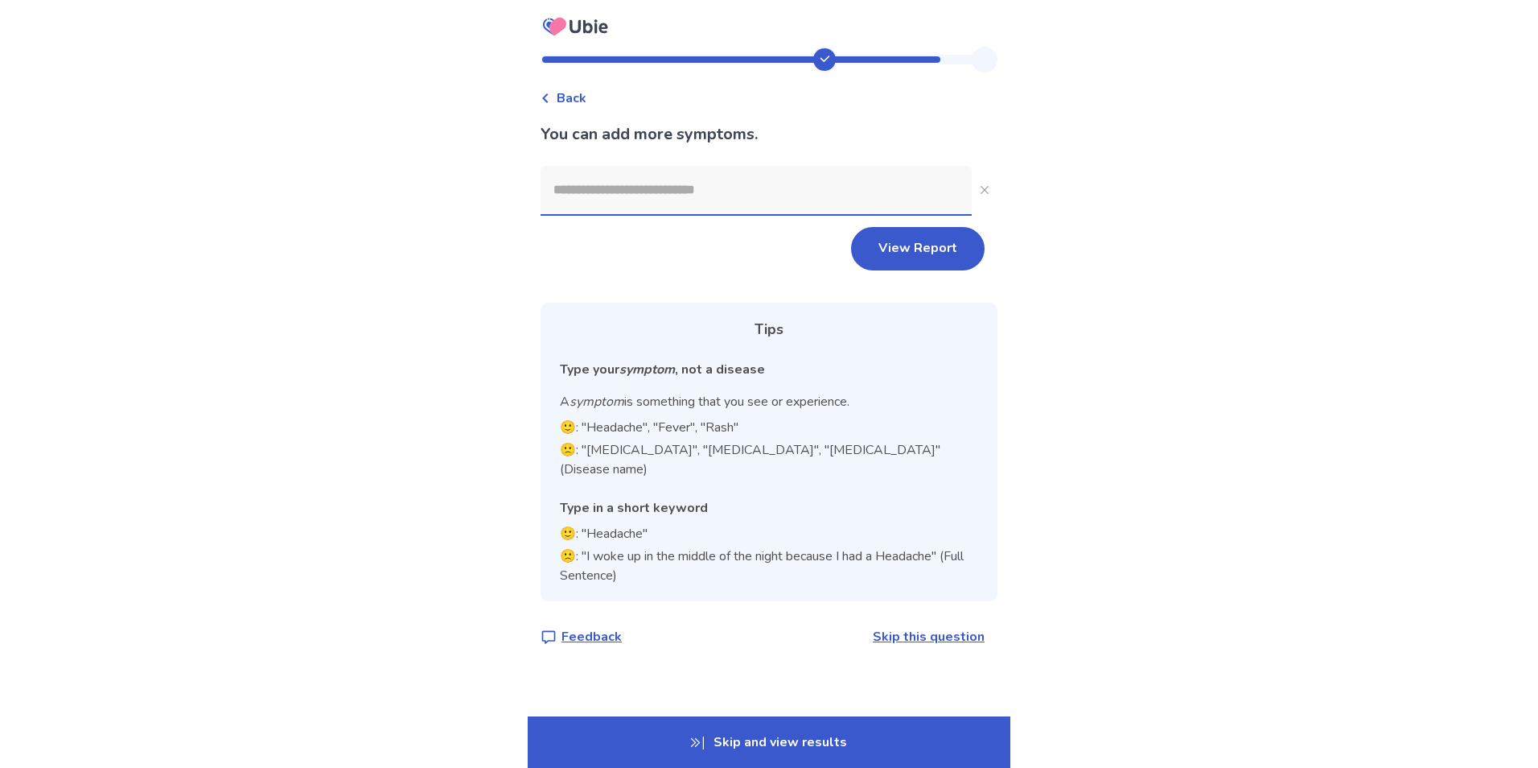
click at [656, 188] on input at bounding box center [756, 190] width 431 height 48
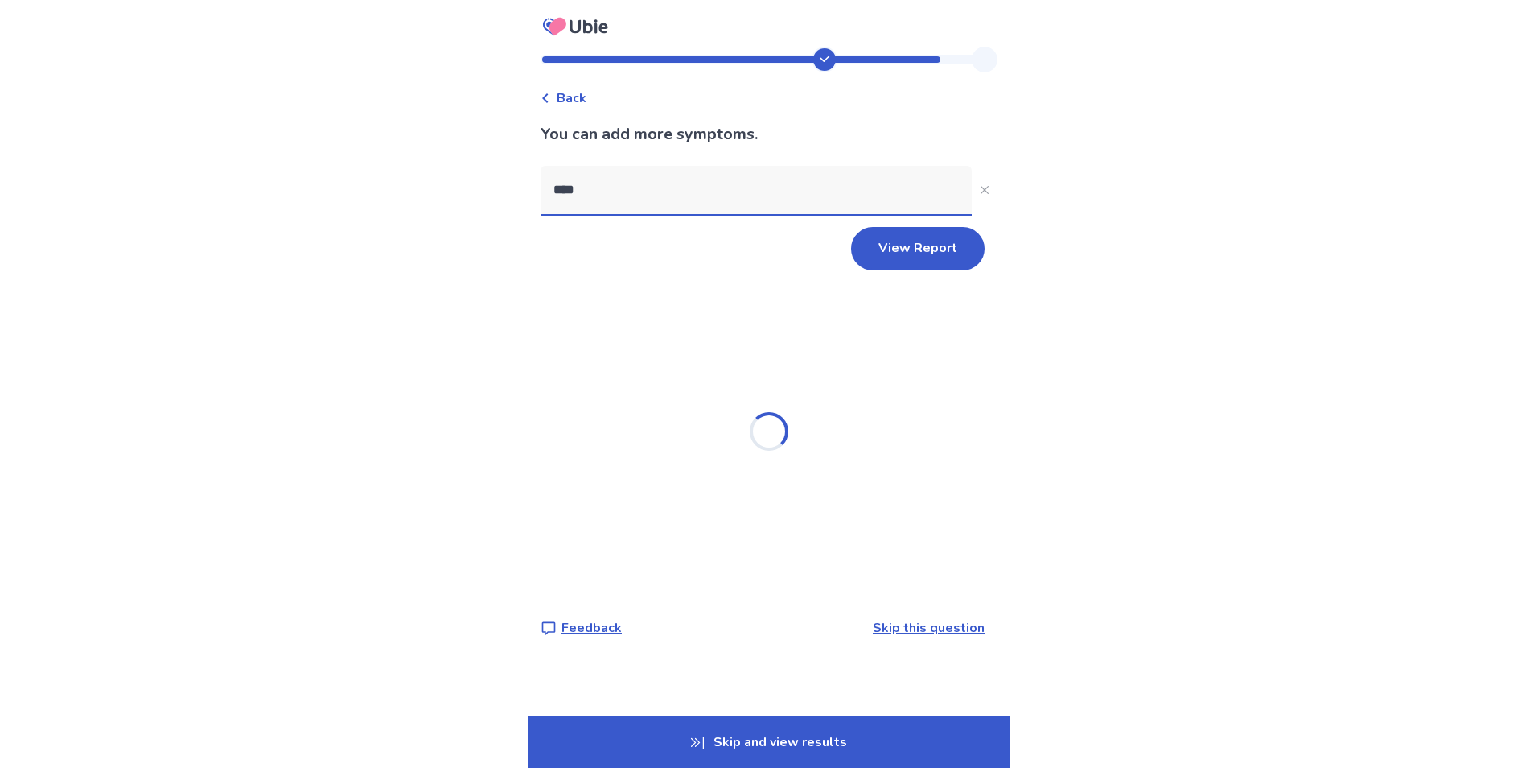
type input "*****"
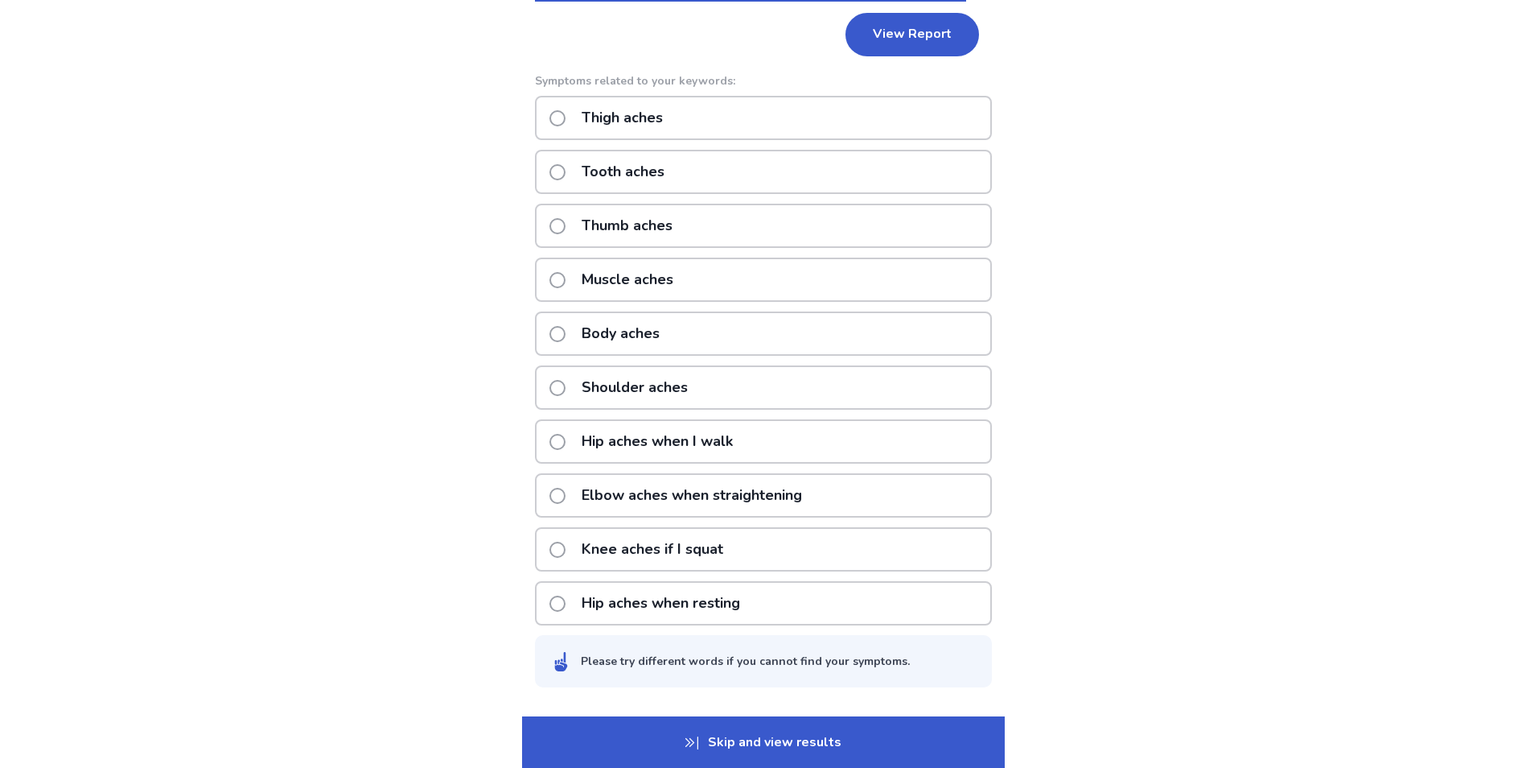
scroll to position [175, 0]
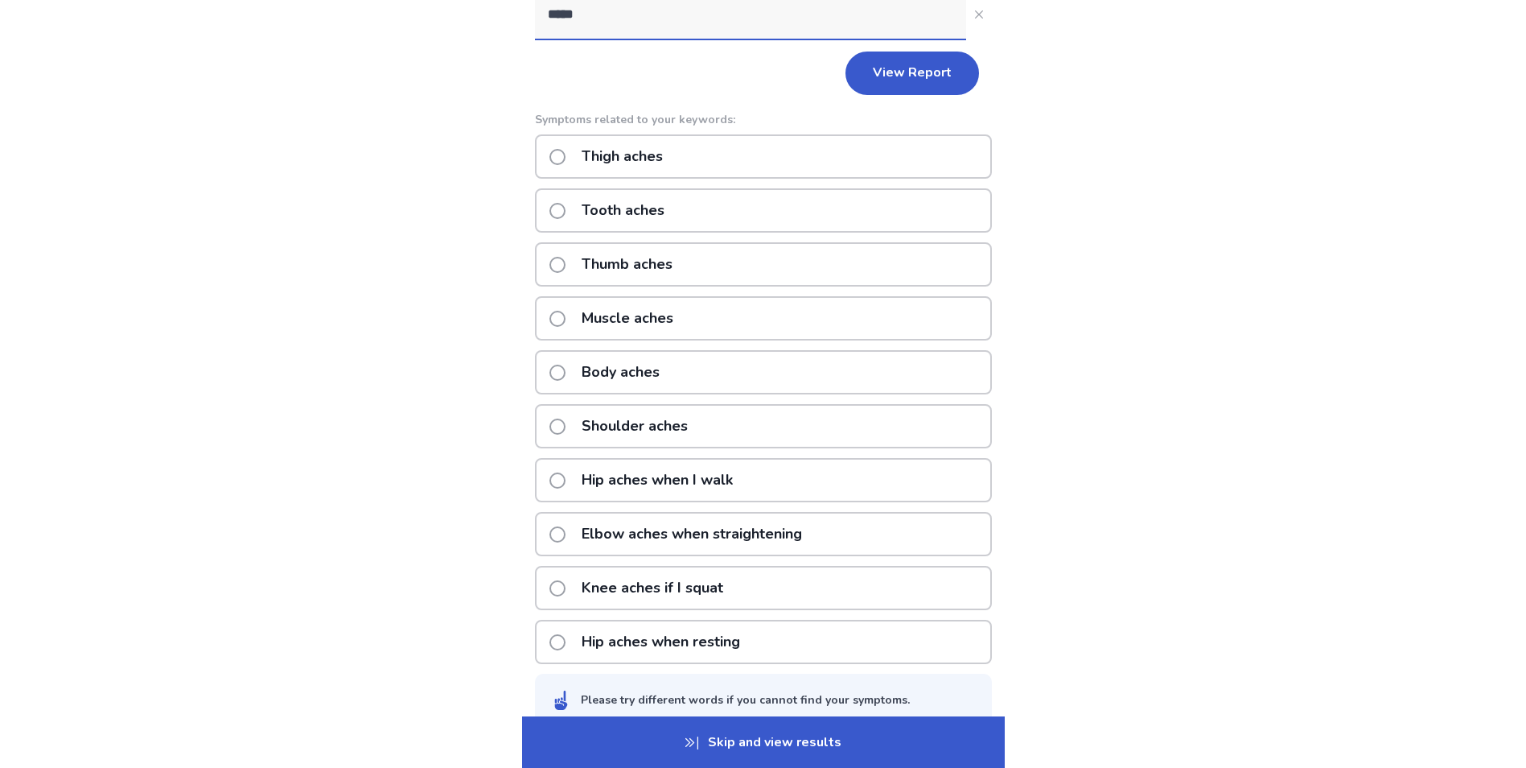
click at [589, 372] on p "Body aches" at bounding box center [620, 372] width 97 height 41
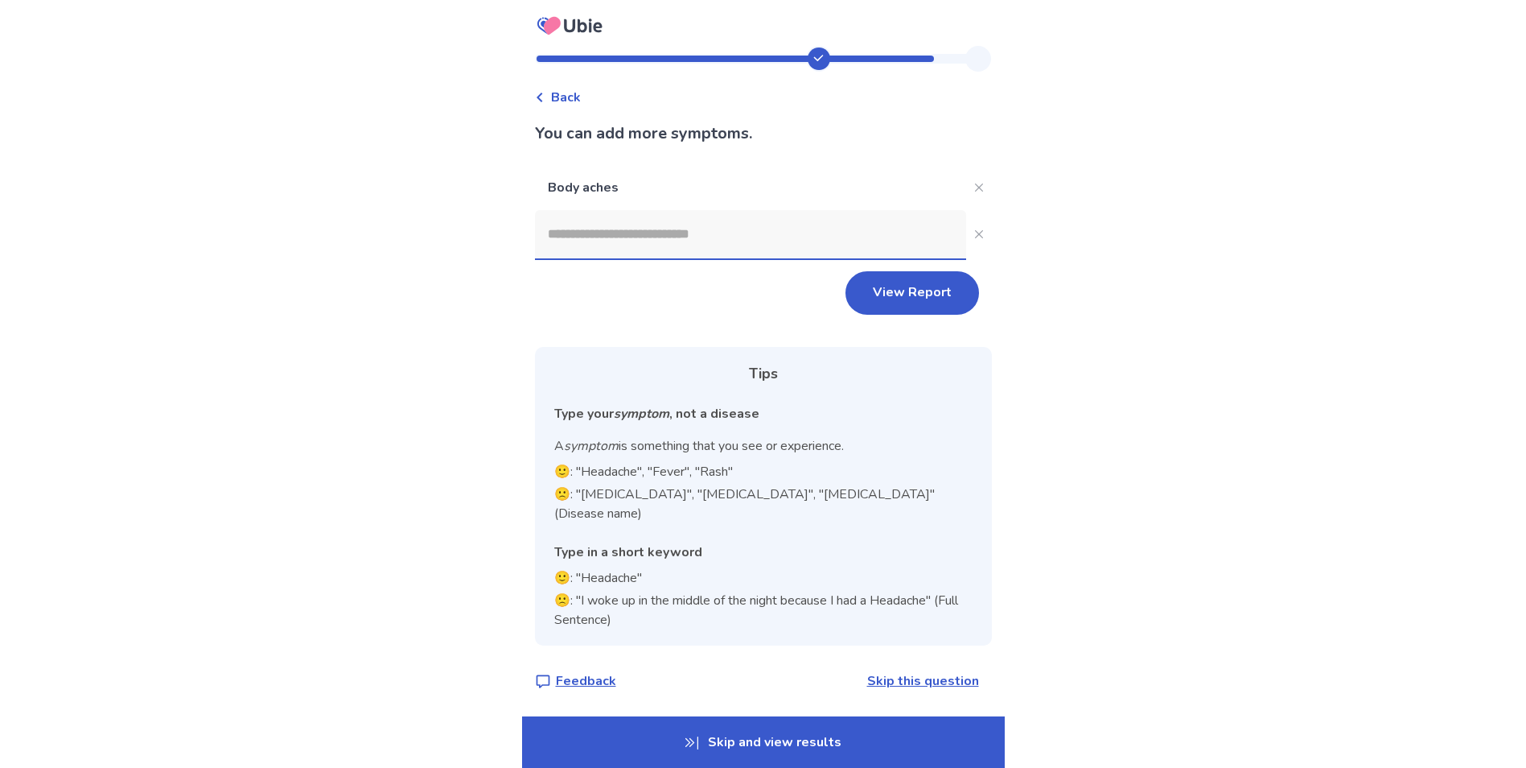
scroll to position [0, 0]
click at [619, 228] on input at bounding box center [756, 235] width 431 height 48
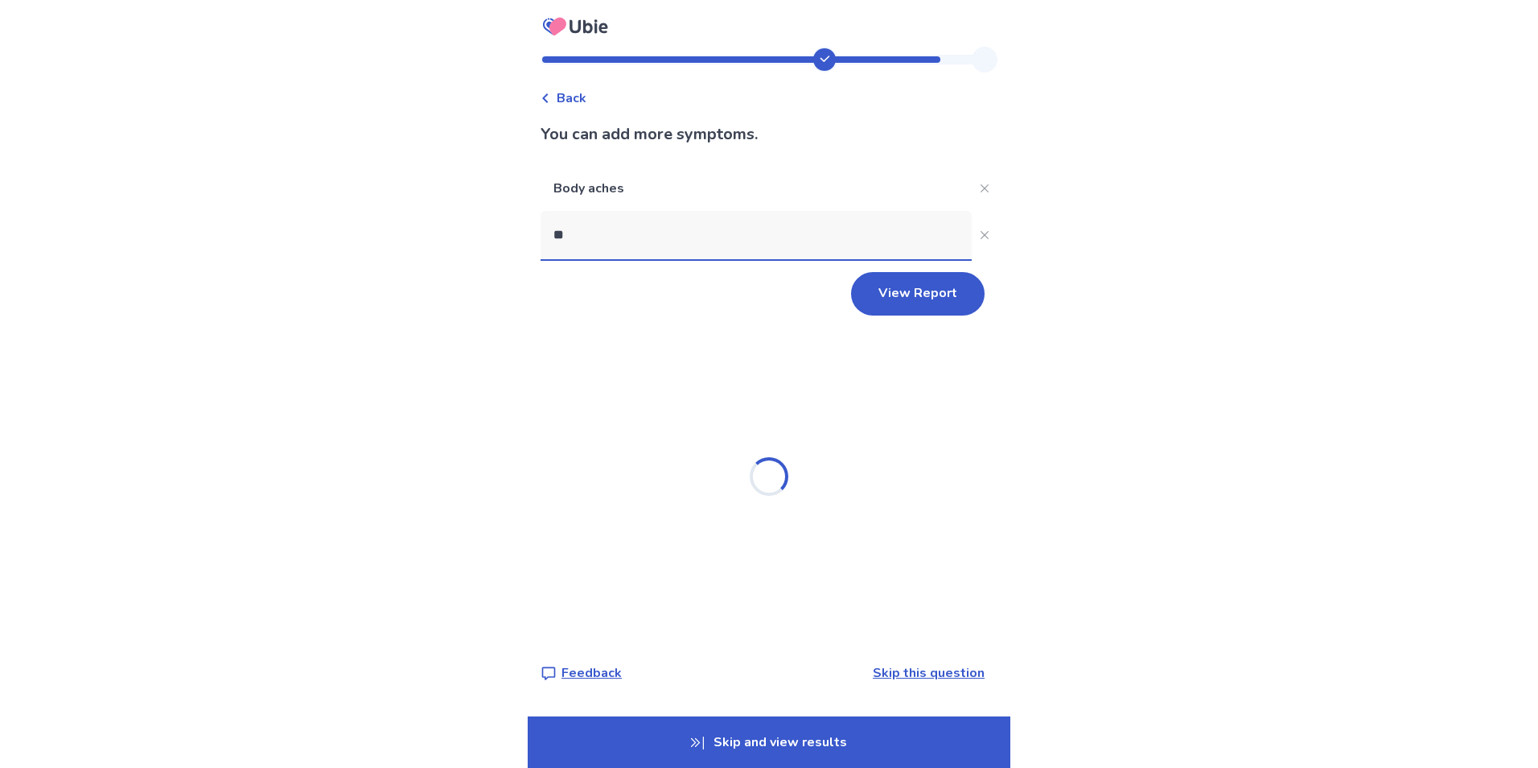
type input "***"
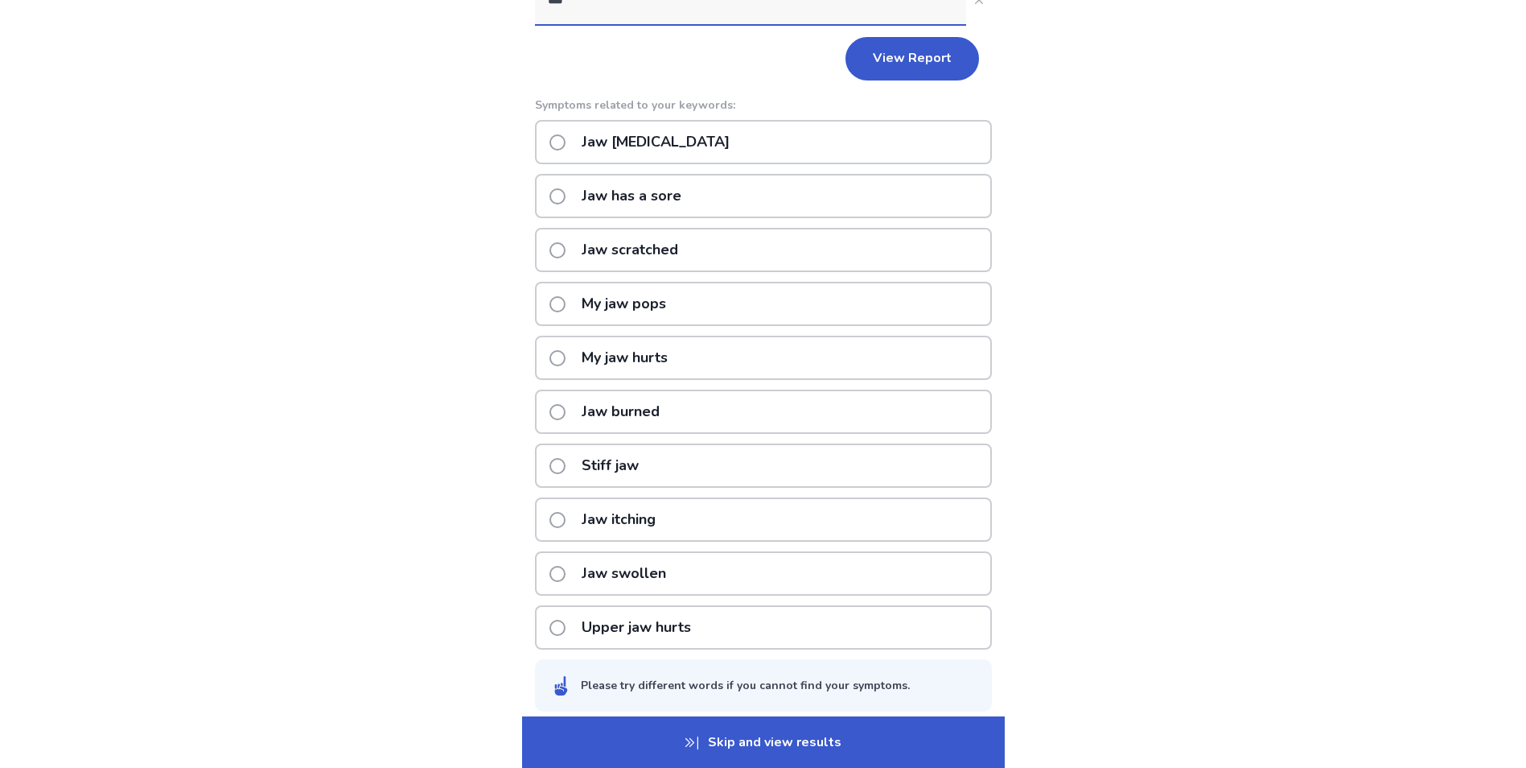
scroll to position [241, 0]
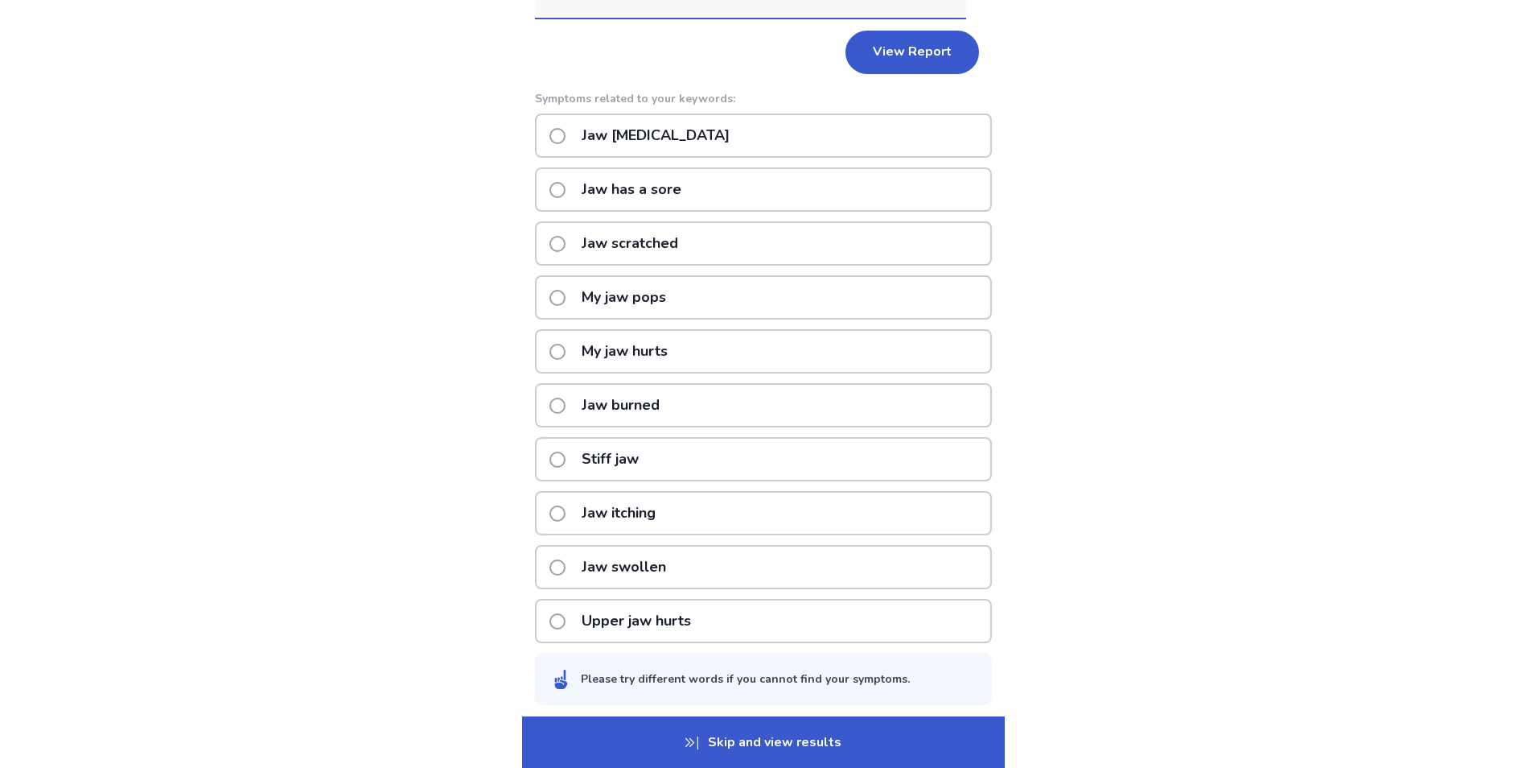
click at [612, 356] on p "My jaw hurts" at bounding box center [624, 351] width 105 height 41
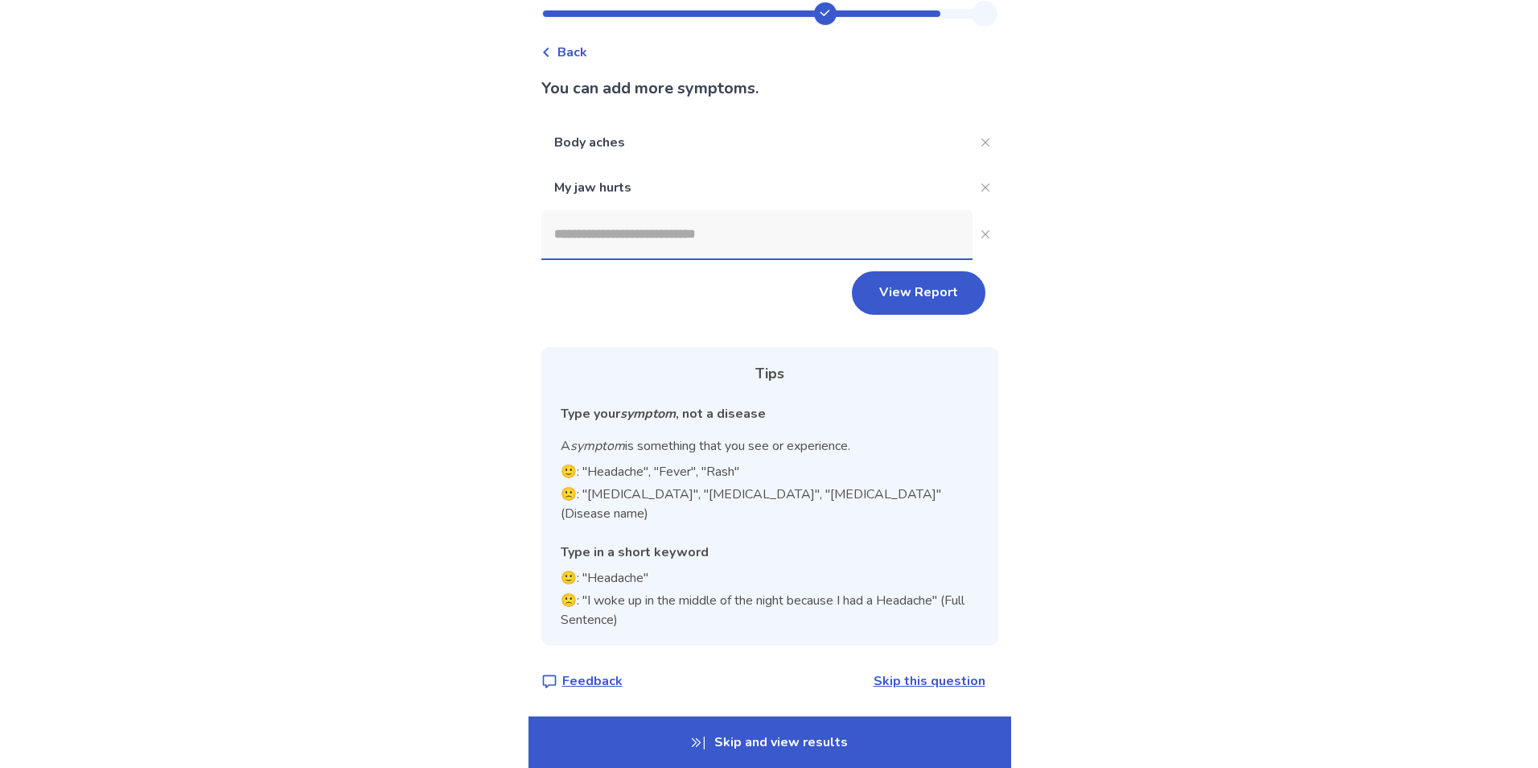
scroll to position [27, 0]
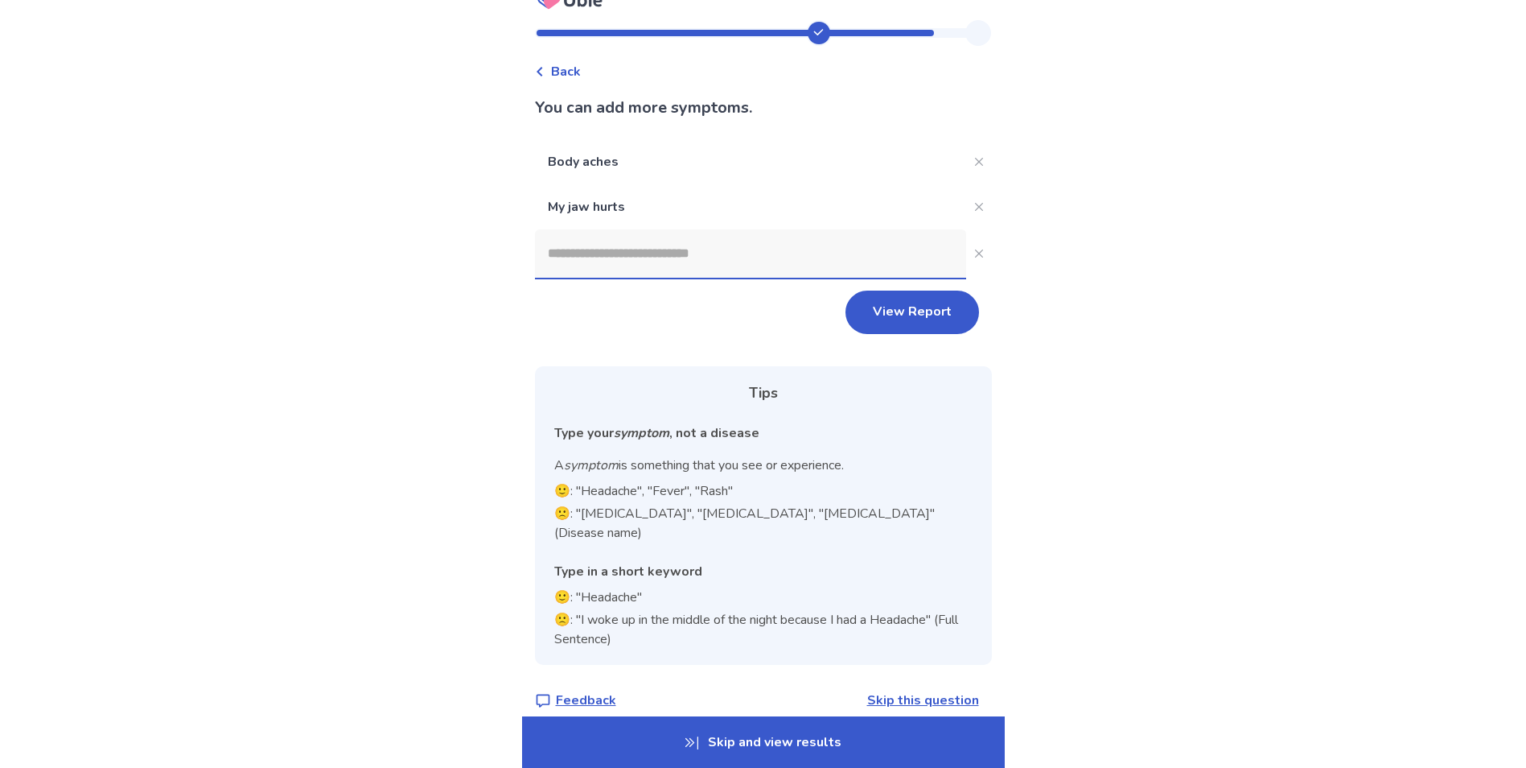
click at [575, 253] on input at bounding box center [750, 253] width 431 height 48
click at [738, 739] on p "Skip and view results" at bounding box center [763, 741] width 483 height 51
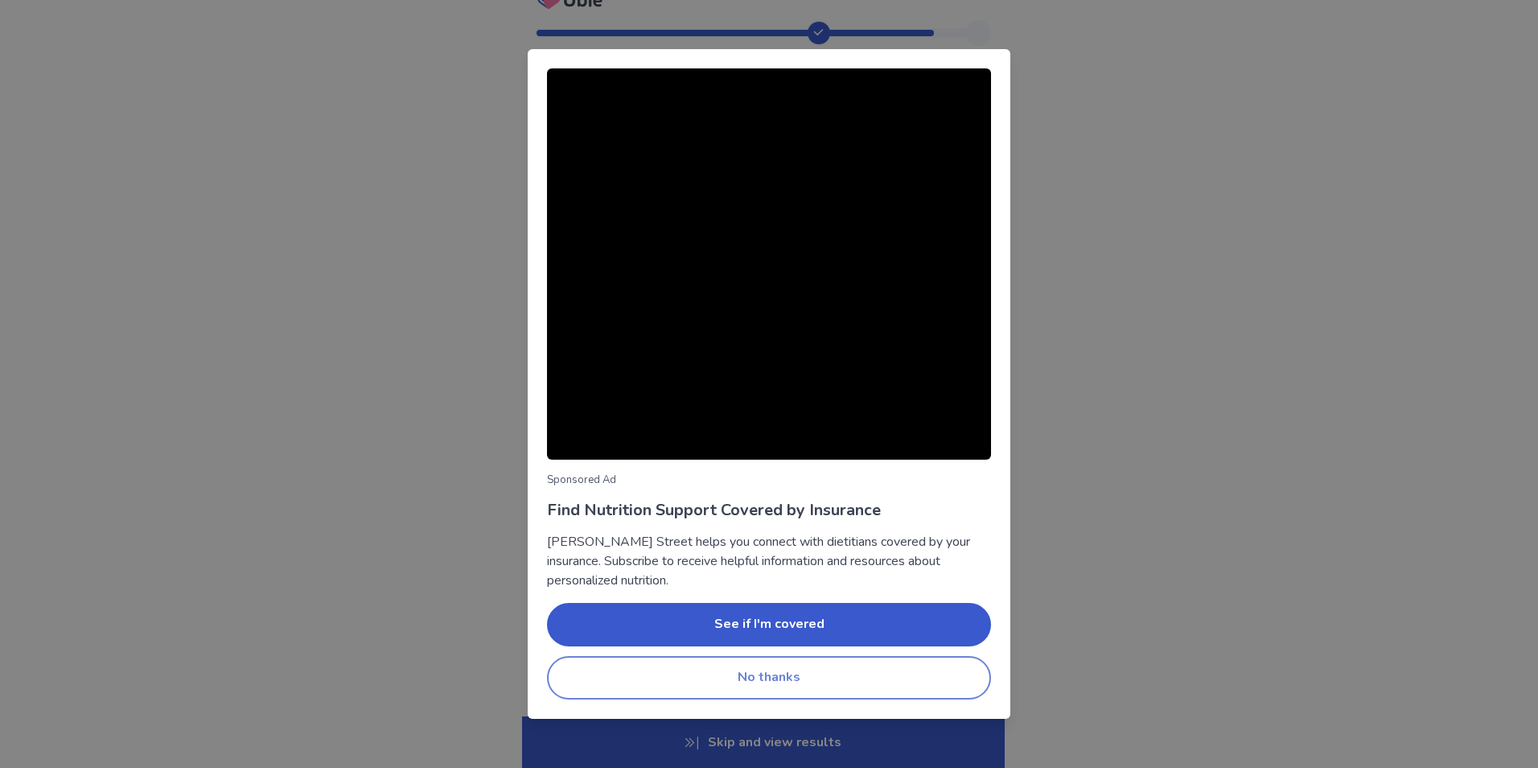
click at [732, 677] on button "No thanks" at bounding box center [769, 677] width 444 height 43
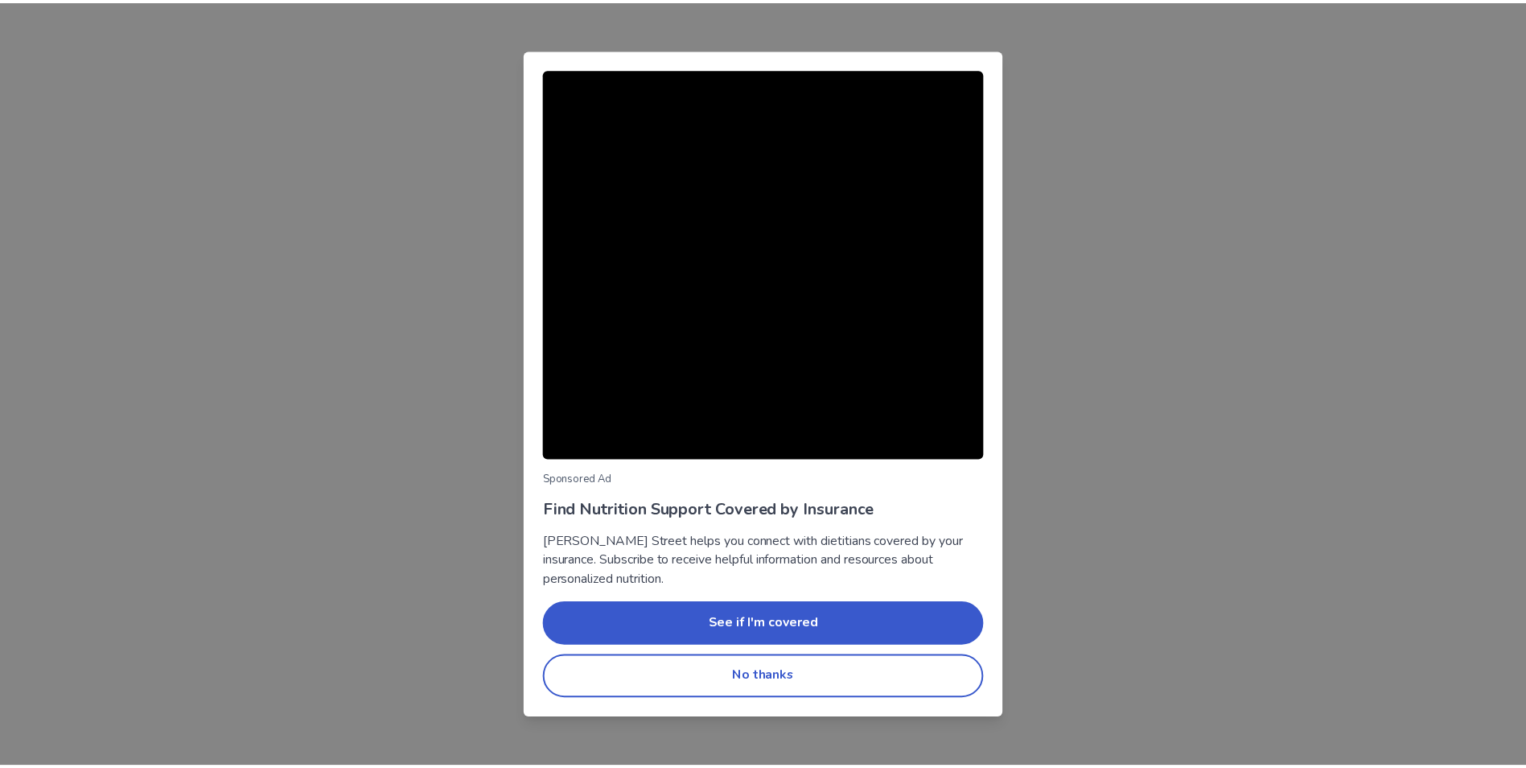
scroll to position [0, 0]
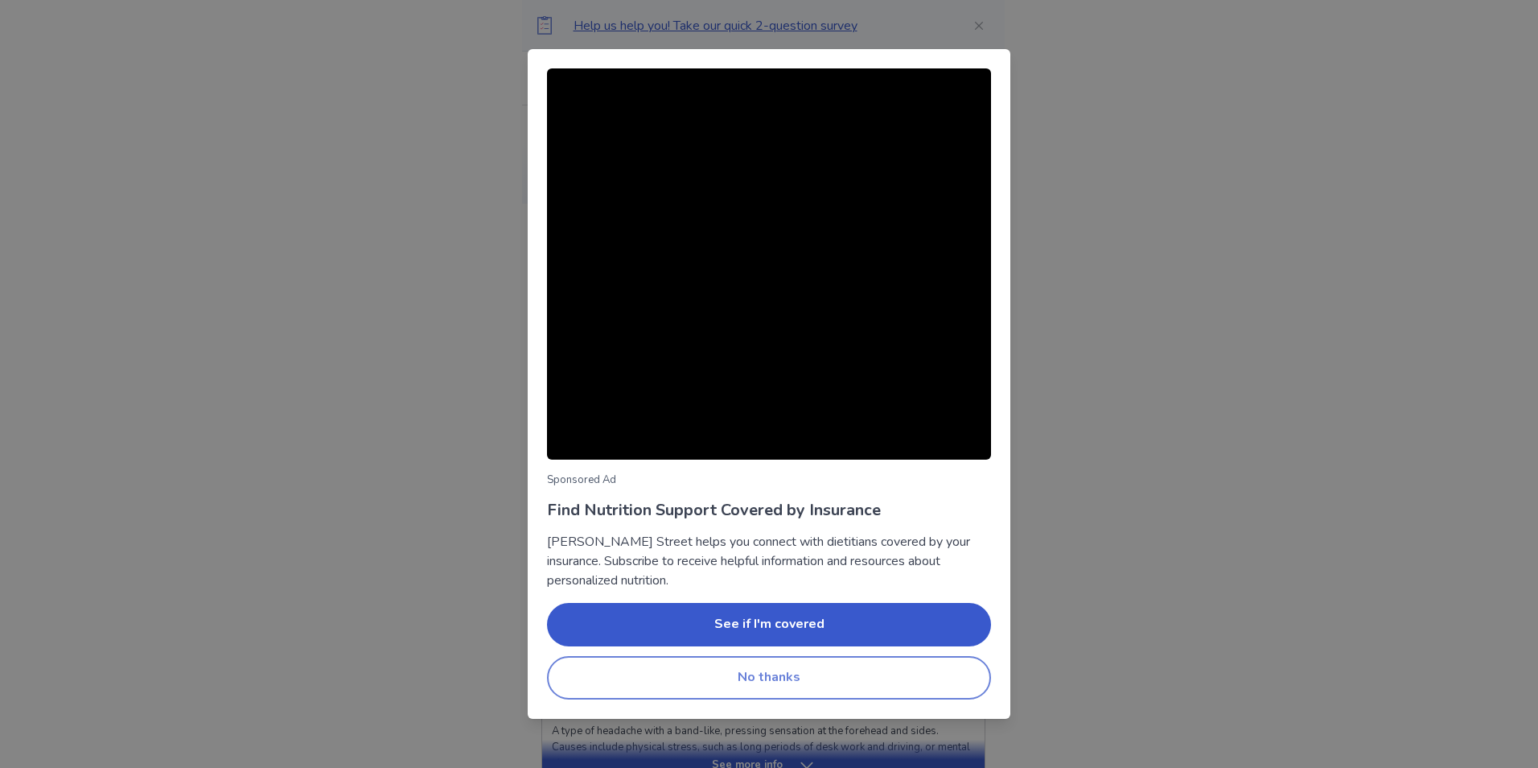
click at [691, 678] on button "No thanks" at bounding box center [769, 677] width 444 height 43
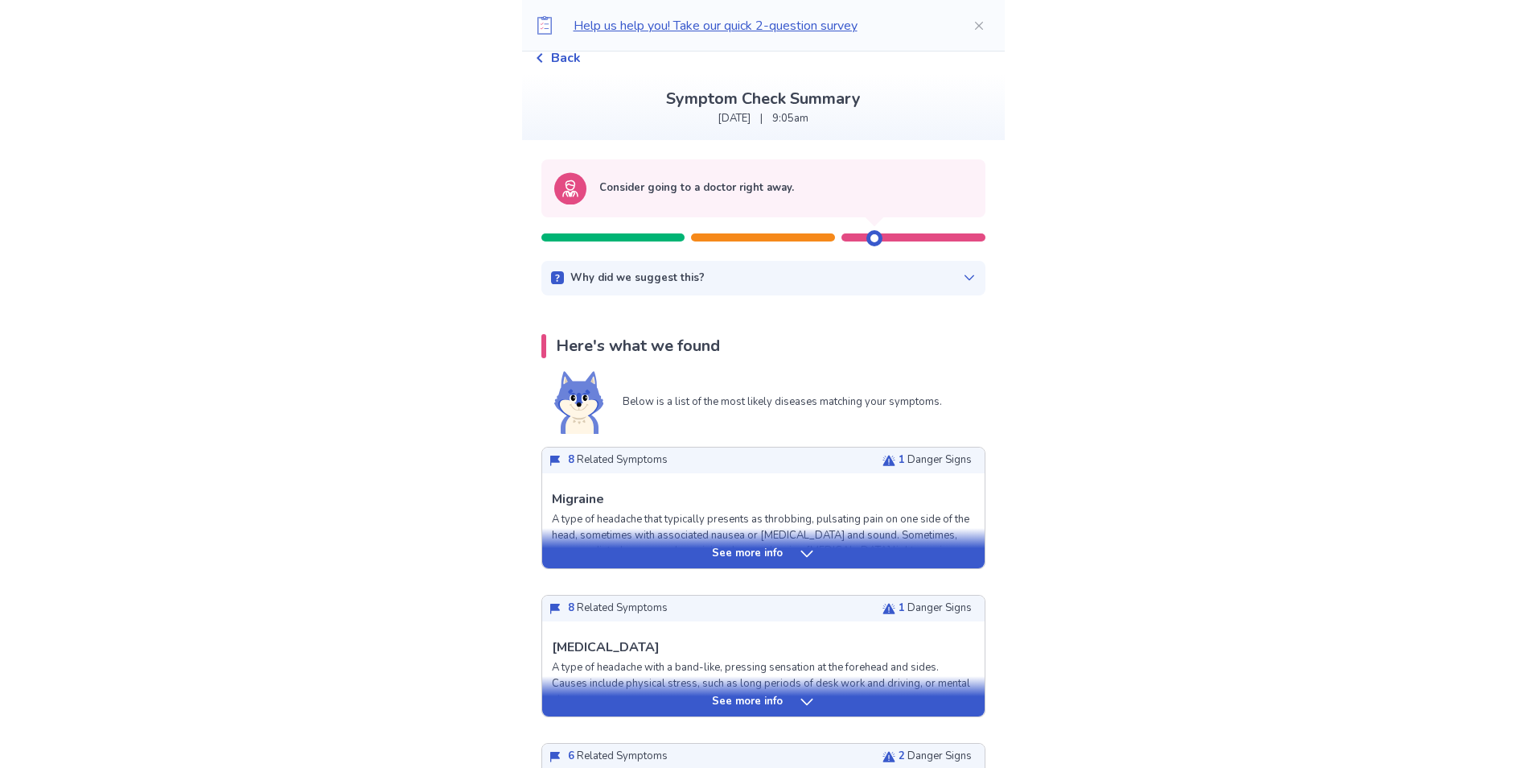
scroll to position [161, 0]
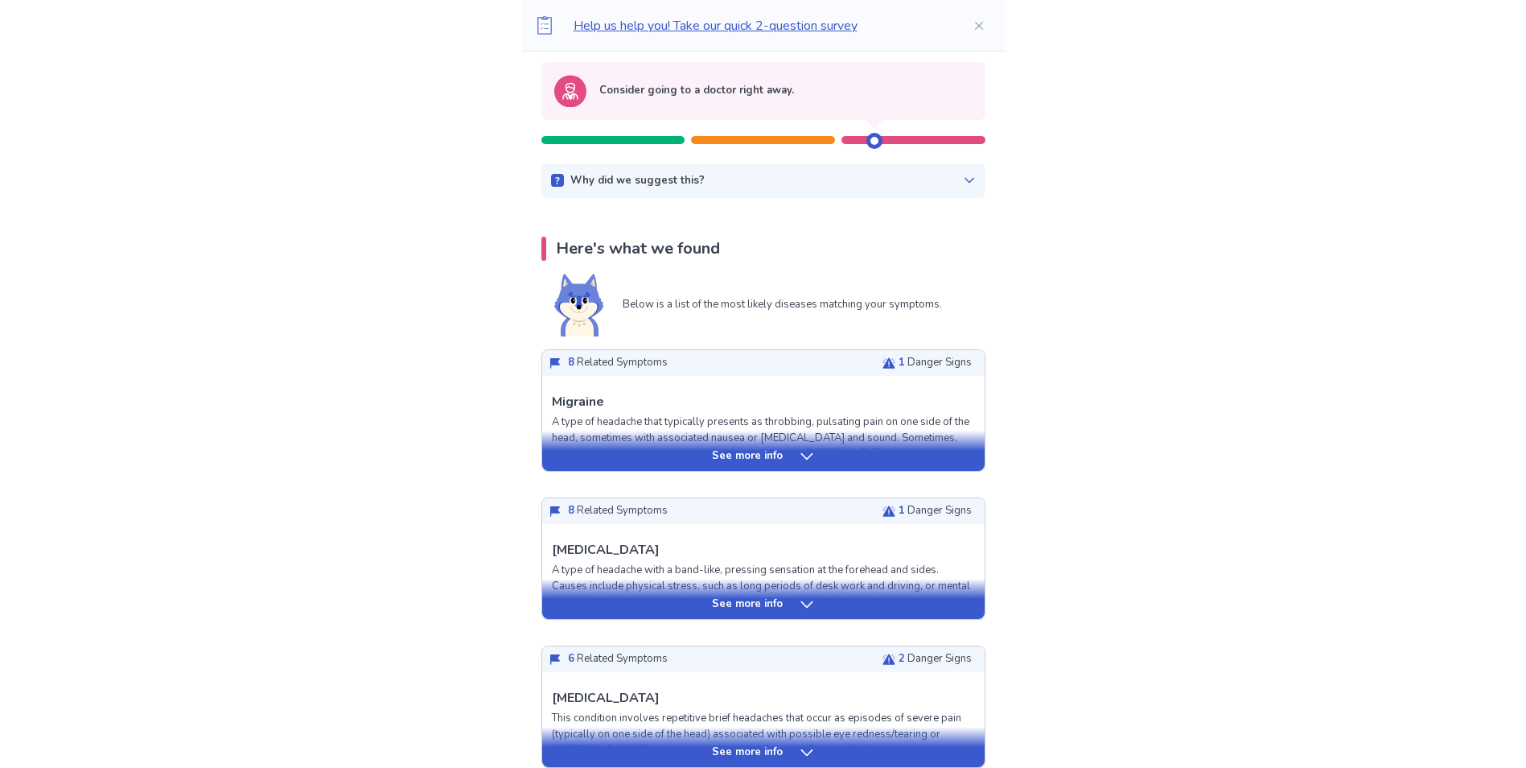
click at [803, 461] on icon at bounding box center [807, 456] width 16 height 16
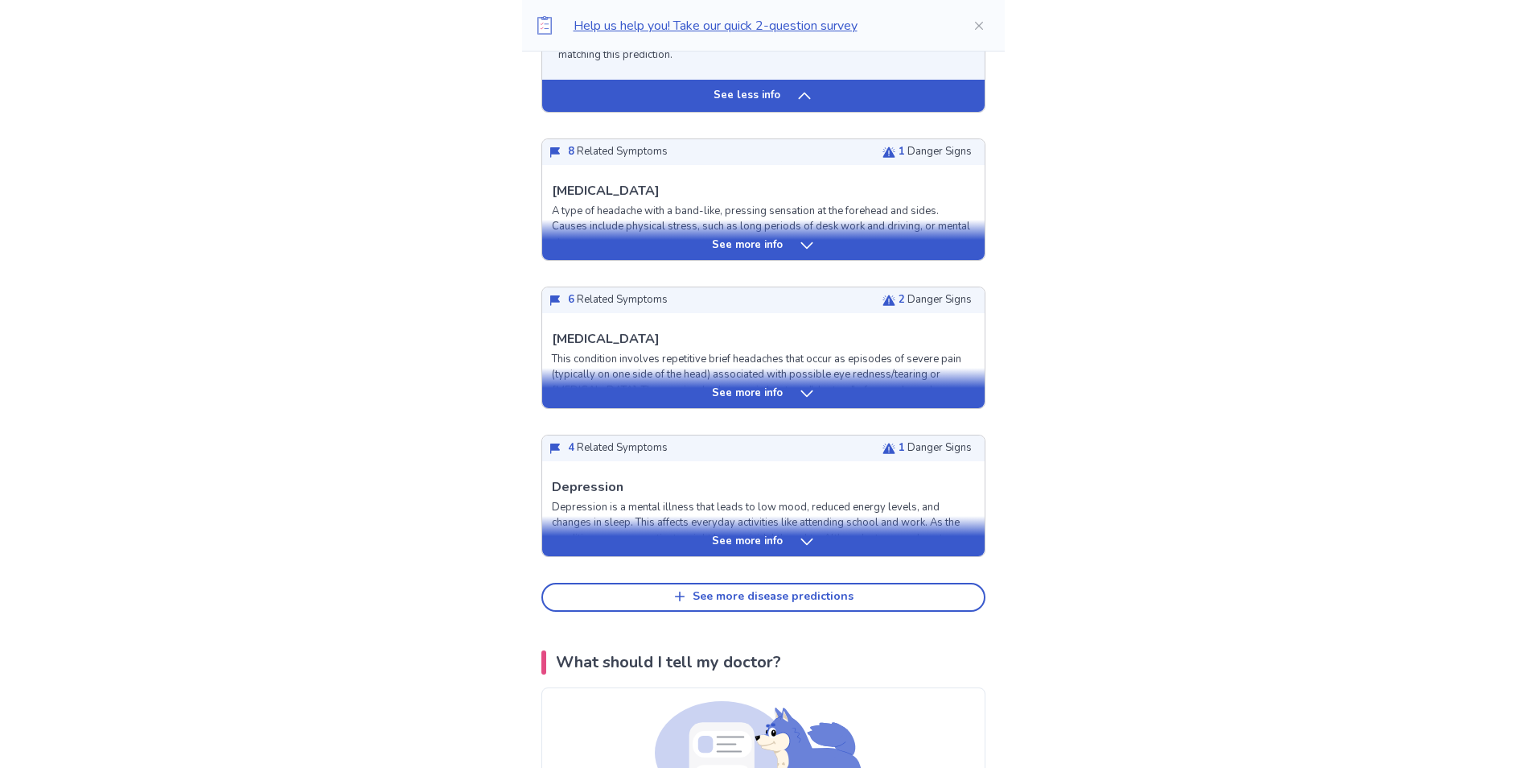
scroll to position [1529, 0]
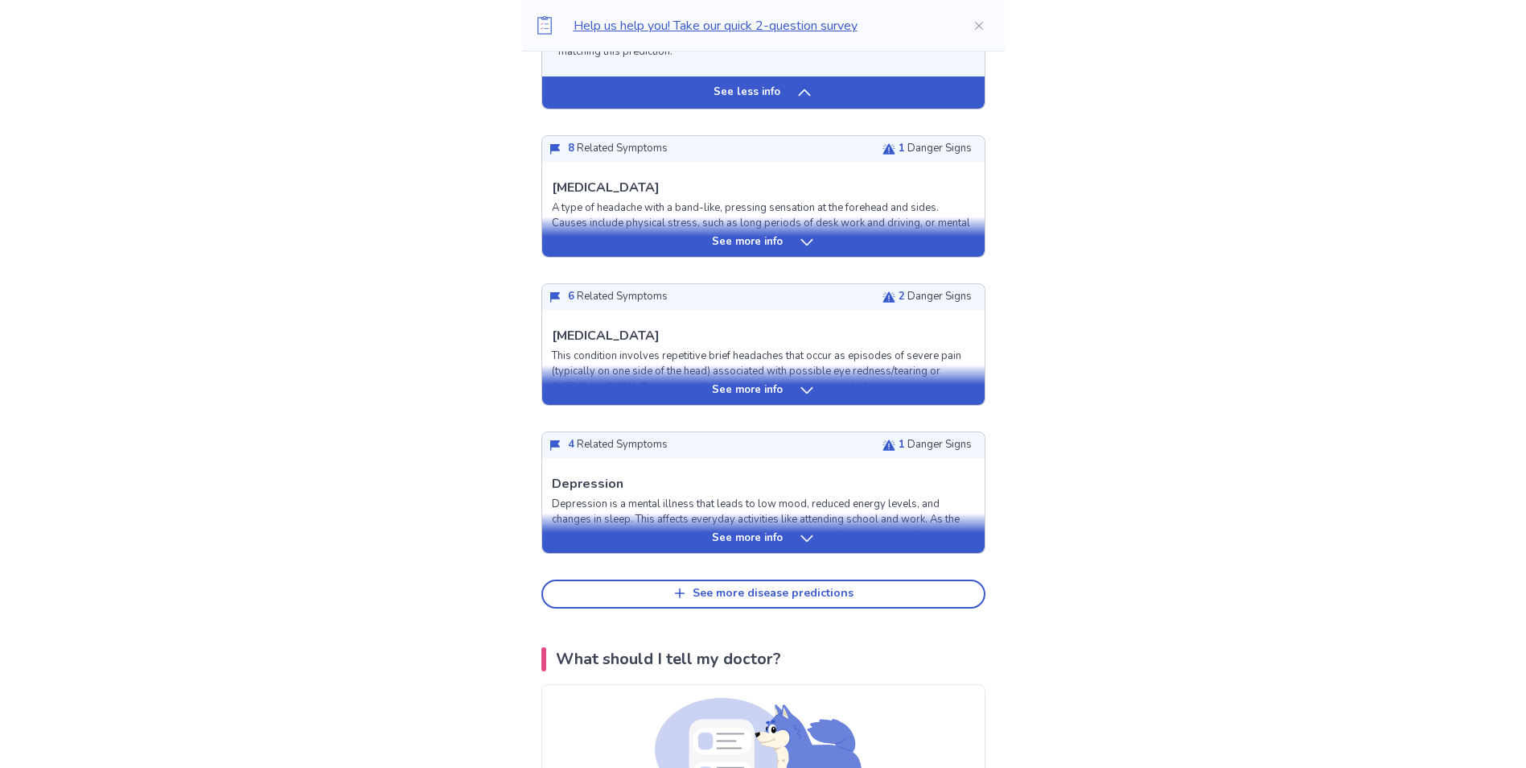
click at [770, 398] on p "See more info" at bounding box center [747, 390] width 71 height 16
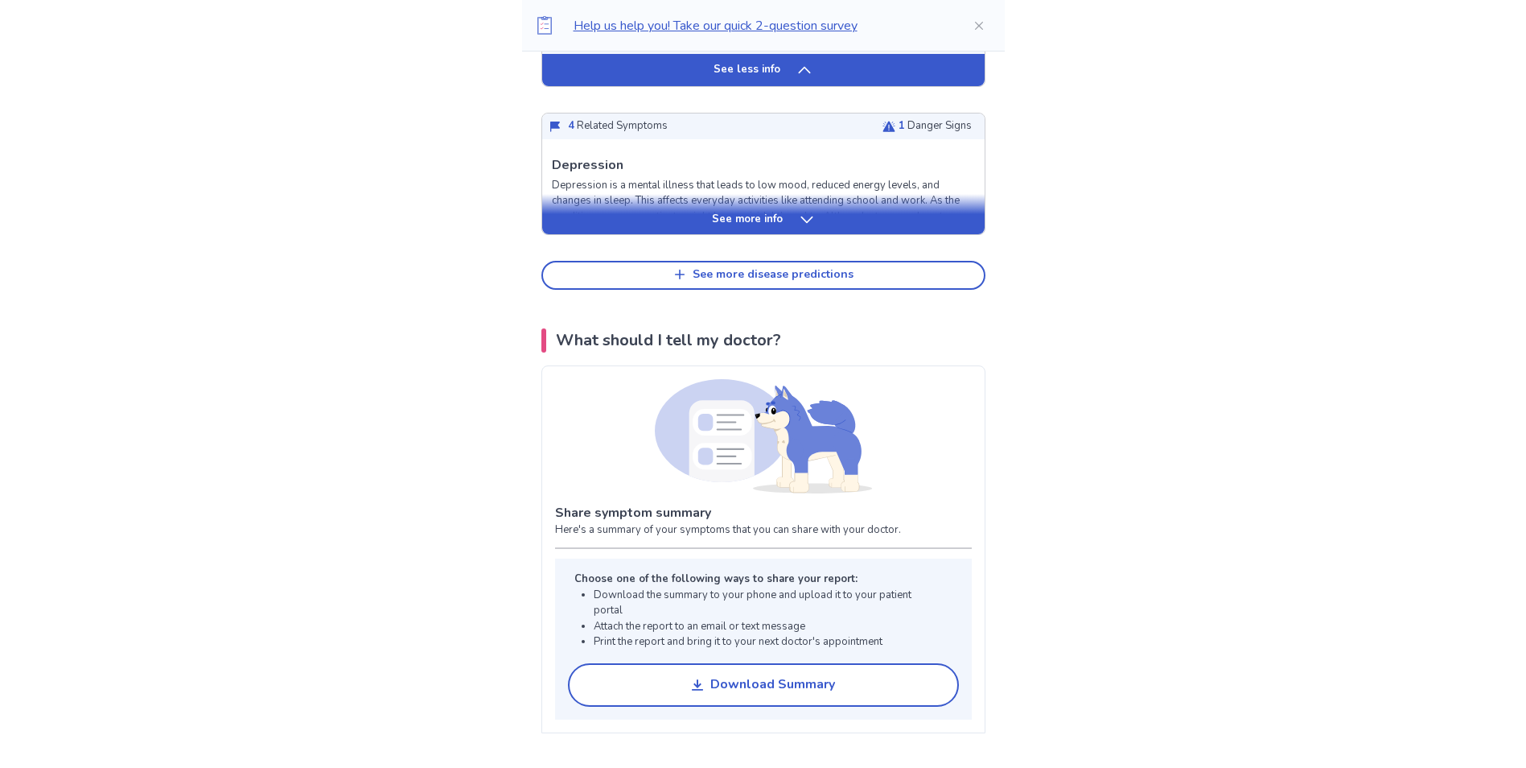
scroll to position [2897, 0]
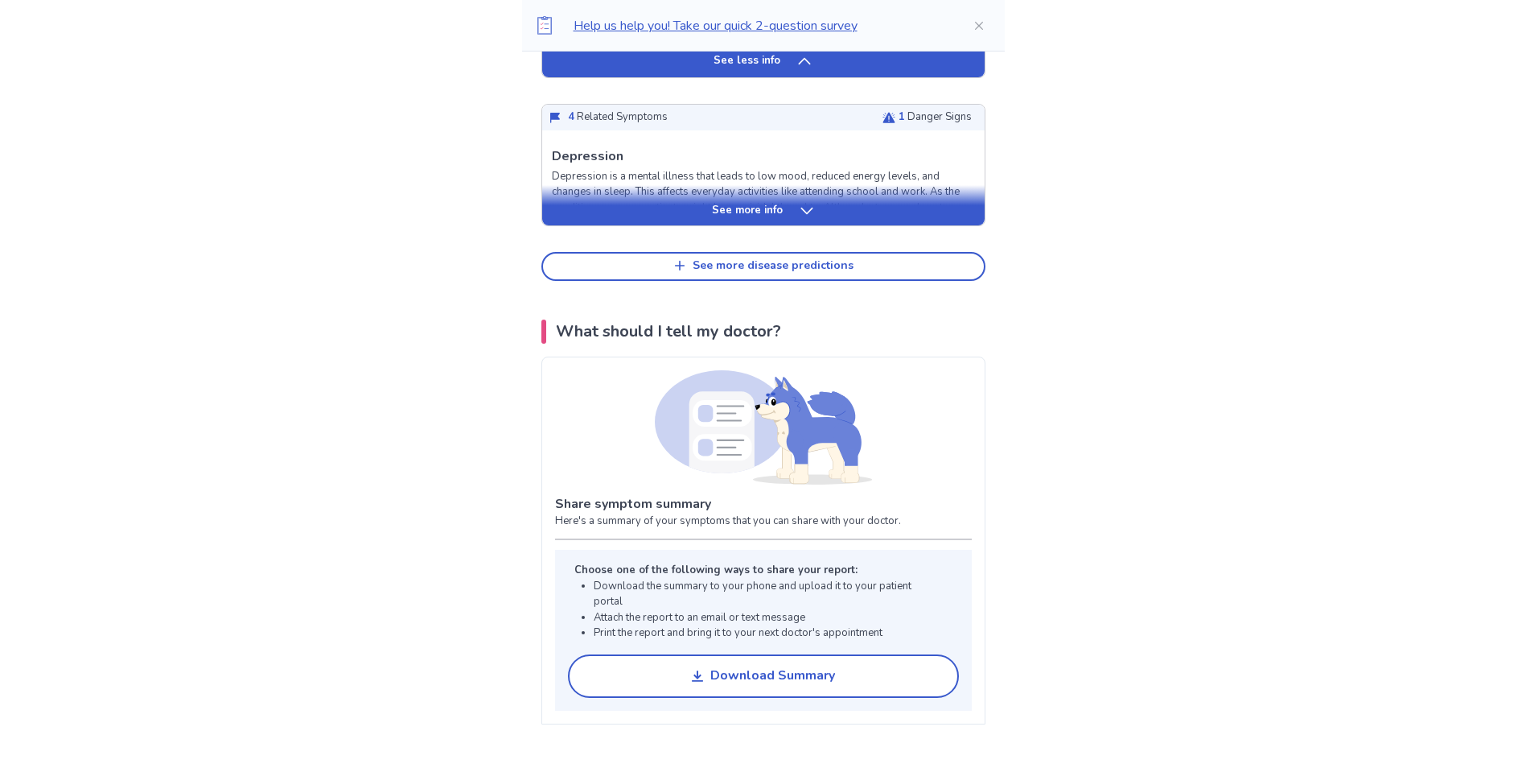
click at [780, 219] on p "See more info" at bounding box center [747, 211] width 71 height 16
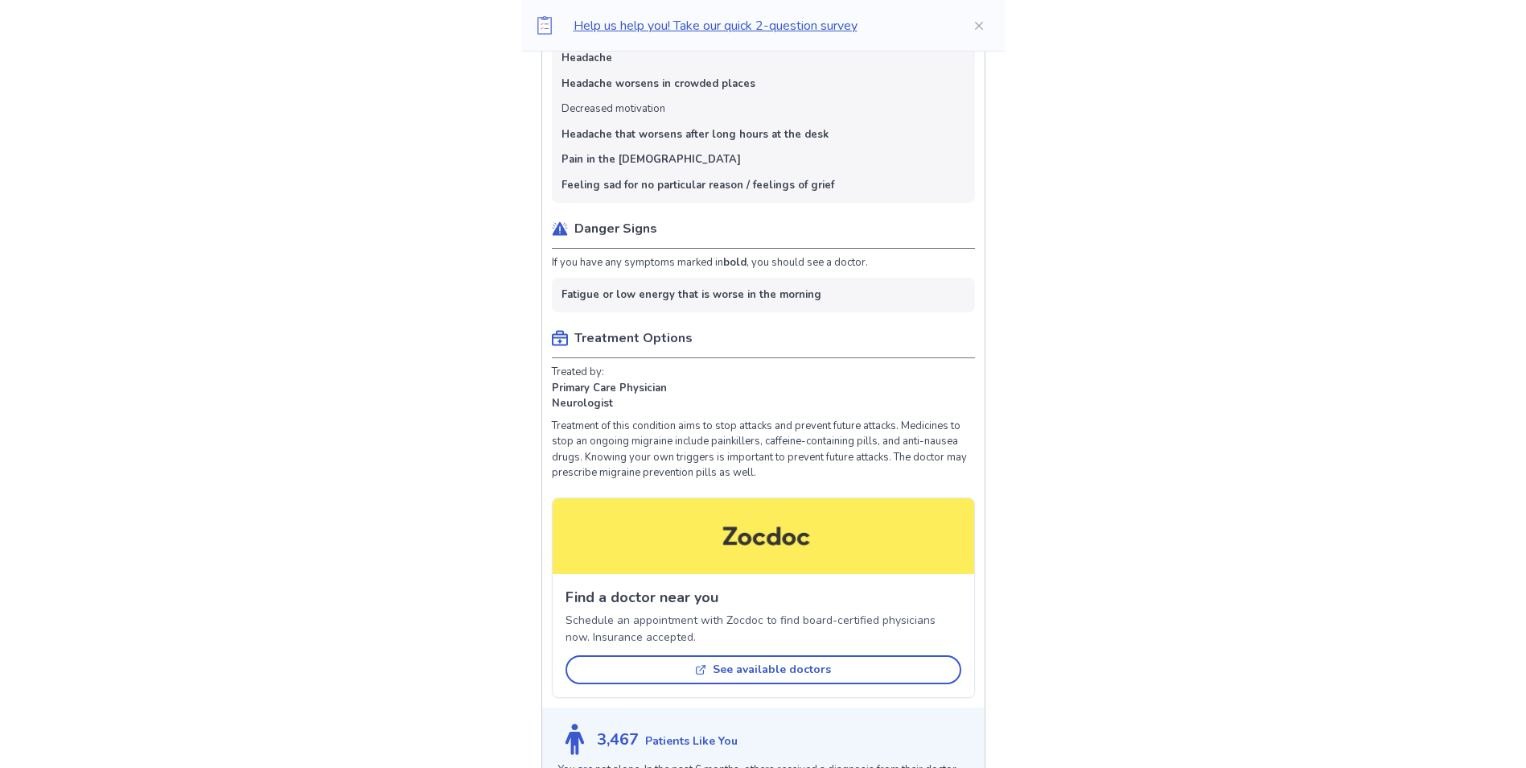
scroll to position [0, 0]
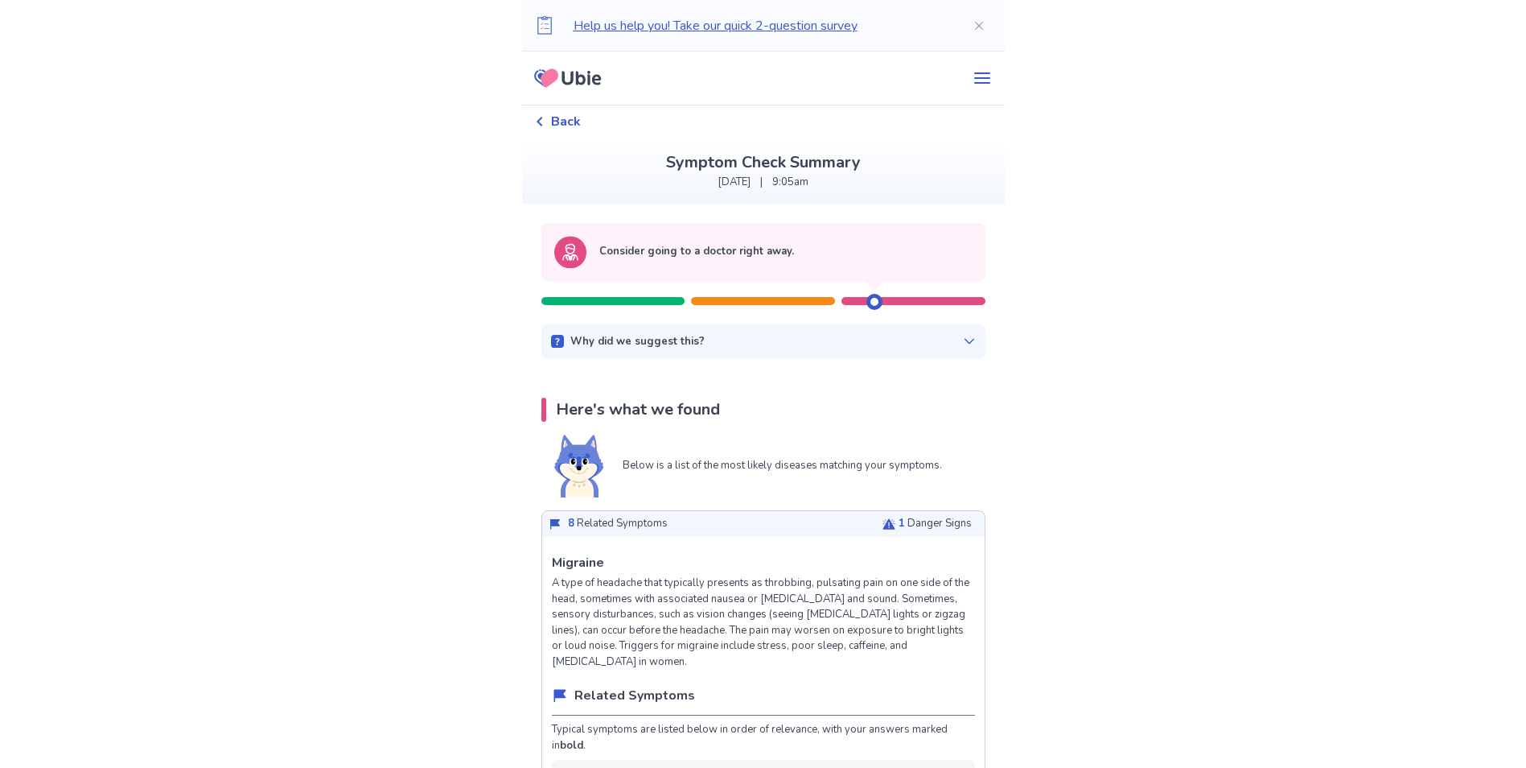
drag, startPoint x: 425, startPoint y: 583, endPoint x: 412, endPoint y: 229, distance: 354.3
